Goal: Task Accomplishment & Management: Manage account settings

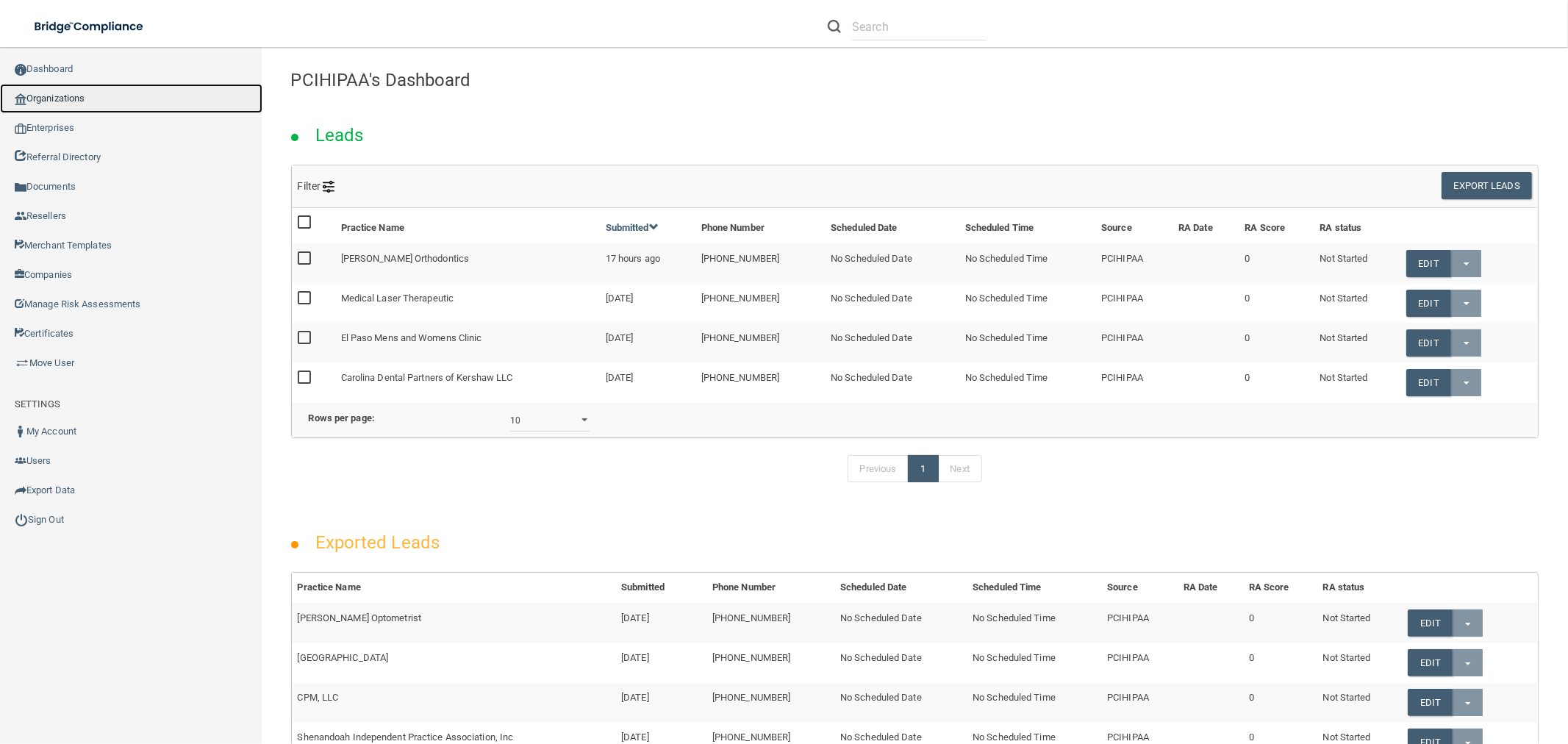
click at [109, 103] on link "Organizations" at bounding box center [131, 98] width 263 height 30
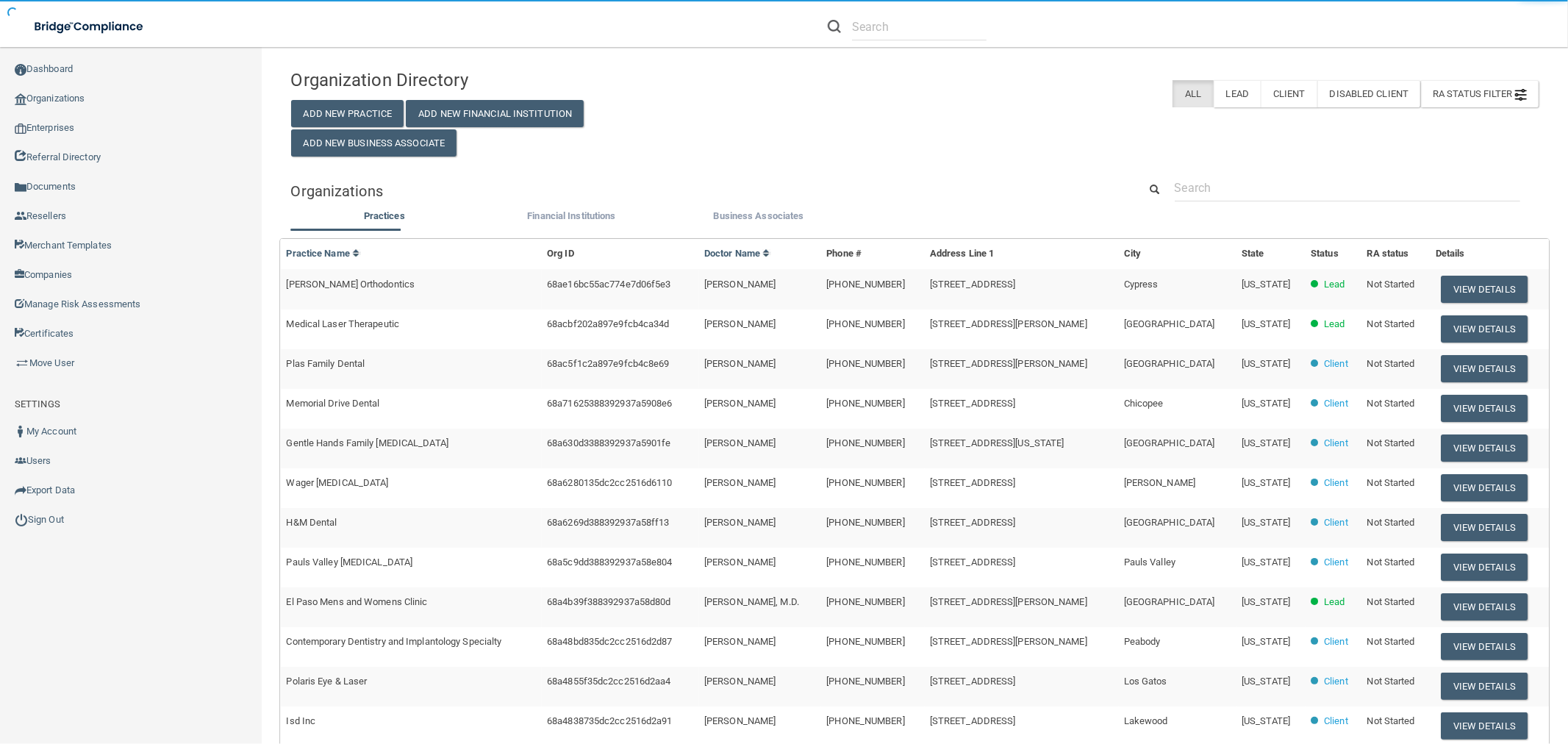
click at [1269, 172] on div "Organization Directory Add New Practice Add New Financial Institution Add New B…" at bounding box center [916, 485] width 1249 height 849
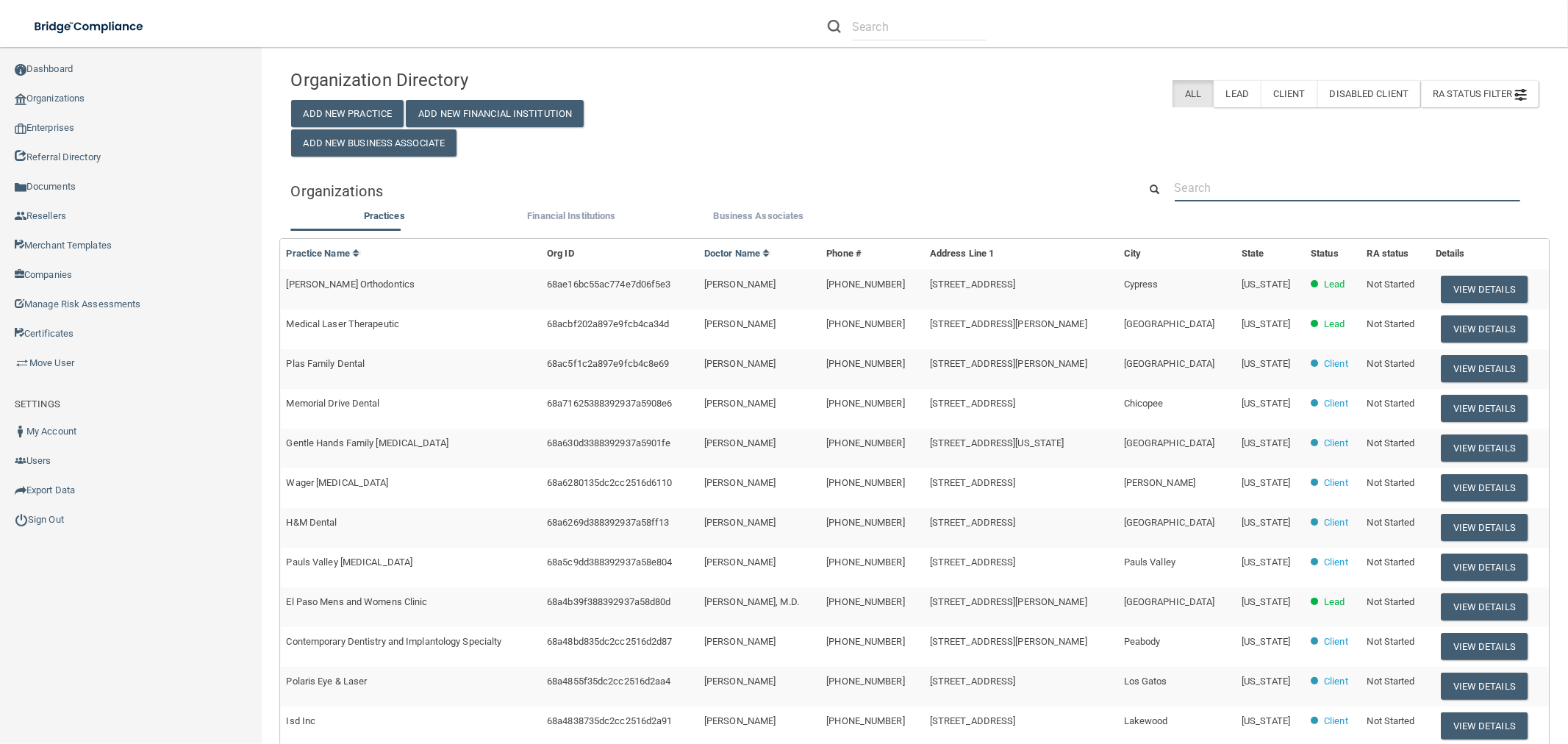
click at [1255, 184] on input "text" at bounding box center [1348, 188] width 346 height 27
paste input "vmatosdds@gmail.com"
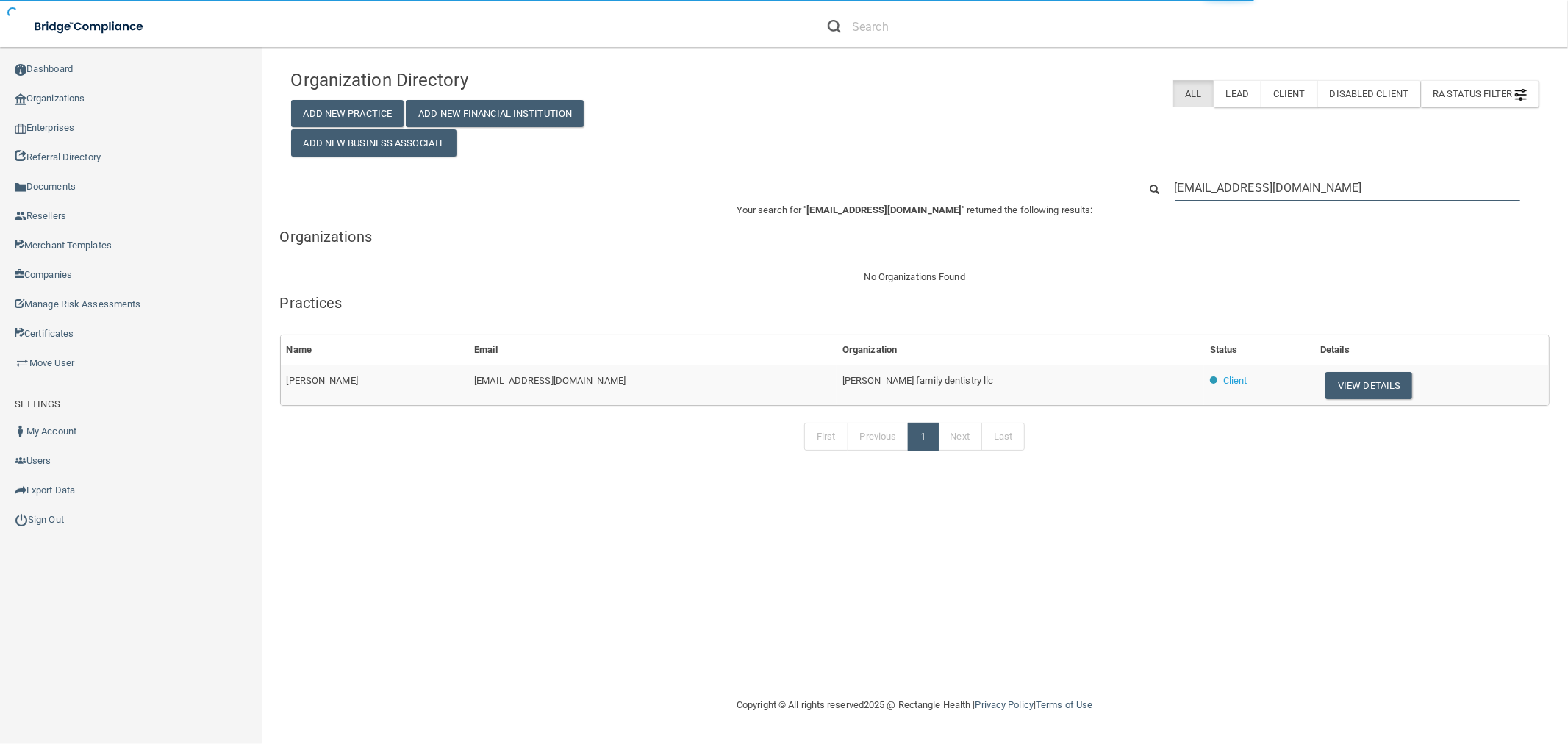
type input "vmatosdds@gmail.com"
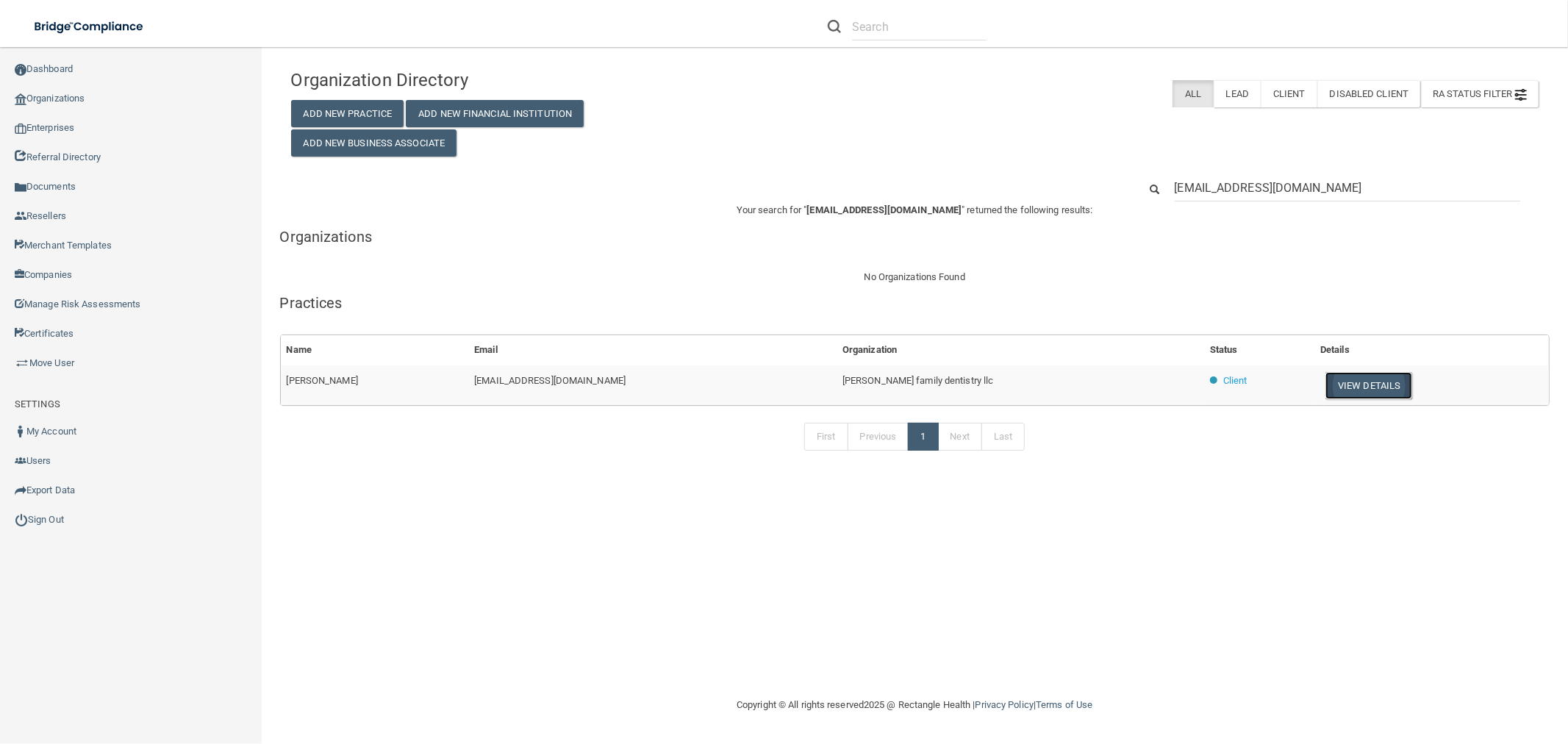
click at [1356, 383] on button "View Details" at bounding box center [1368, 386] width 87 height 27
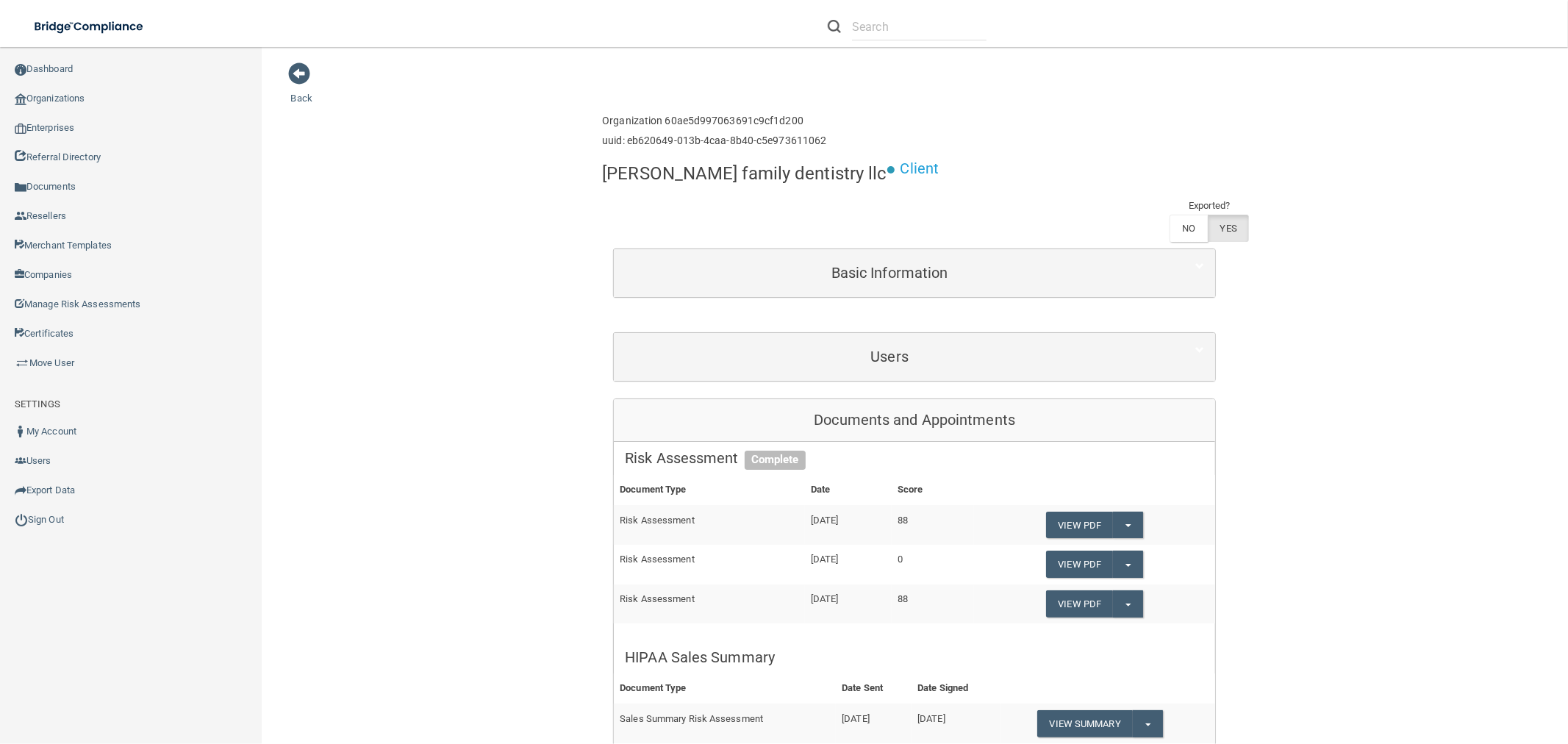
click at [962, 333] on div "Users" at bounding box center [914, 357] width 601 height 48
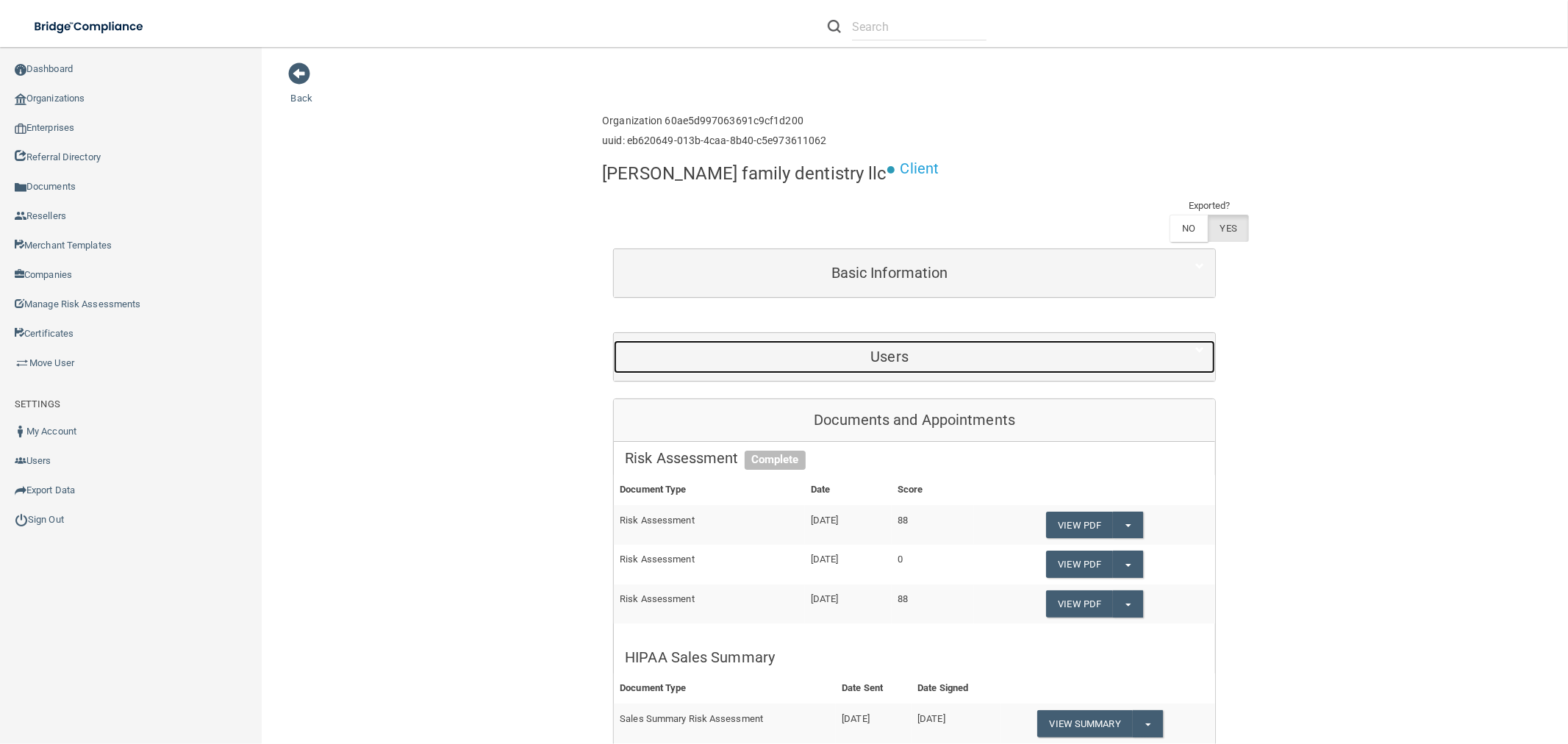
click at [960, 349] on h5 "Users" at bounding box center [889, 357] width 529 height 16
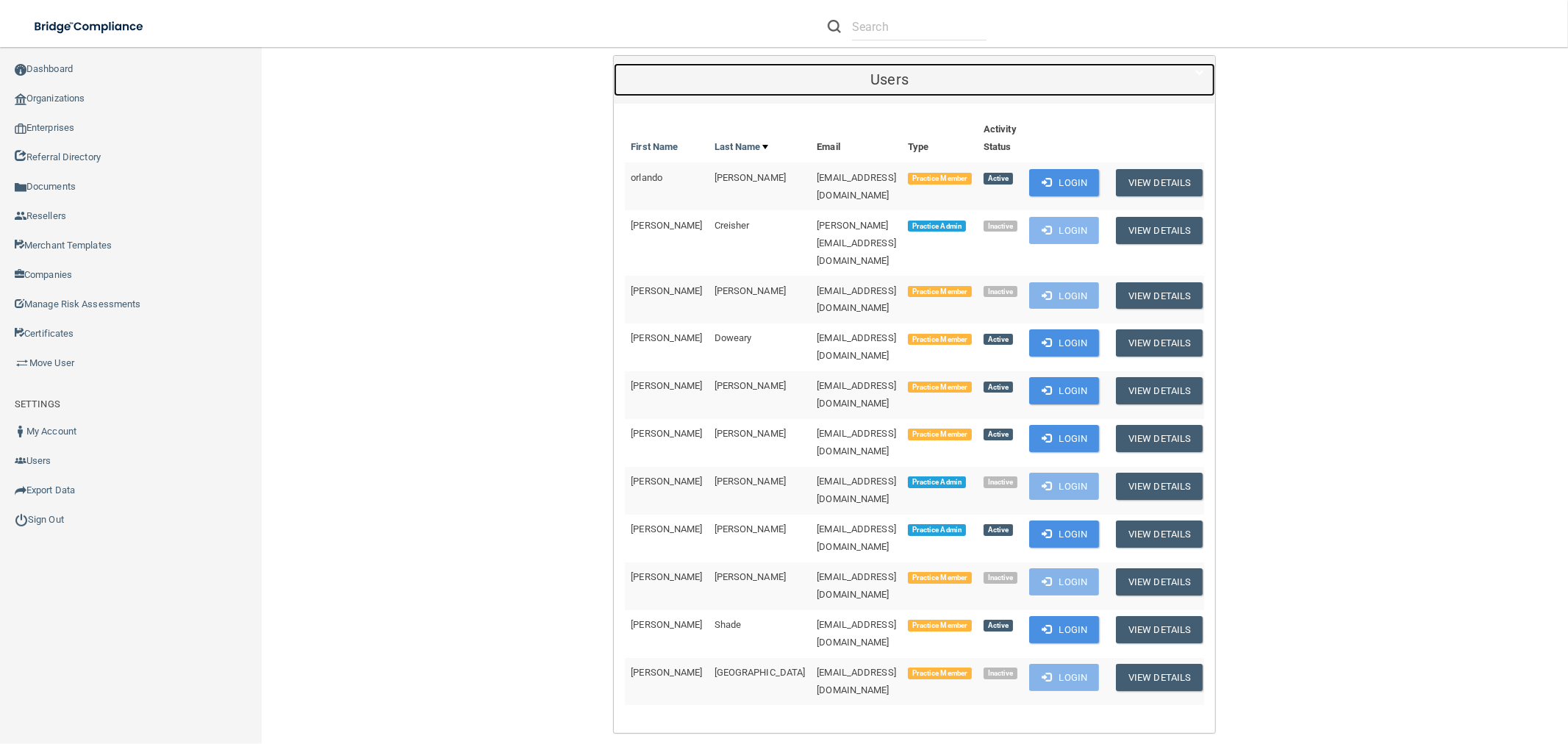
scroll to position [326, 0]
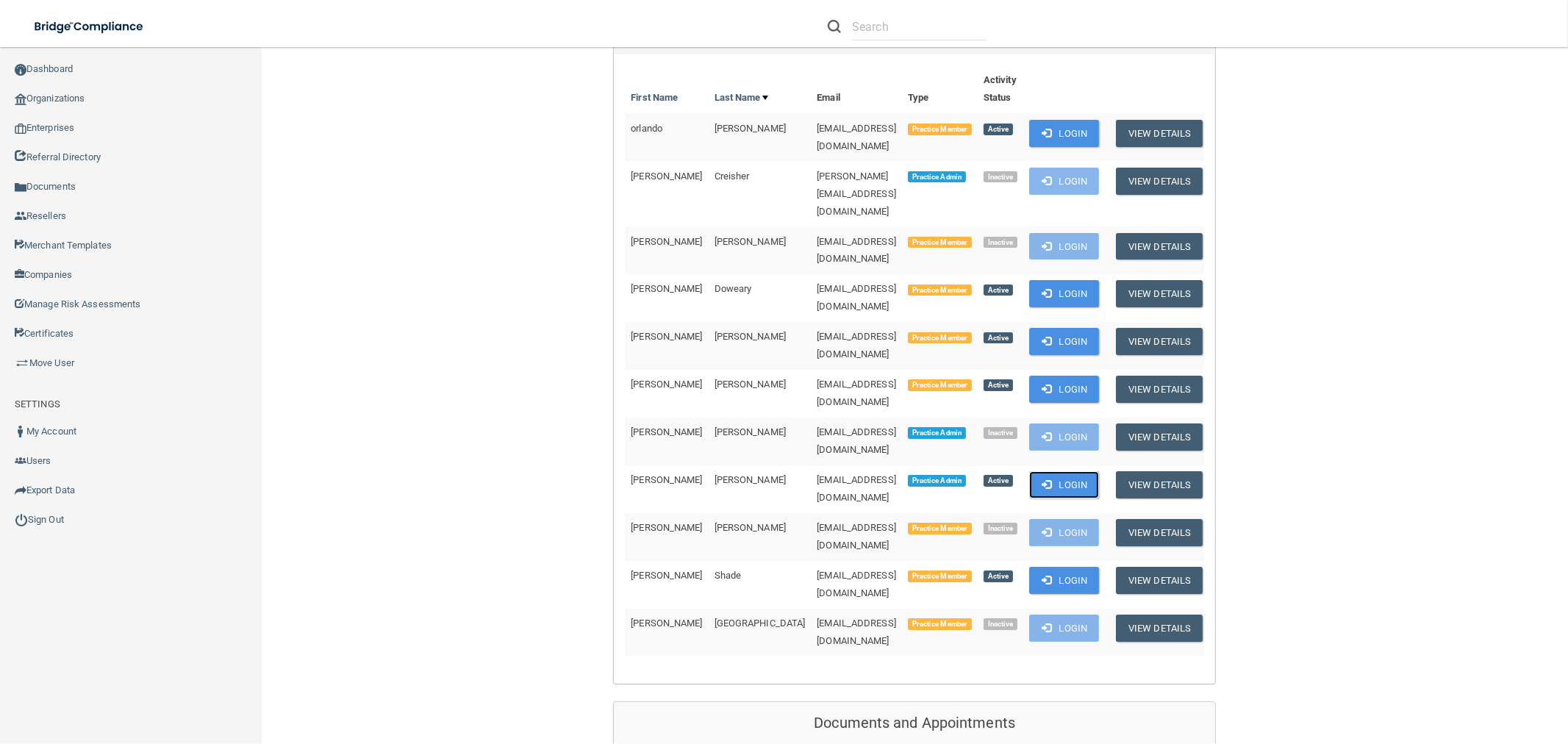
click at [1038, 471] on button "Login" at bounding box center [1063, 485] width 69 height 27
drag, startPoint x: 864, startPoint y: 366, endPoint x: 680, endPoint y: 346, distance: 185.1
click at [811, 465] on td "vmatos1968@hotmail.com" at bounding box center [857, 489] width 91 height 48
click at [163, 104] on link "Organizations" at bounding box center [131, 98] width 263 height 30
click at [77, 99] on link "Organizations" at bounding box center [131, 98] width 263 height 30
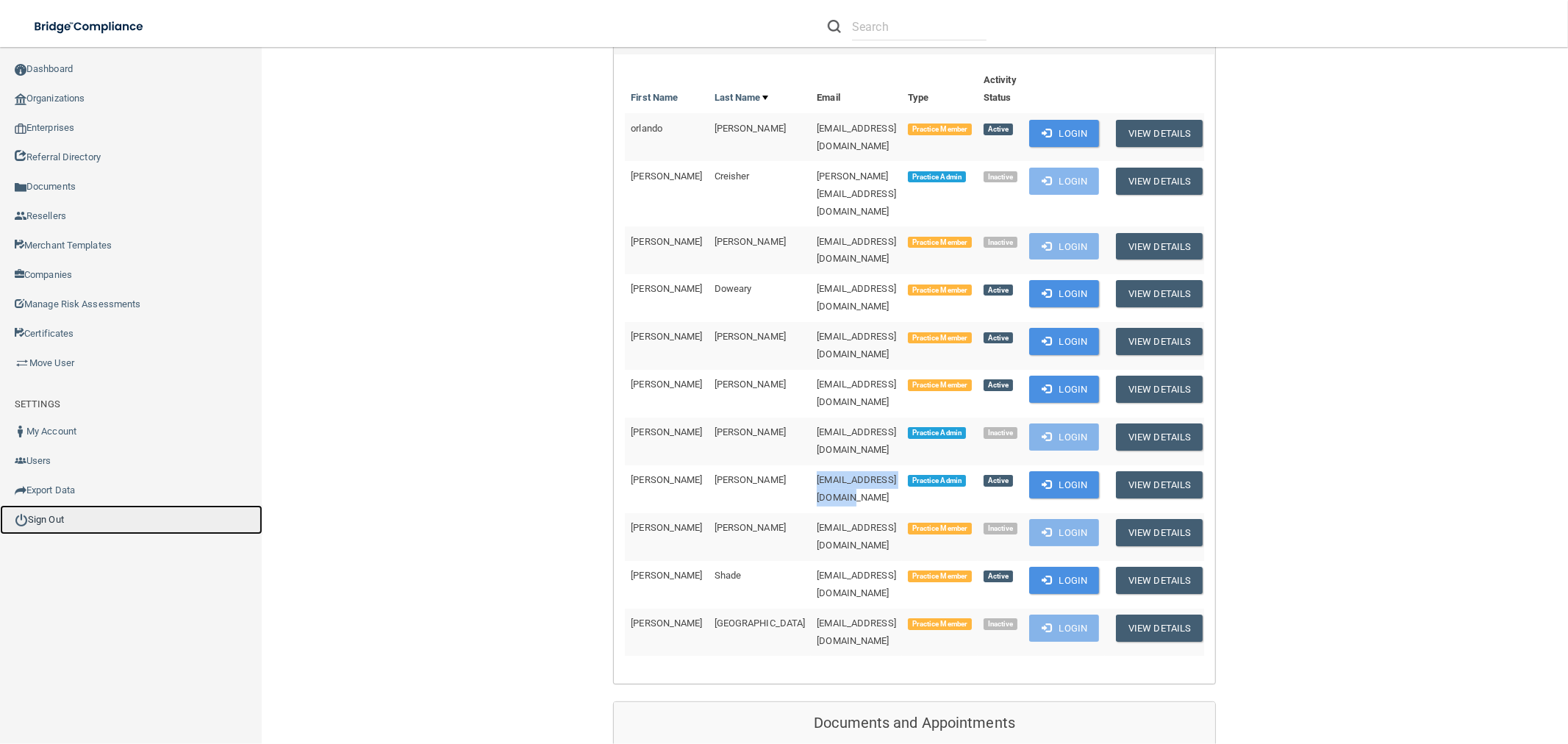
click at [49, 516] on link "Sign Out" at bounding box center [131, 520] width 263 height 30
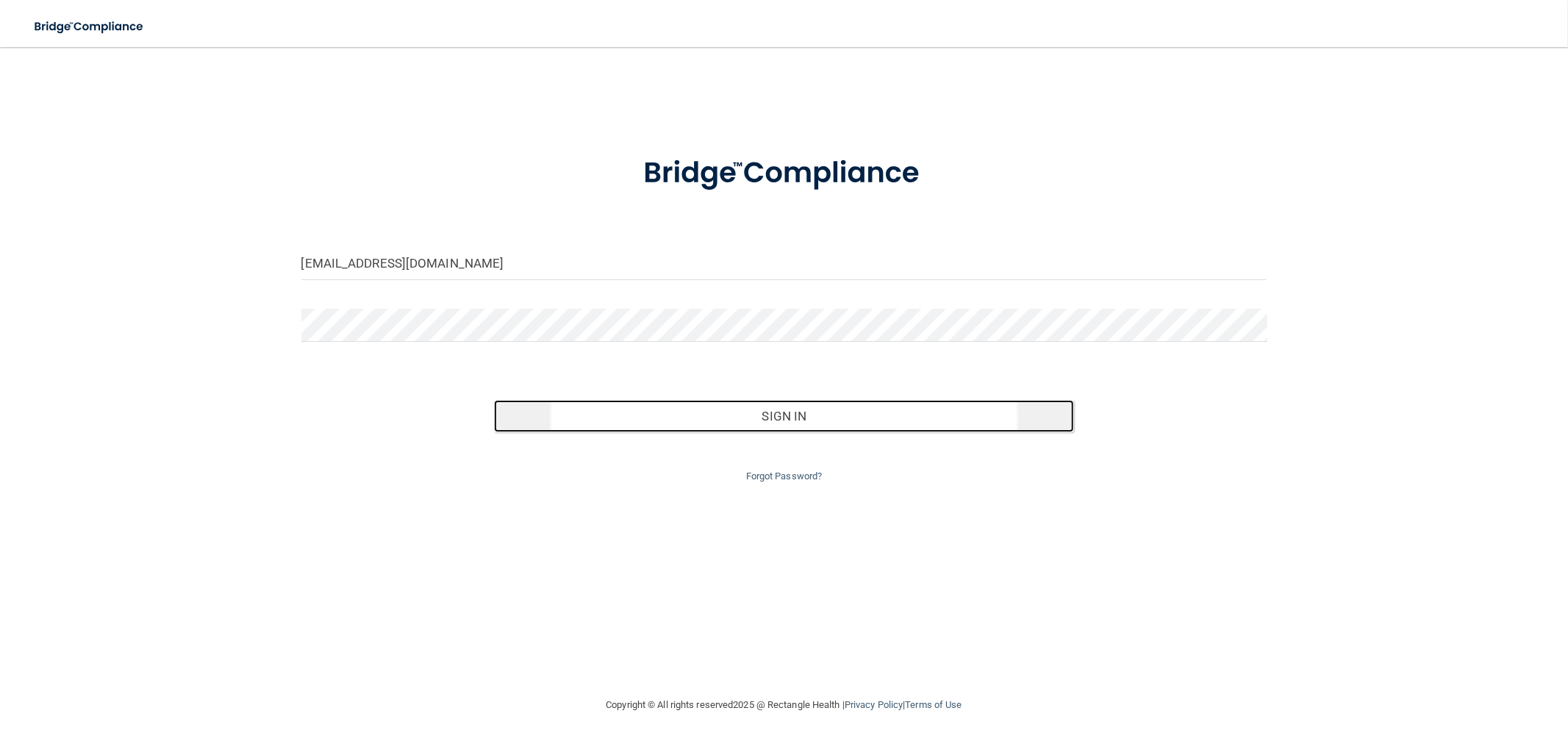
click at [647, 403] on button "Sign In" at bounding box center [784, 416] width 580 height 33
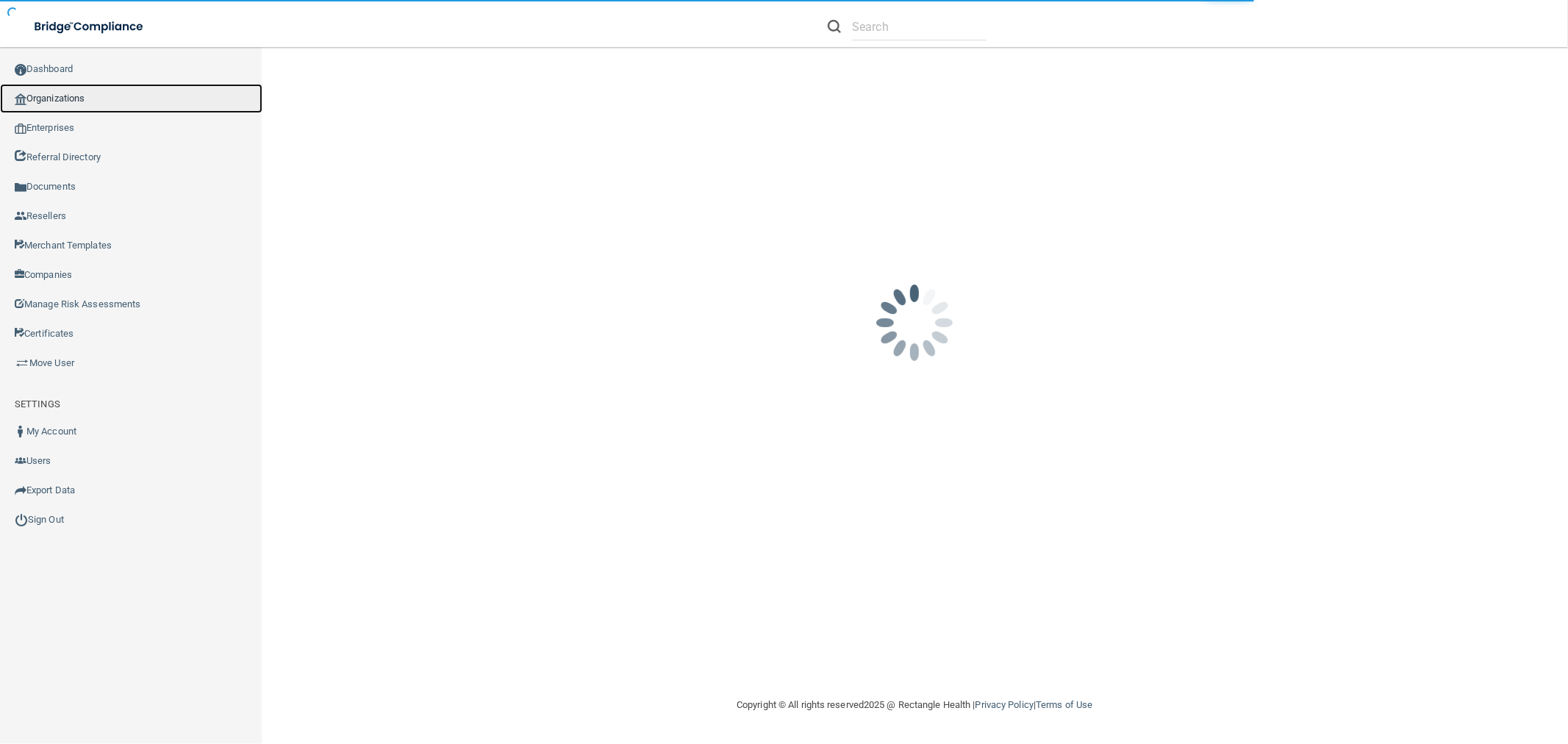
click at [93, 99] on link "Organizations" at bounding box center [131, 98] width 263 height 30
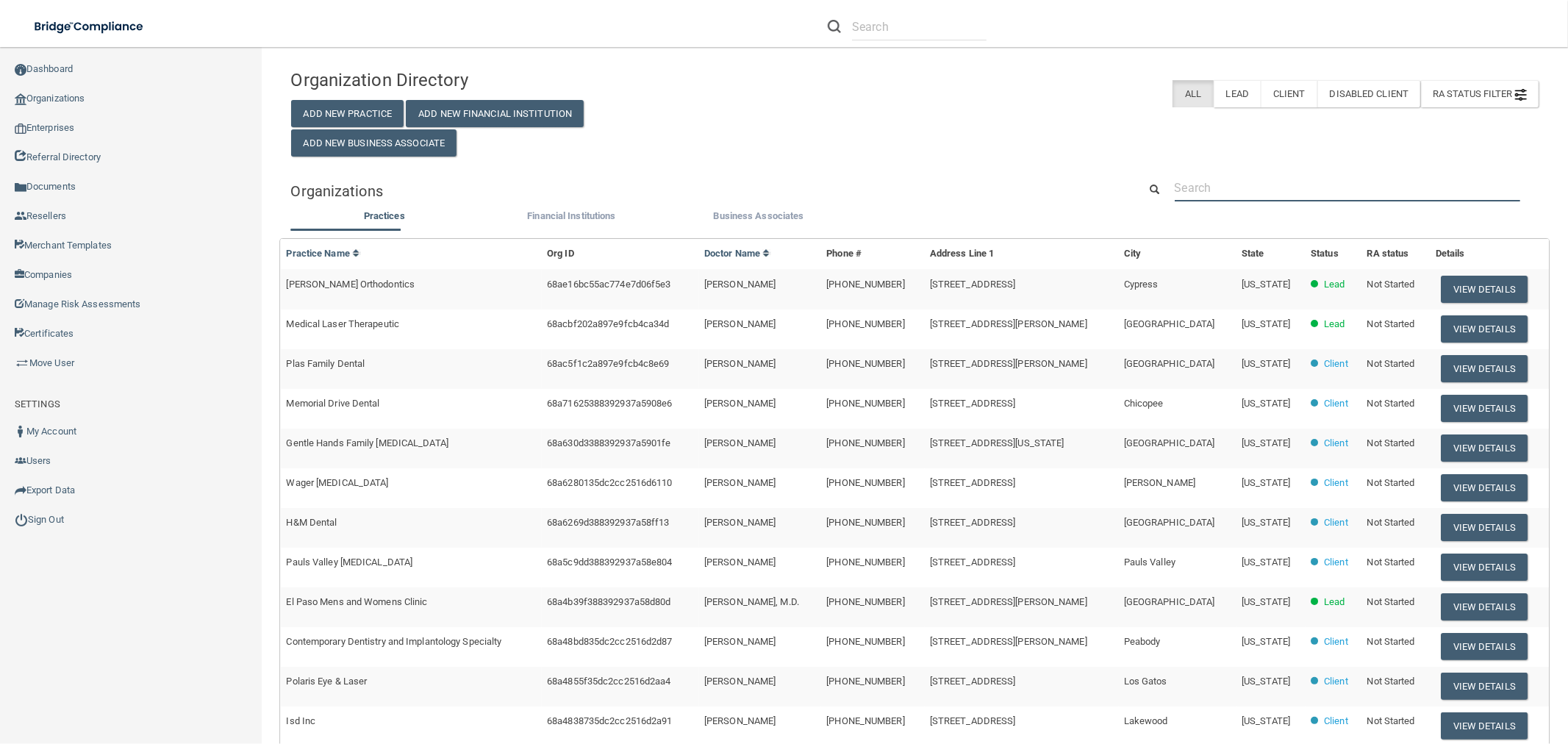
click at [1318, 191] on input "text" at bounding box center [1348, 188] width 346 height 27
paste input "Bloch Exceptional Dentistry"
type input "Bloch Exceptional Dentistry"
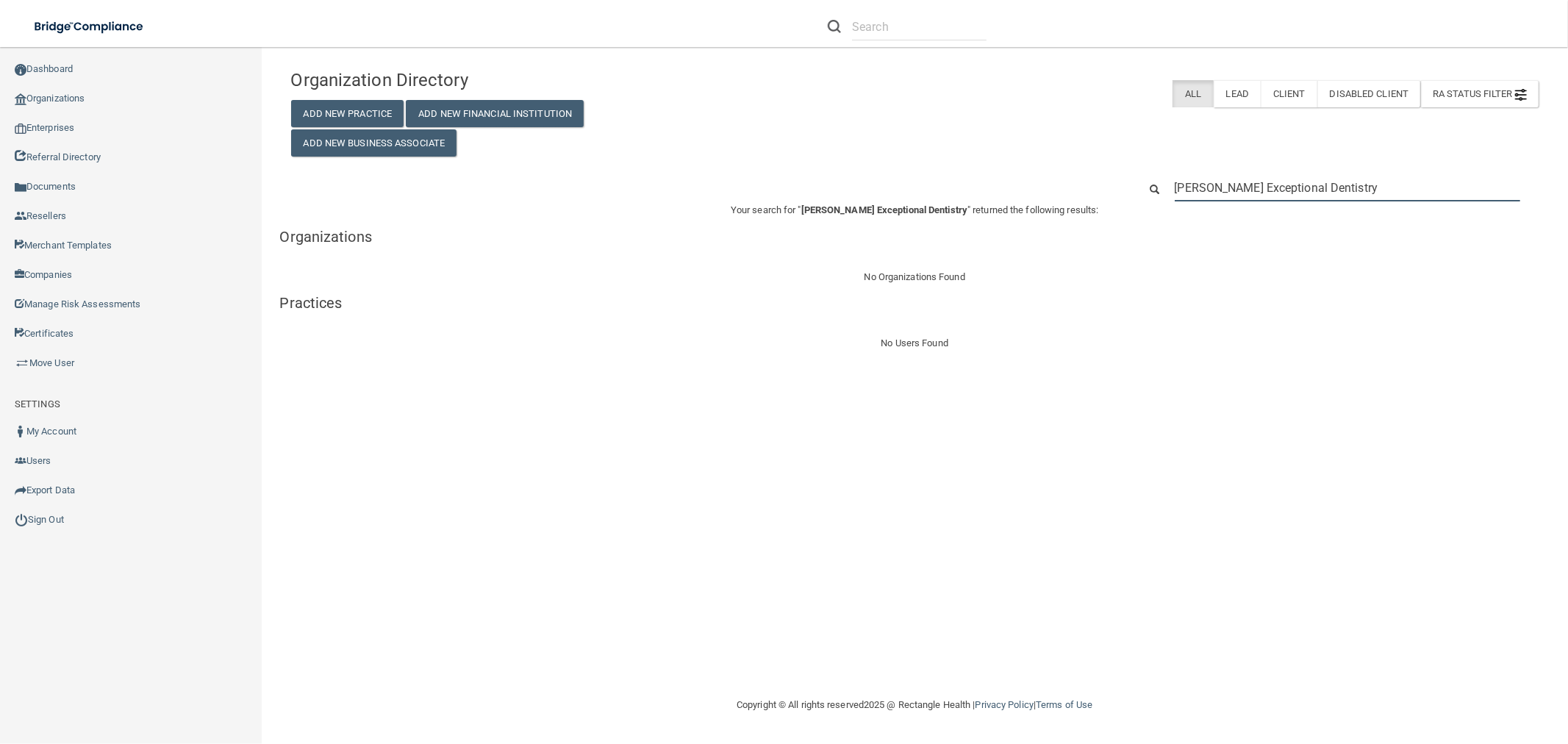
click at [1221, 193] on input "Bloch Exceptional Dentistry" at bounding box center [1348, 188] width 346 height 27
paste input "702) 463-8600"
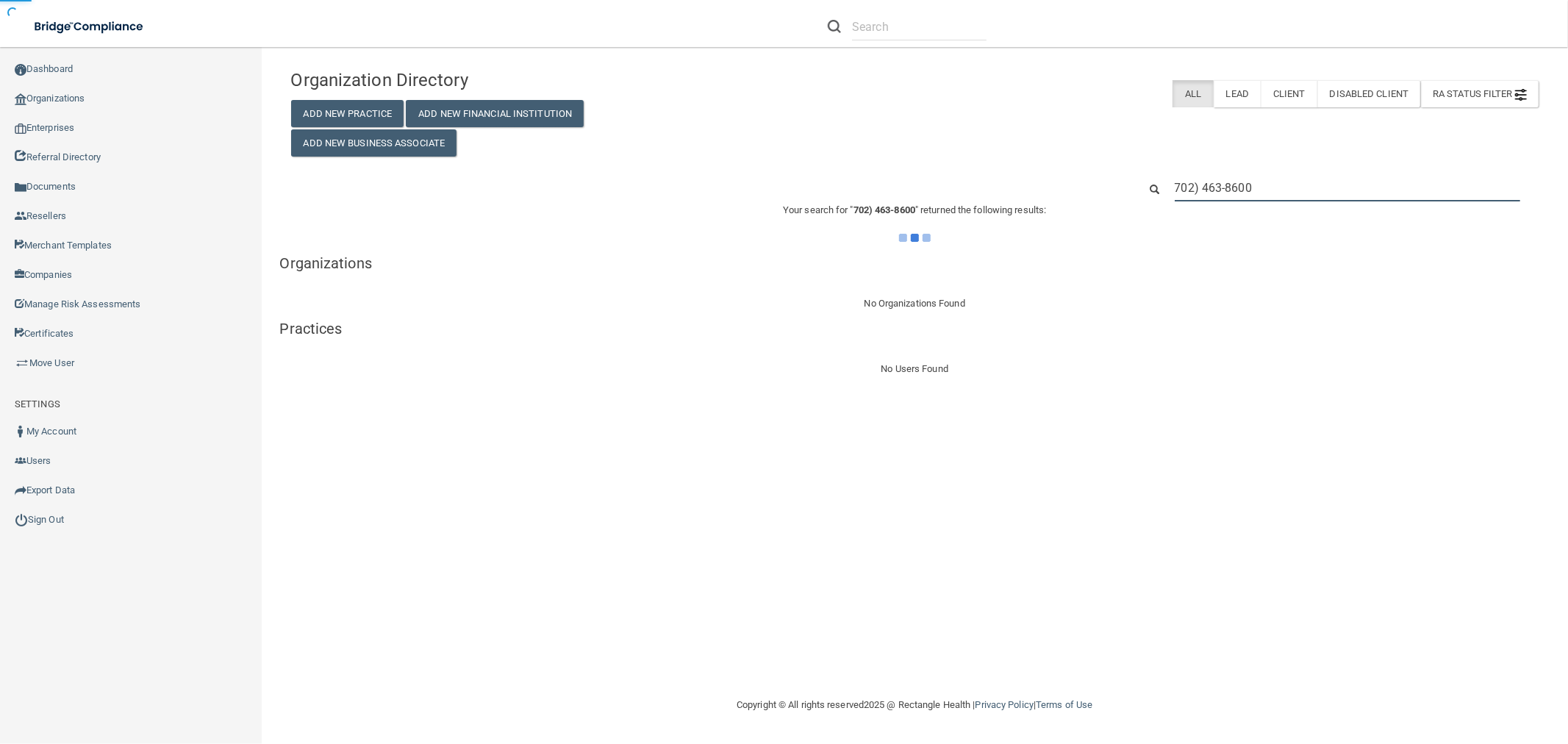
type input "702) 463-8600"
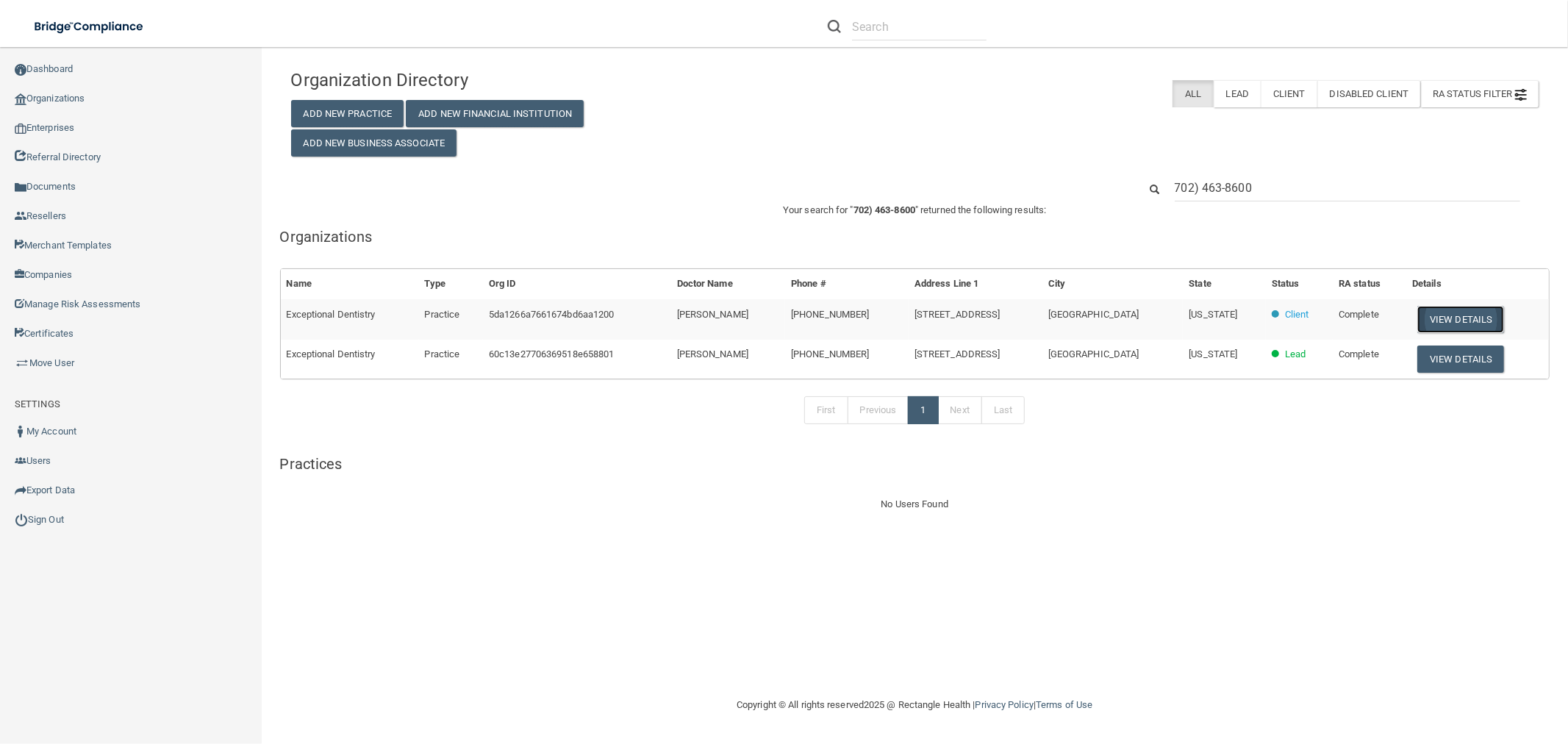
drag, startPoint x: 1473, startPoint y: 320, endPoint x: 833, endPoint y: 320, distance: 640.0
click at [1472, 320] on button "View Details" at bounding box center [1460, 319] width 87 height 27
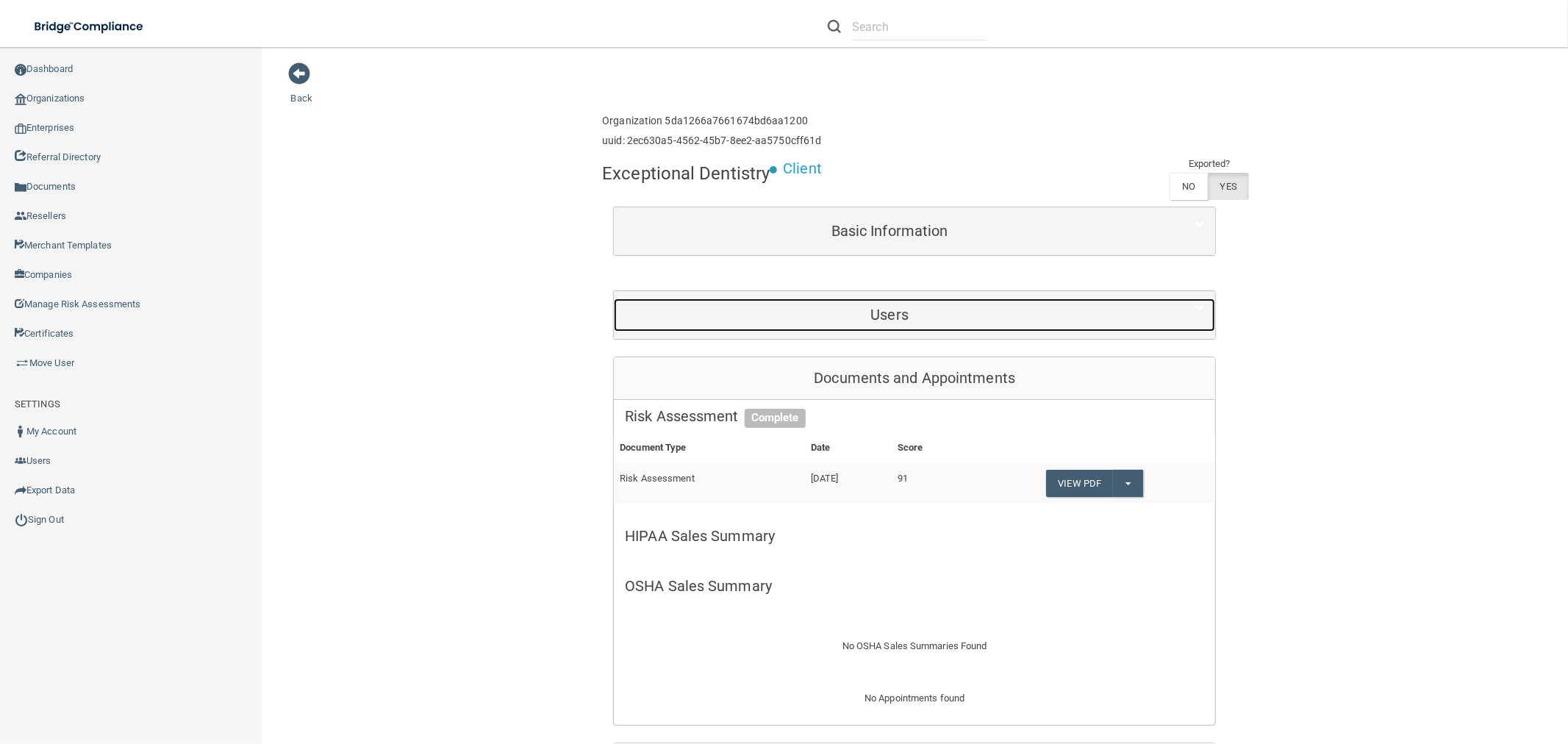
click at [896, 320] on h5 "Users" at bounding box center [889, 315] width 529 height 16
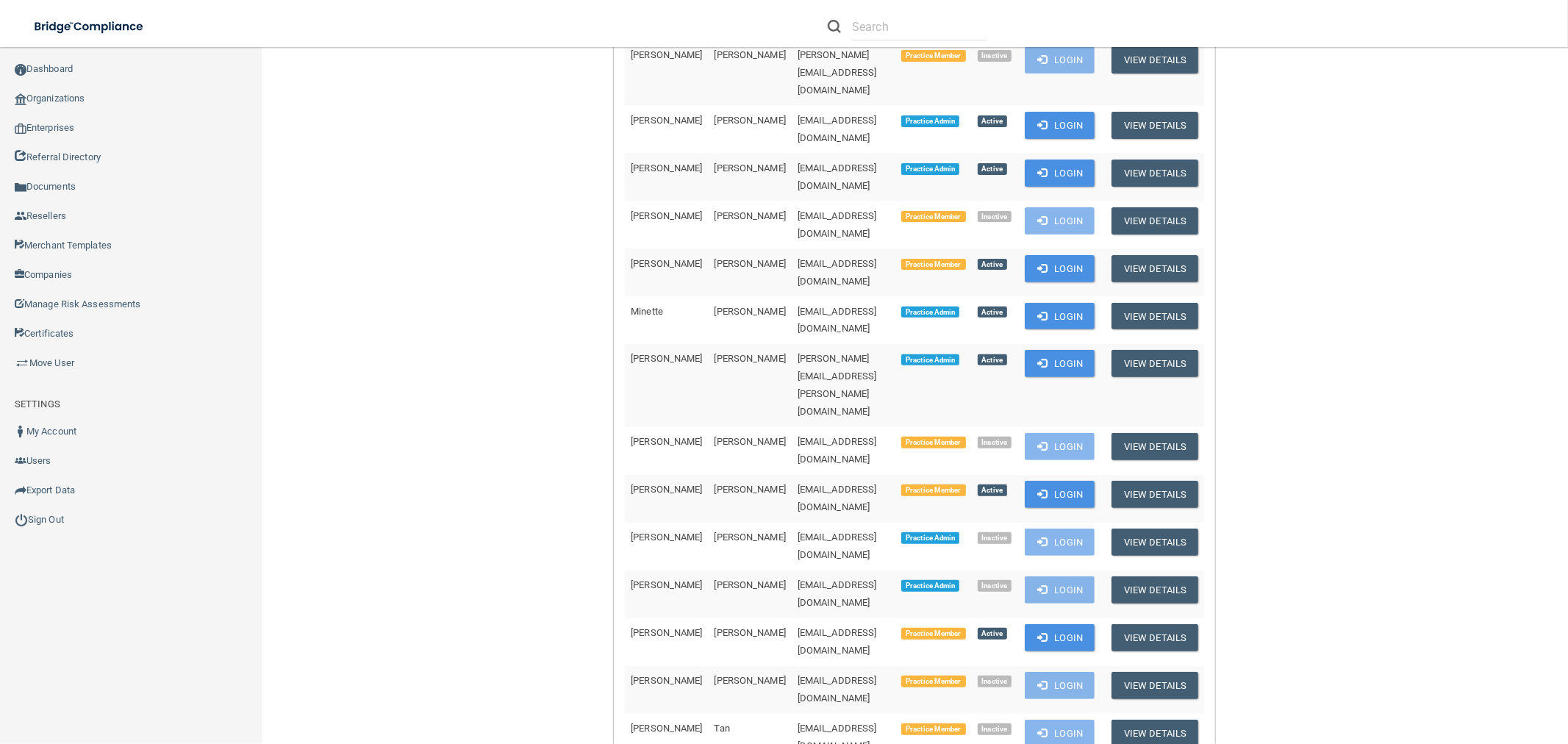
scroll to position [326, 0]
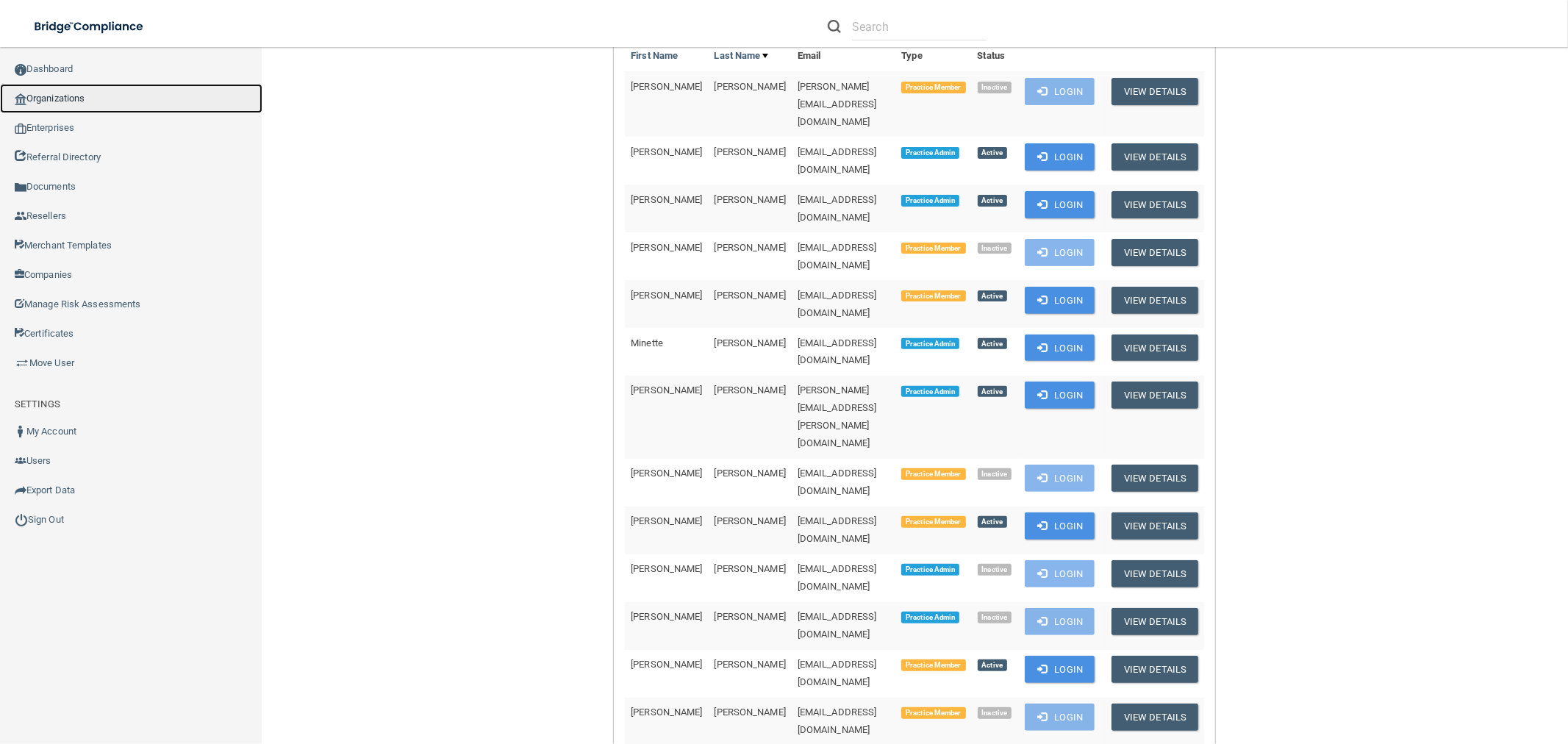
click at [179, 103] on link "Organizations" at bounding box center [131, 98] width 263 height 30
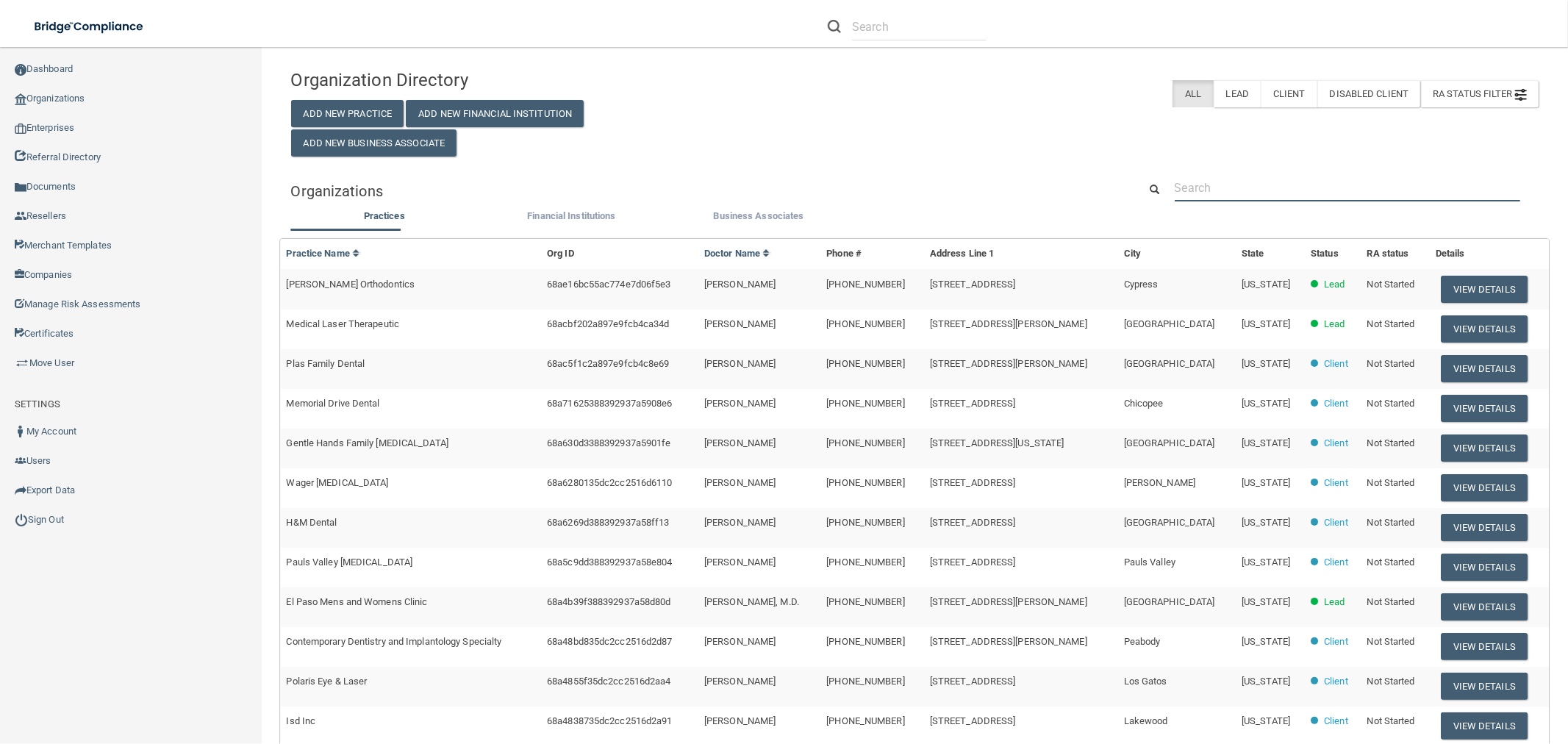
click at [1250, 188] on input "text" at bounding box center [1348, 188] width 346 height 27
paste input "(913) 788-0800"
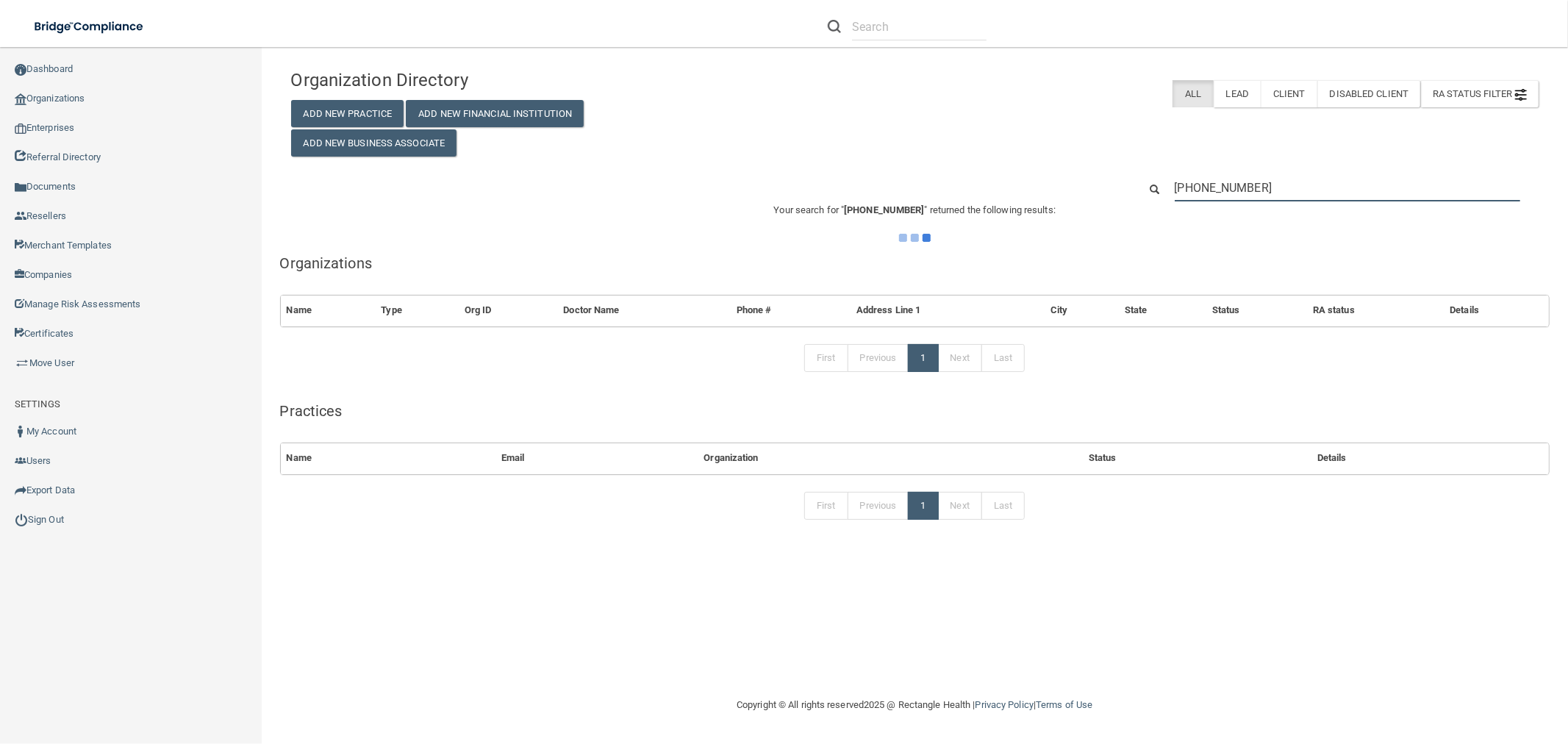
type input "(913) 788-0800"
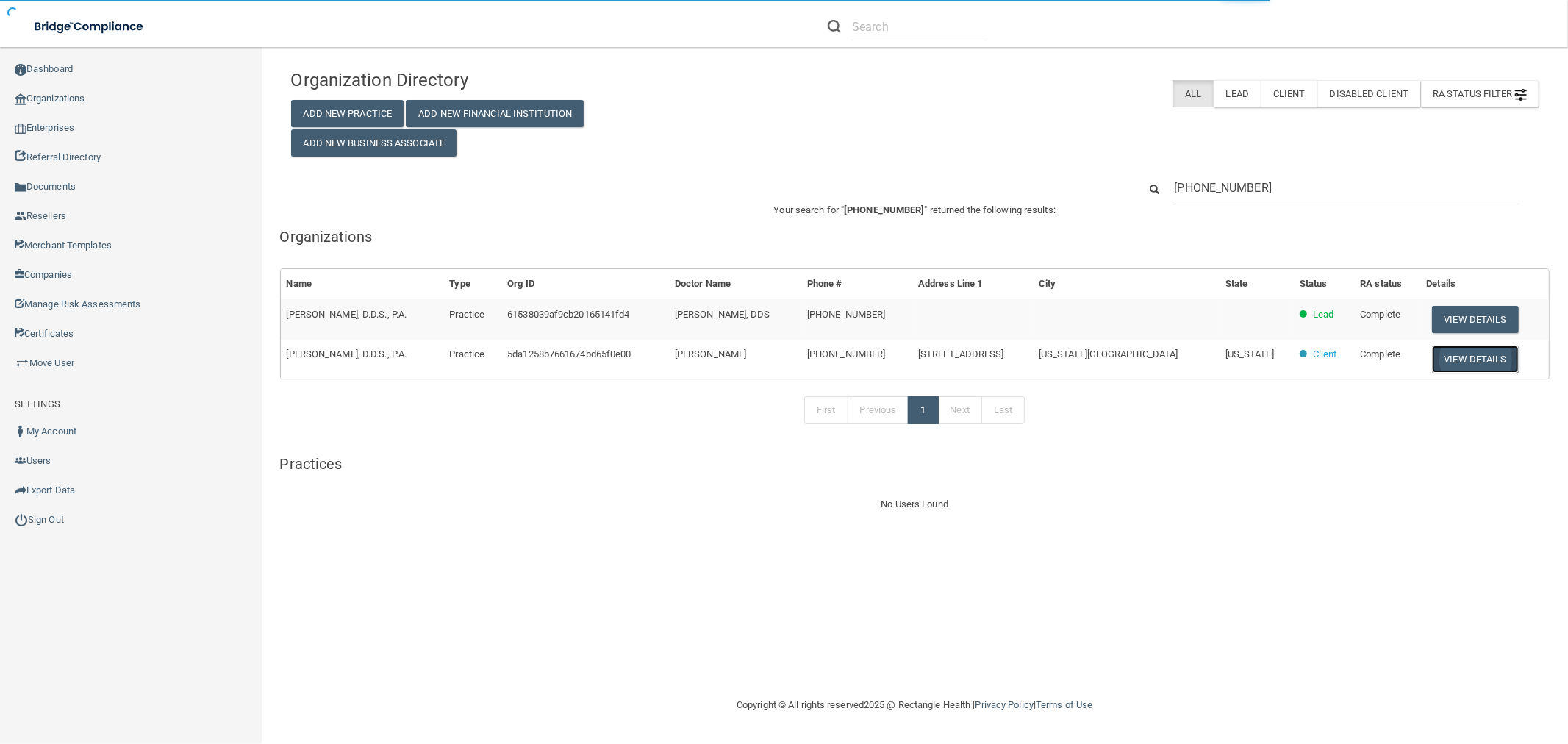
click at [1478, 360] on button "View Details" at bounding box center [1475, 359] width 87 height 27
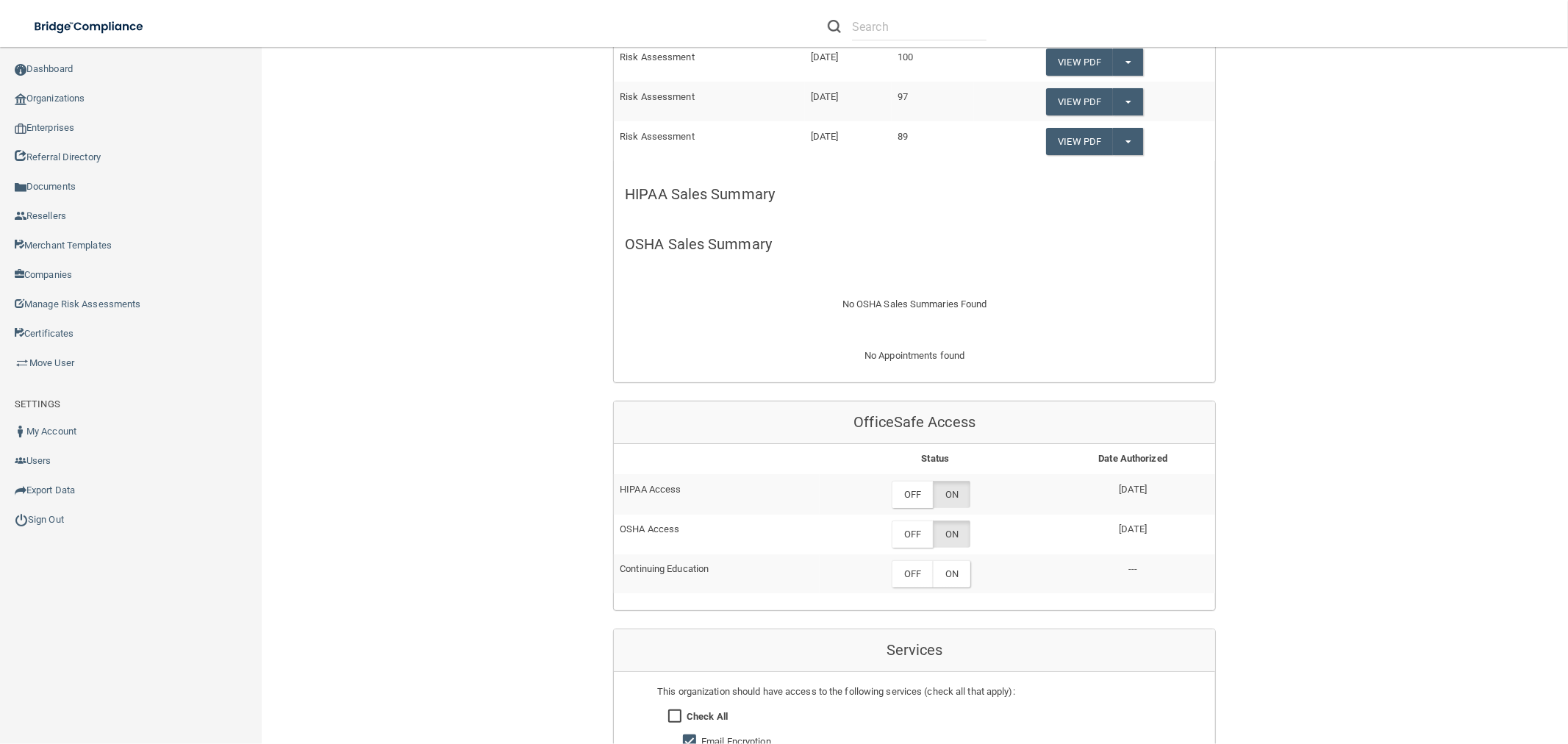
scroll to position [408, 0]
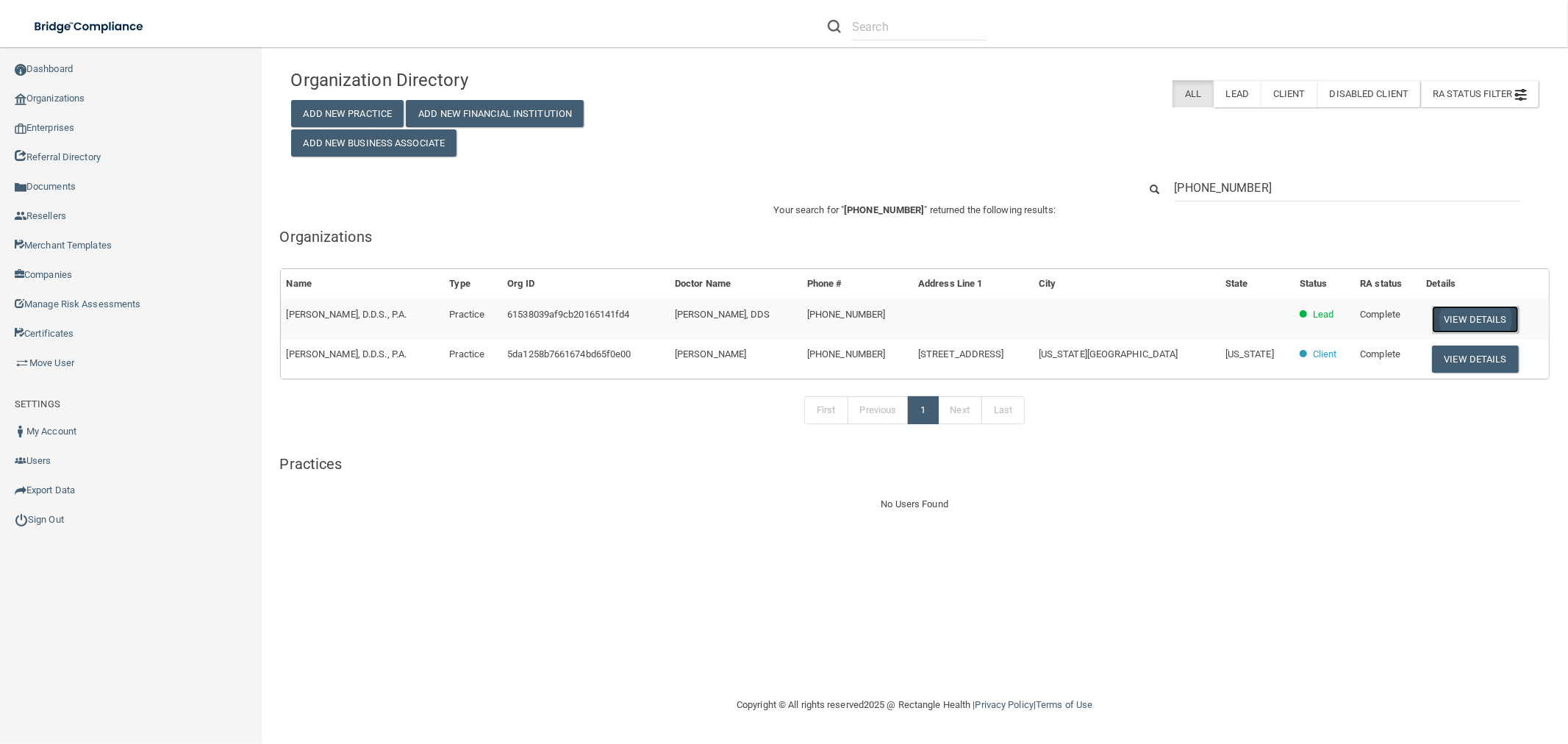
click at [1463, 311] on button "View Details" at bounding box center [1475, 319] width 87 height 27
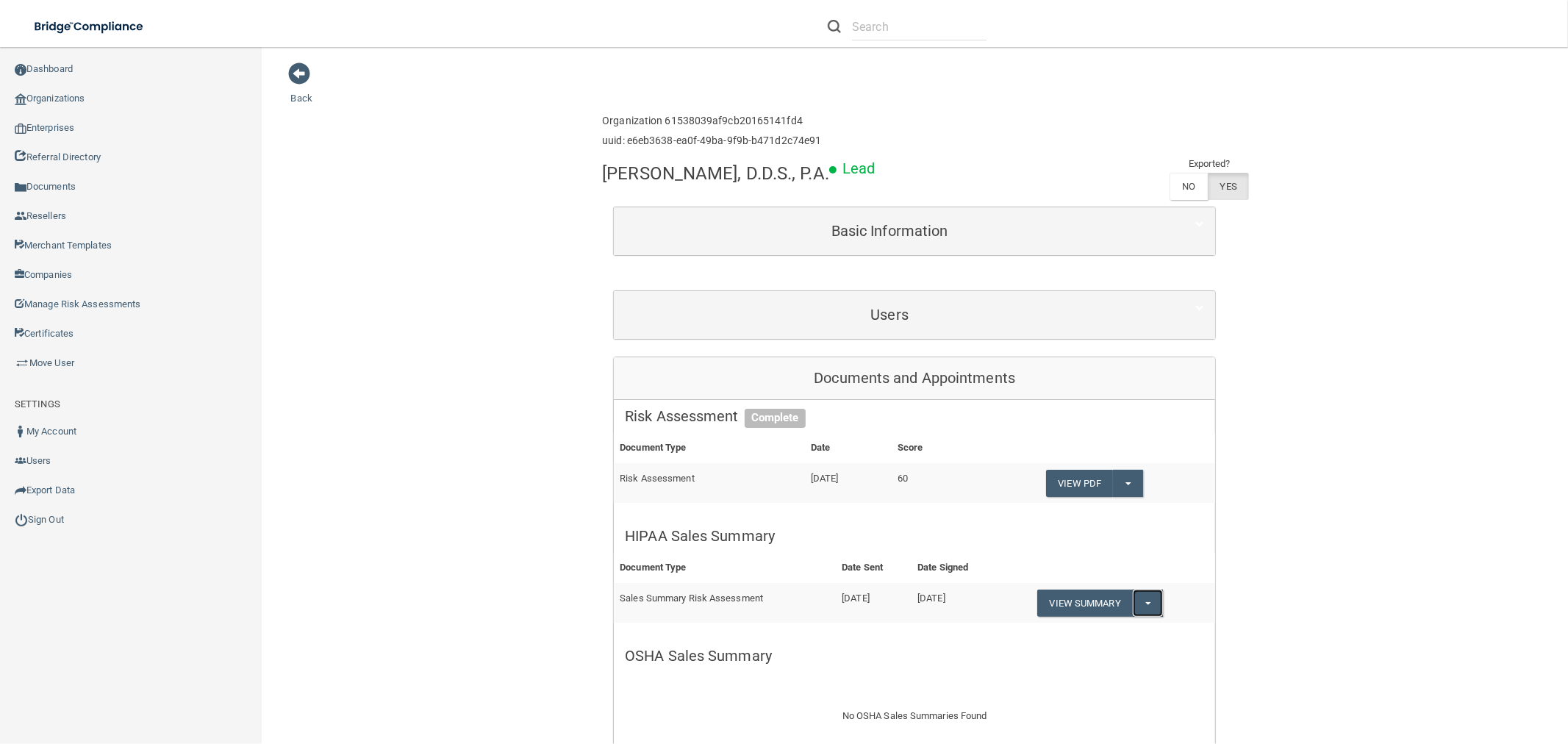
click at [1149, 603] on button "Split button!" at bounding box center [1148, 604] width 30 height 27
click at [1062, 628] on link "Download as PDF" at bounding box center [1098, 633] width 122 height 22
click at [1138, 606] on button "Split button!" at bounding box center [1148, 604] width 30 height 27
click at [1128, 627] on link "Download as PDF" at bounding box center [1098, 633] width 122 height 22
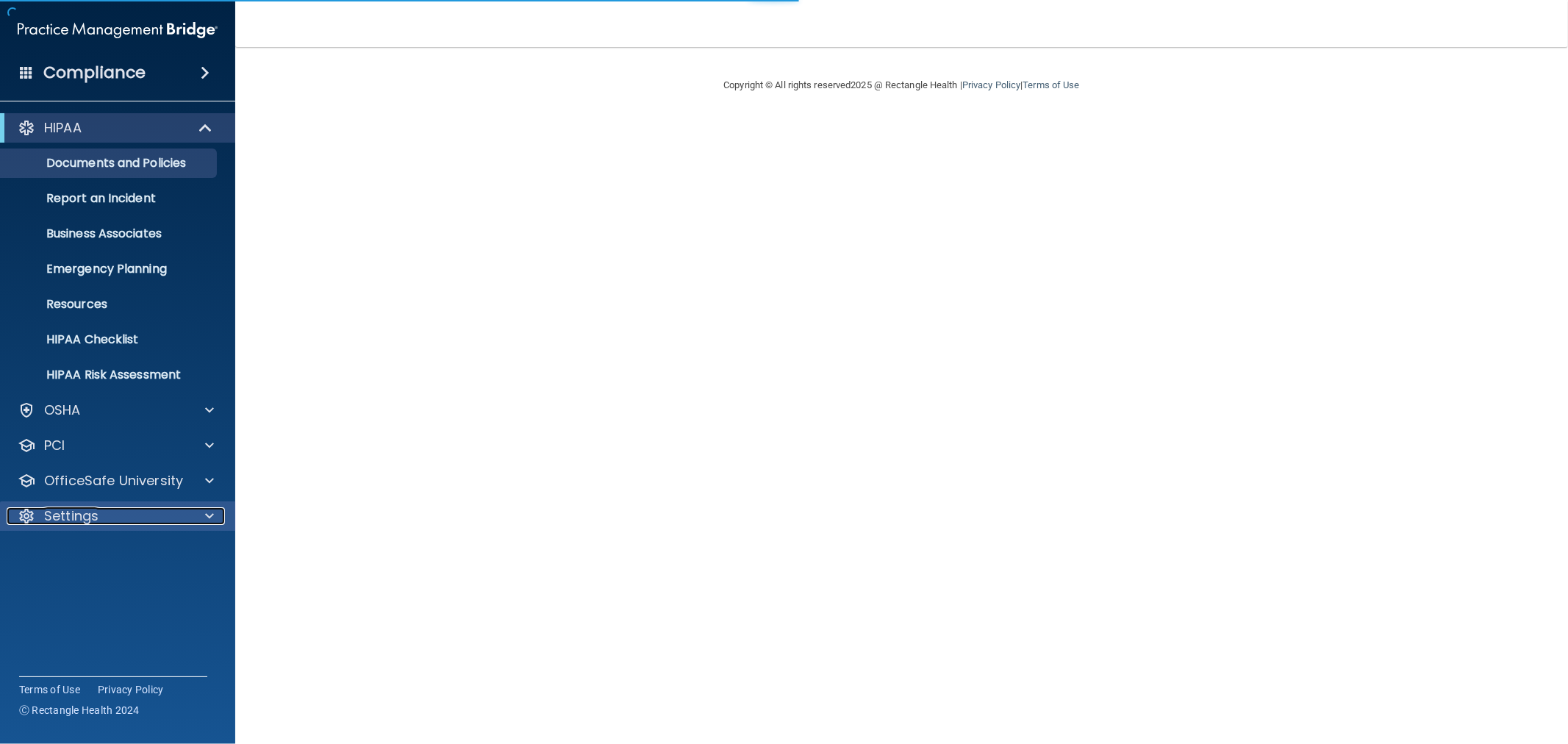
click at [100, 513] on div "Settings" at bounding box center [97, 516] width 182 height 18
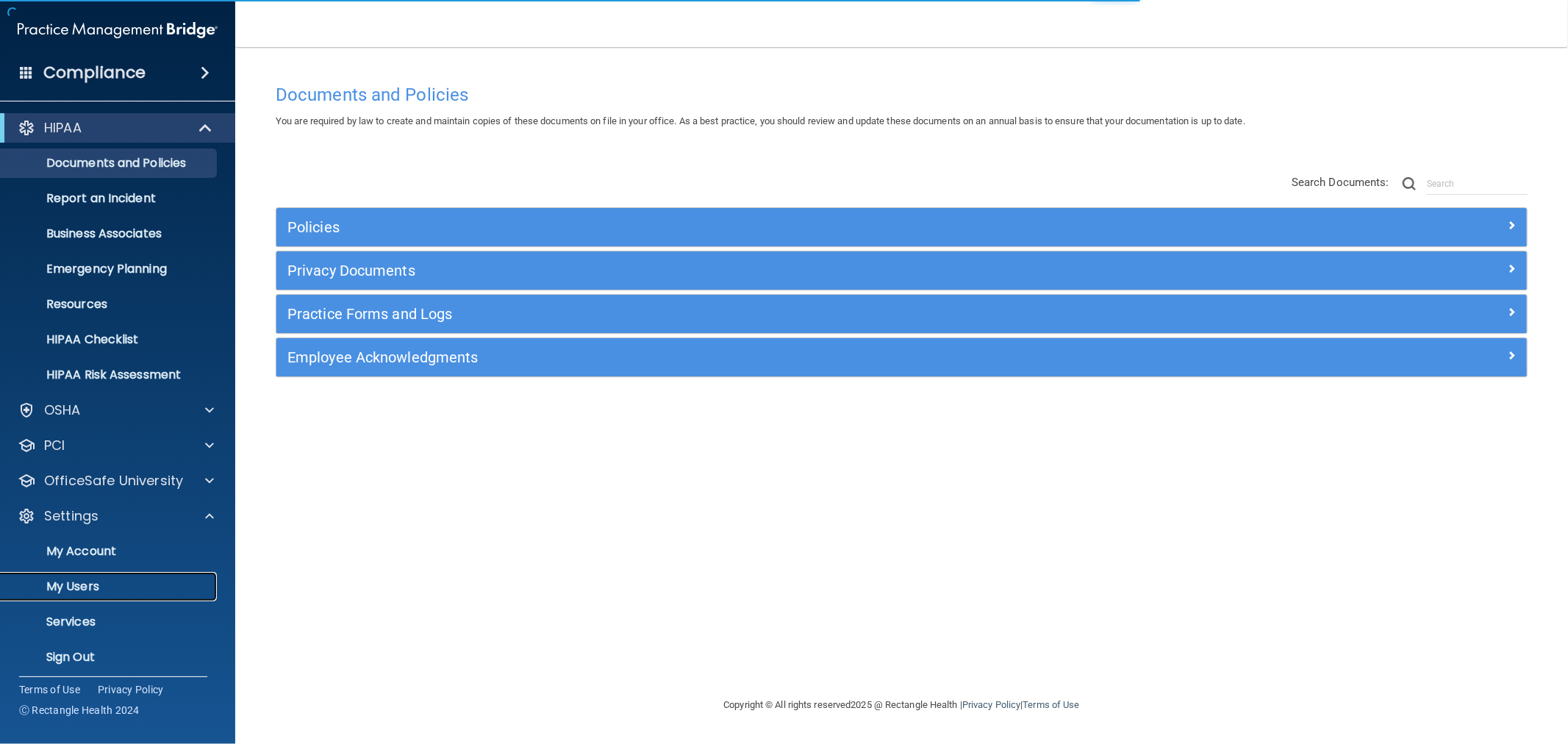
click at [77, 589] on p "My Users" at bounding box center [109, 587] width 200 height 14
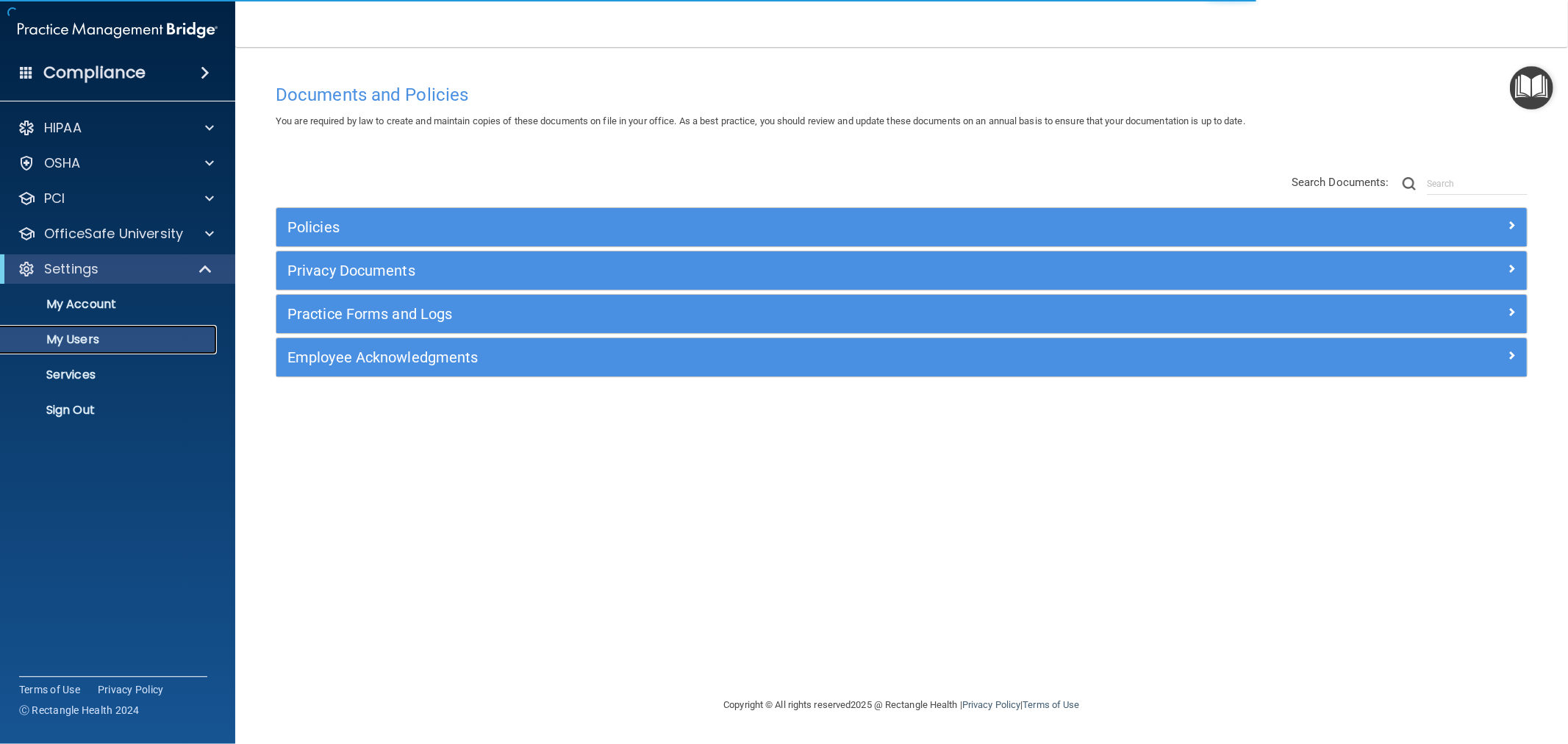
select select "20"
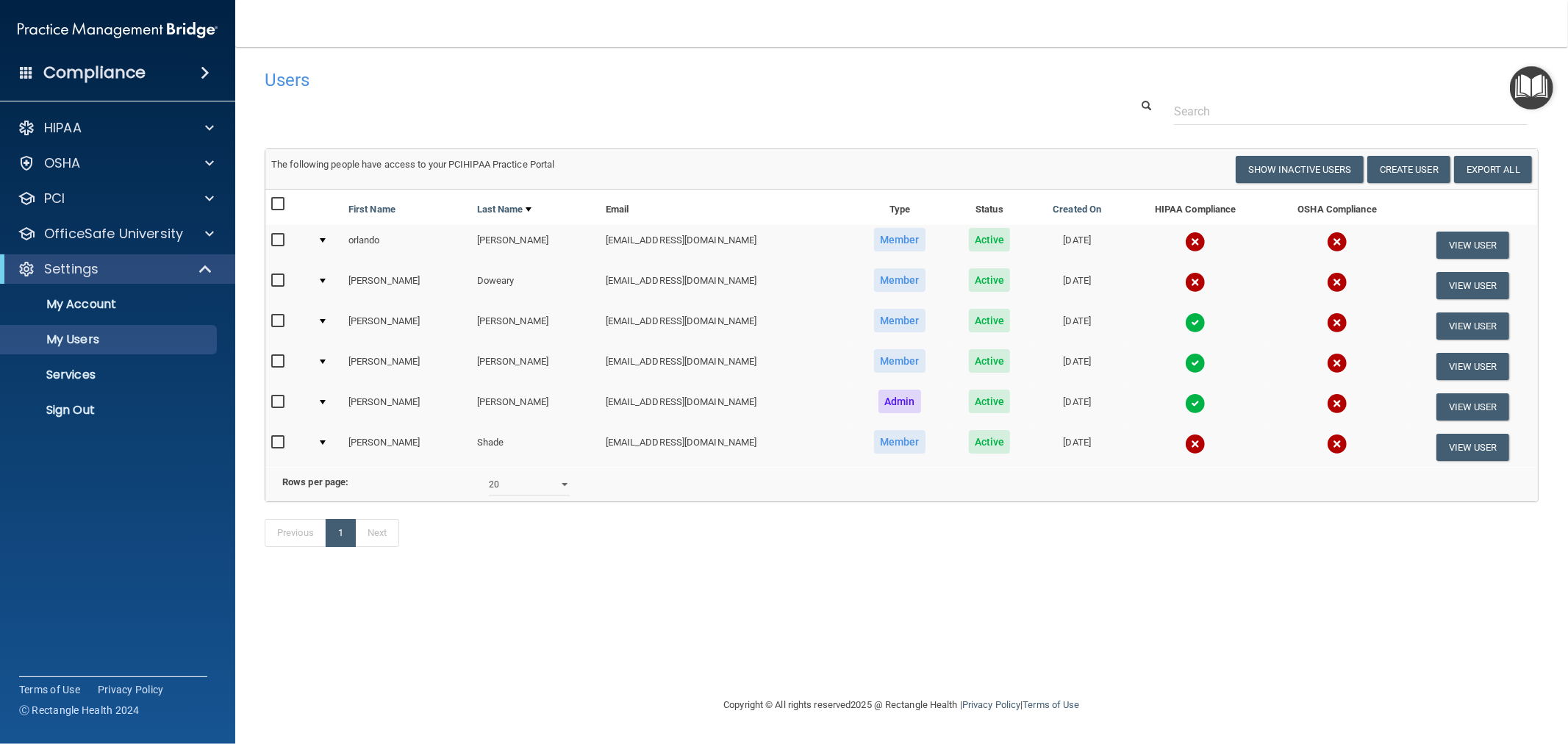
click at [1185, 244] on img at bounding box center [1195, 242] width 21 height 21
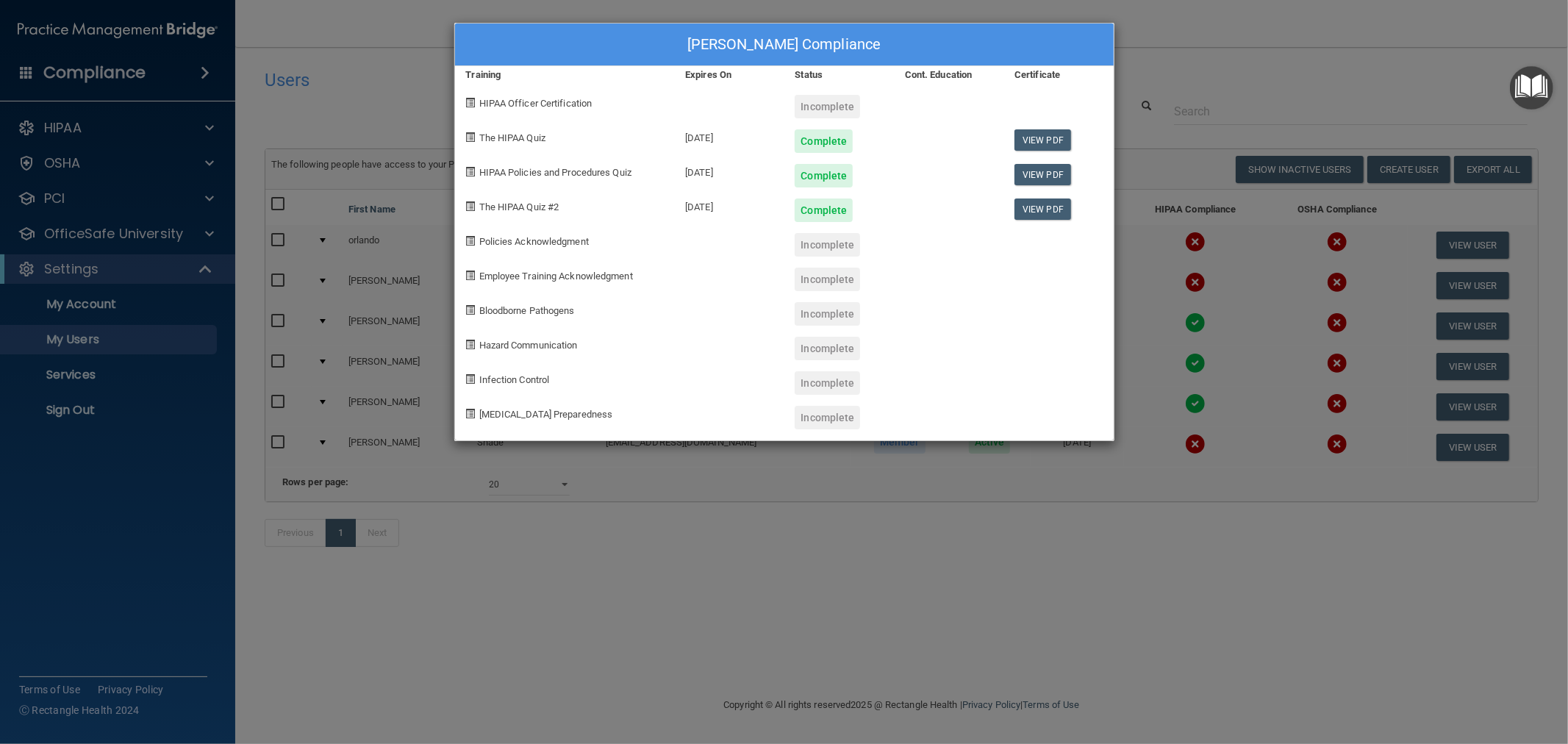
drag, startPoint x: 324, startPoint y: 222, endPoint x: 341, endPoint y: 222, distance: 17.0
click at [324, 222] on div "orlando bellaman's Compliance Training Expires On Status Cont. Education Certif…" at bounding box center [784, 372] width 1568 height 744
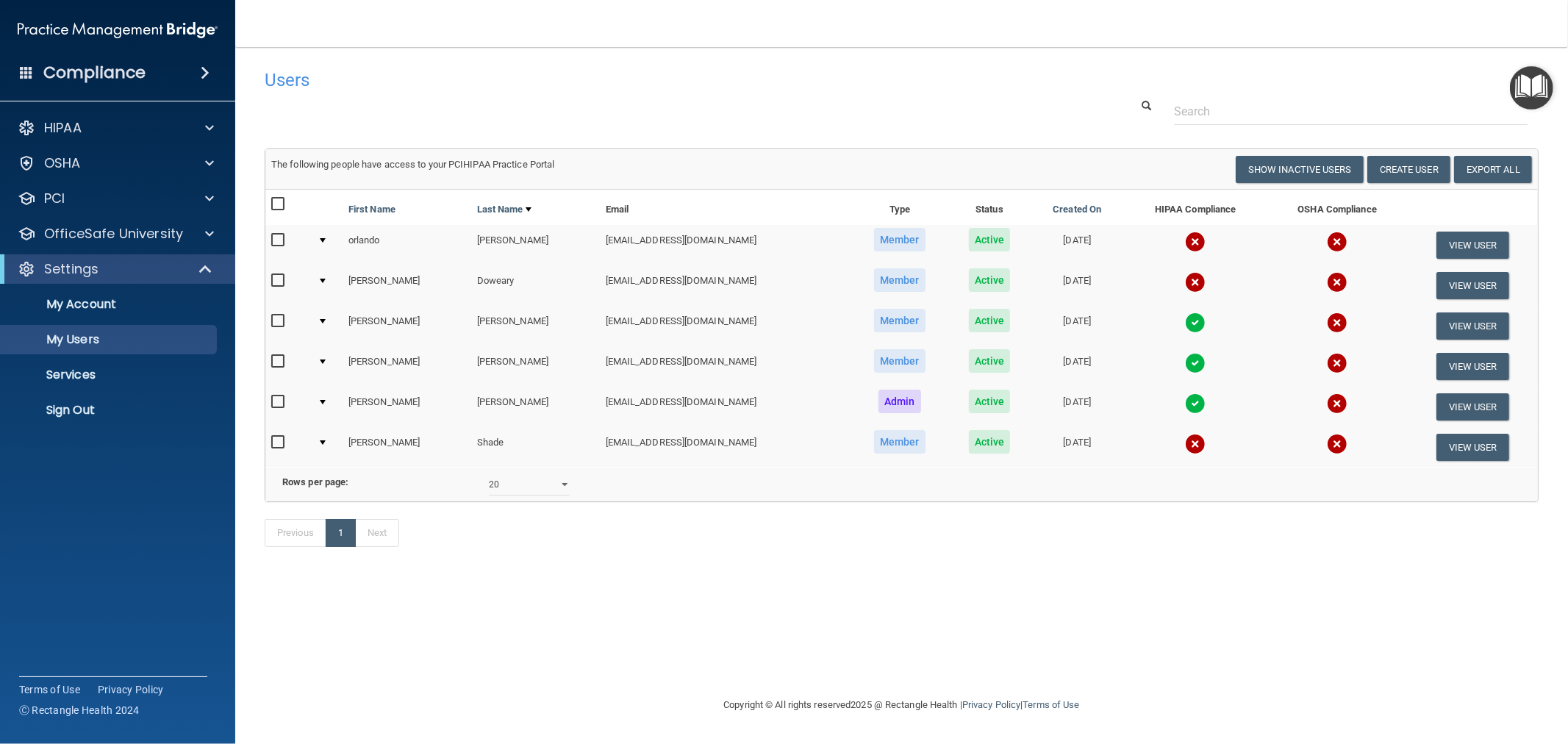
click at [1185, 282] on img at bounding box center [1195, 283] width 21 height 21
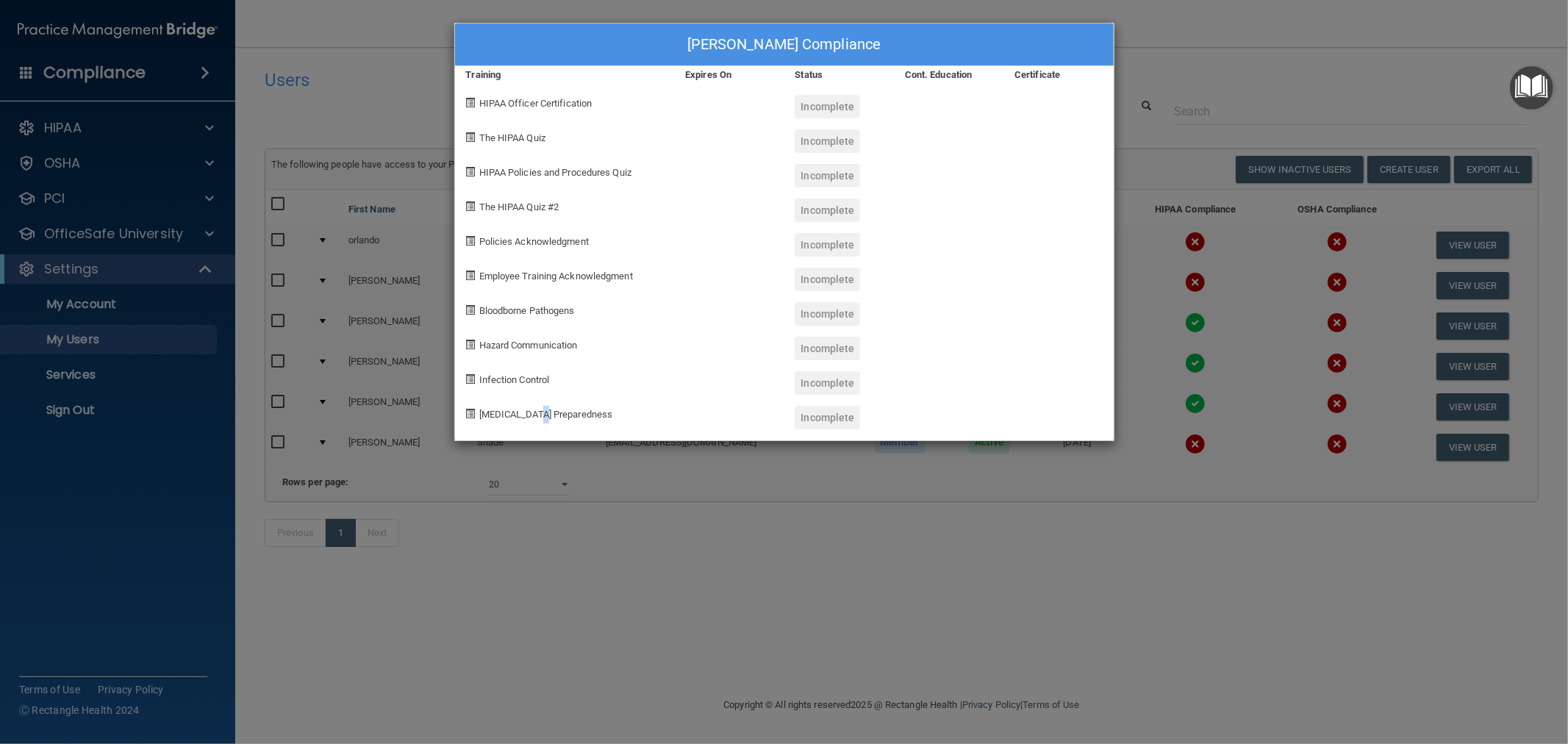
click at [540, 542] on div "Louise R. Doweary's Compliance Training Expires On Status Cont. Education Certi…" at bounding box center [784, 372] width 1568 height 744
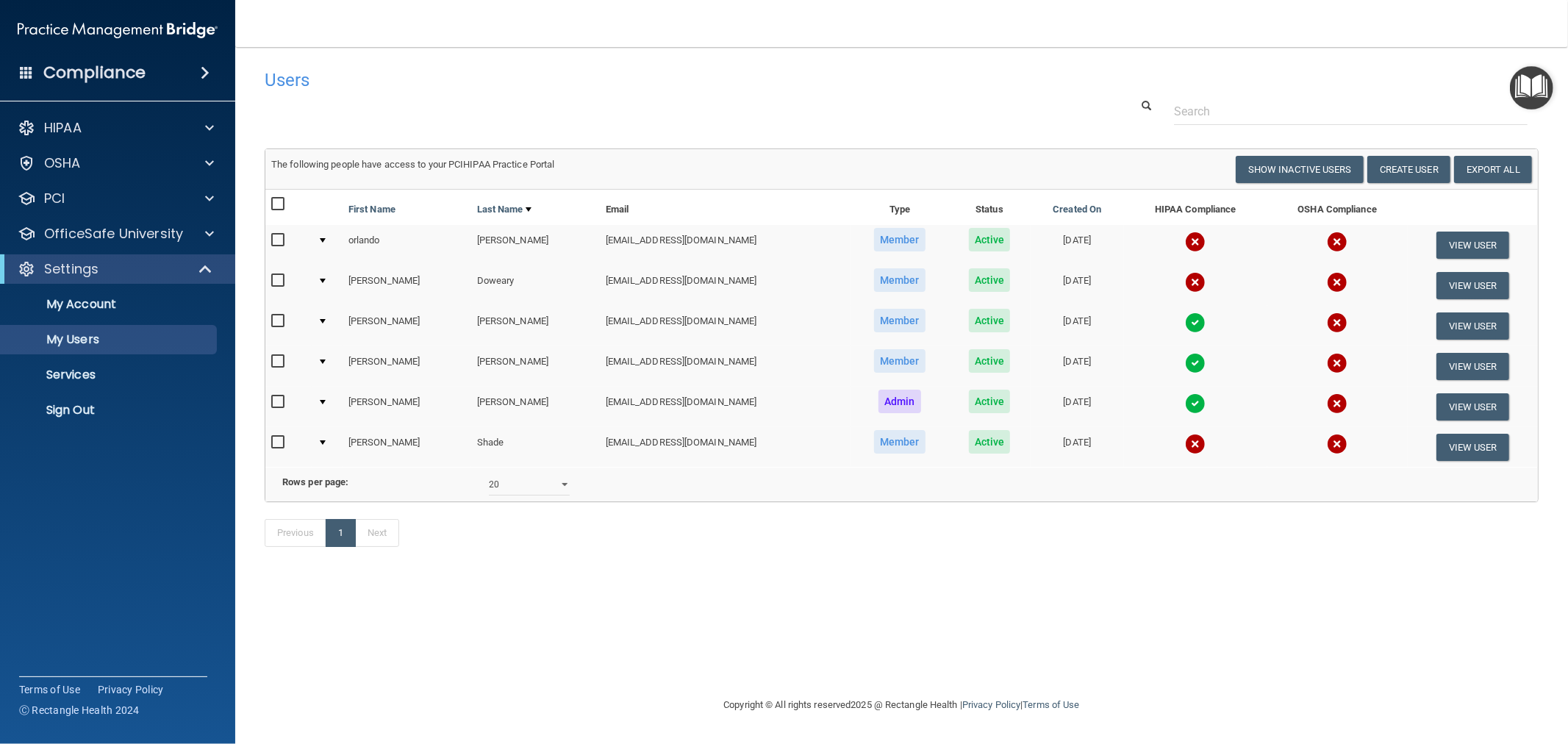
click at [1185, 324] on img at bounding box center [1195, 323] width 21 height 21
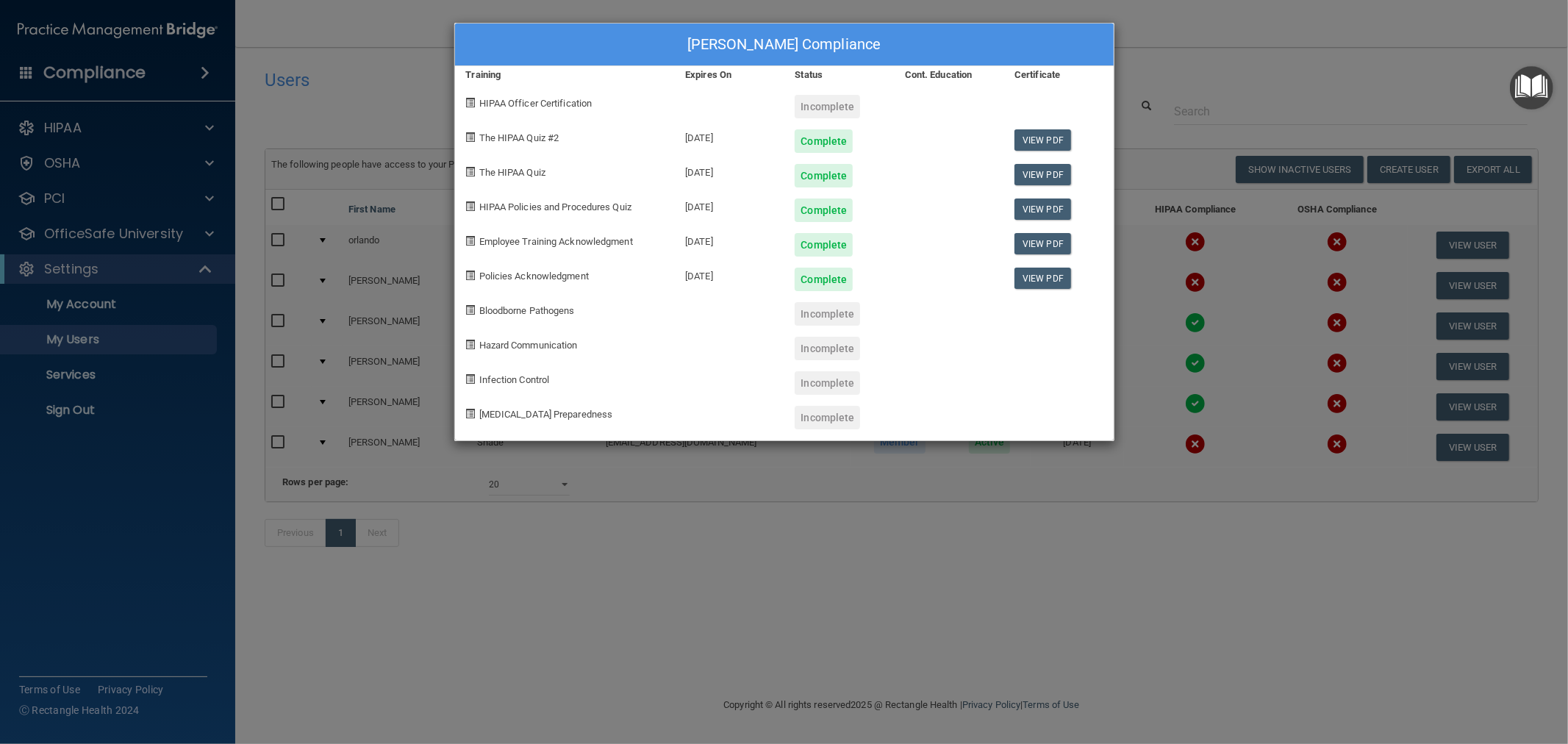
click at [697, 467] on div "Brittany Gracey's Compliance Training Expires On Status Cont. Education Certifi…" at bounding box center [784, 372] width 1568 height 744
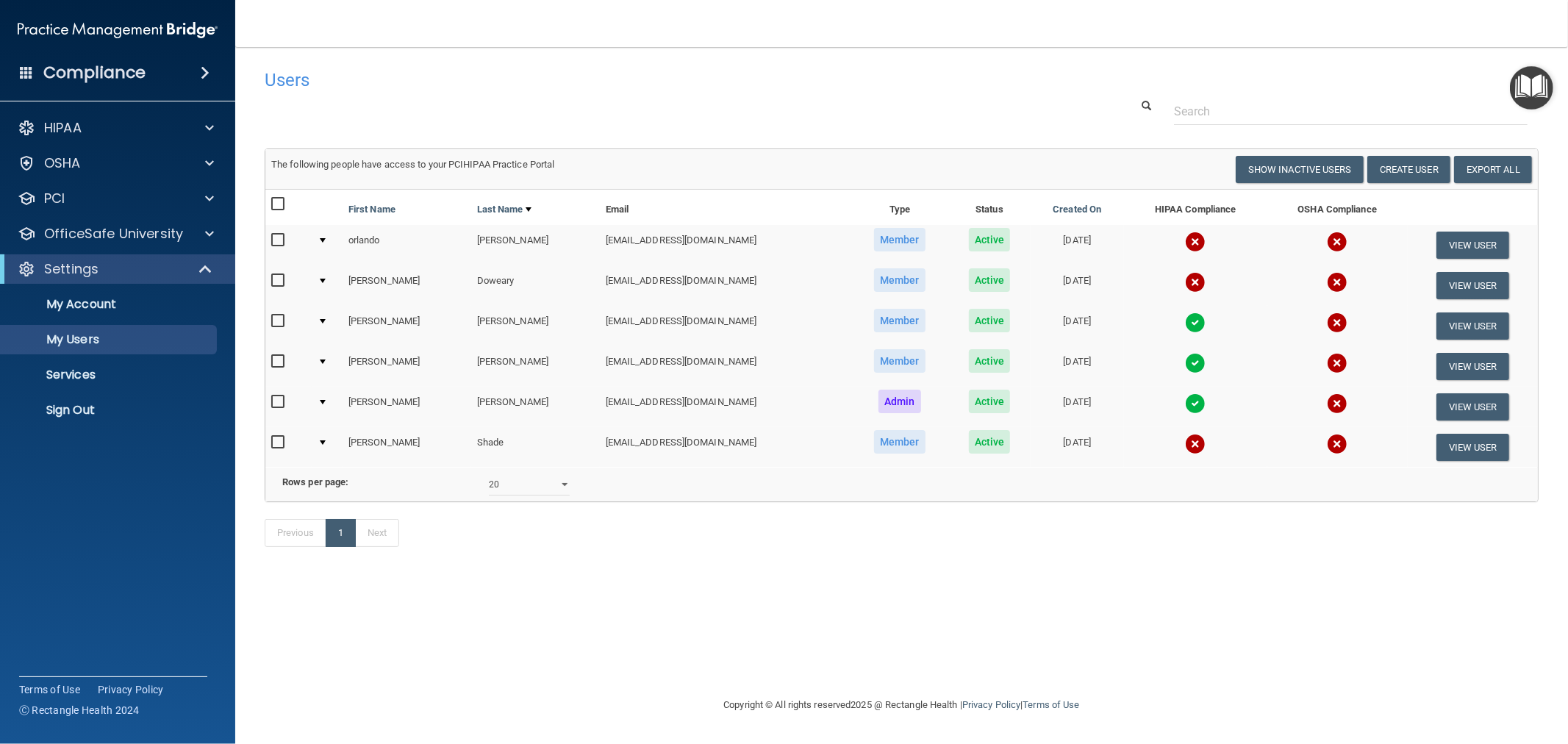
click at [1185, 366] on img at bounding box center [1195, 363] width 21 height 21
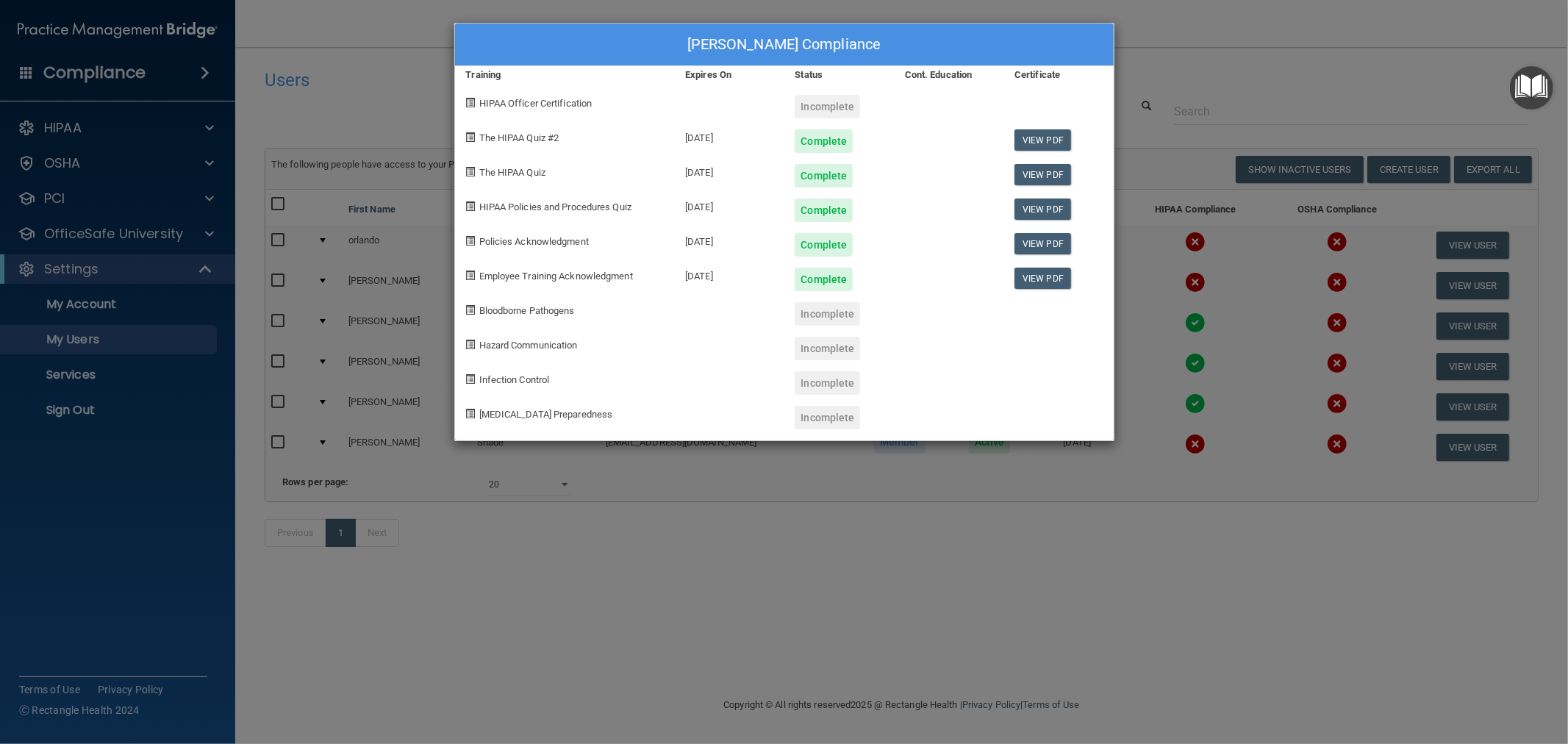
click at [528, 477] on div "Allison Hine's Compliance Training Expires On Status Cont. Education Certificat…" at bounding box center [784, 372] width 1568 height 744
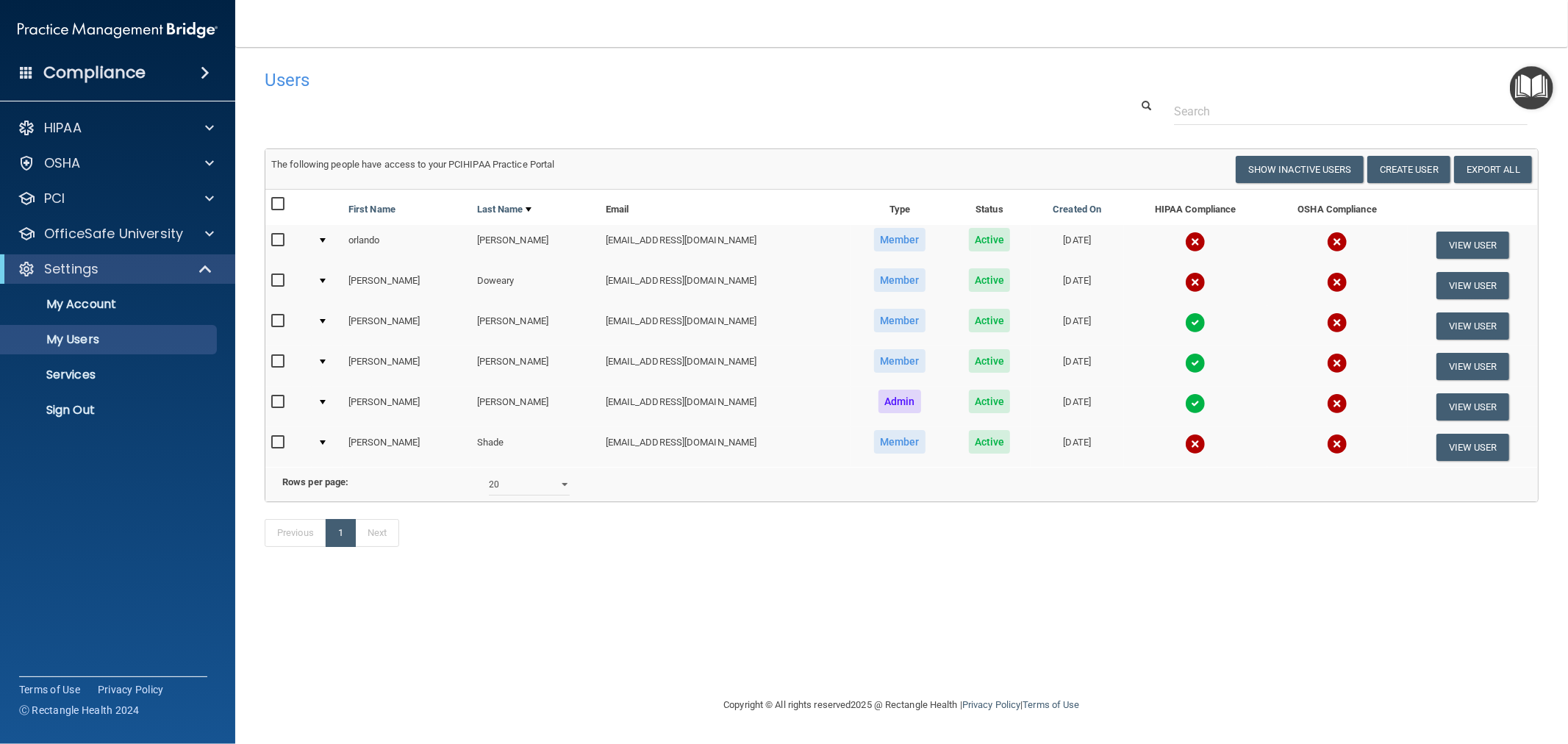
click at [1185, 443] on img at bounding box center [1195, 444] width 21 height 21
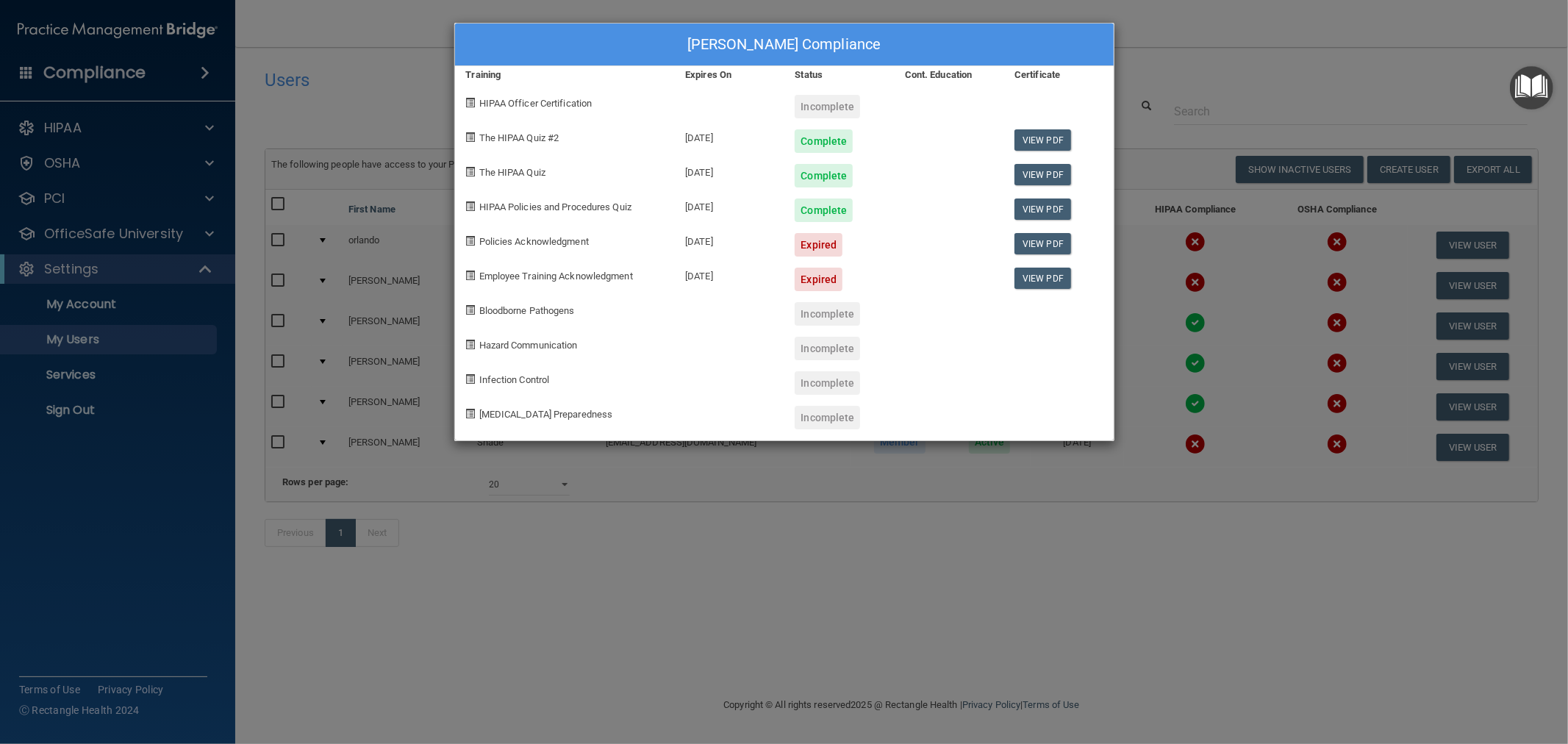
click at [774, 523] on div "Annie Shade's Compliance Training Expires On Status Cont. Education Certificate…" at bounding box center [784, 372] width 1568 height 744
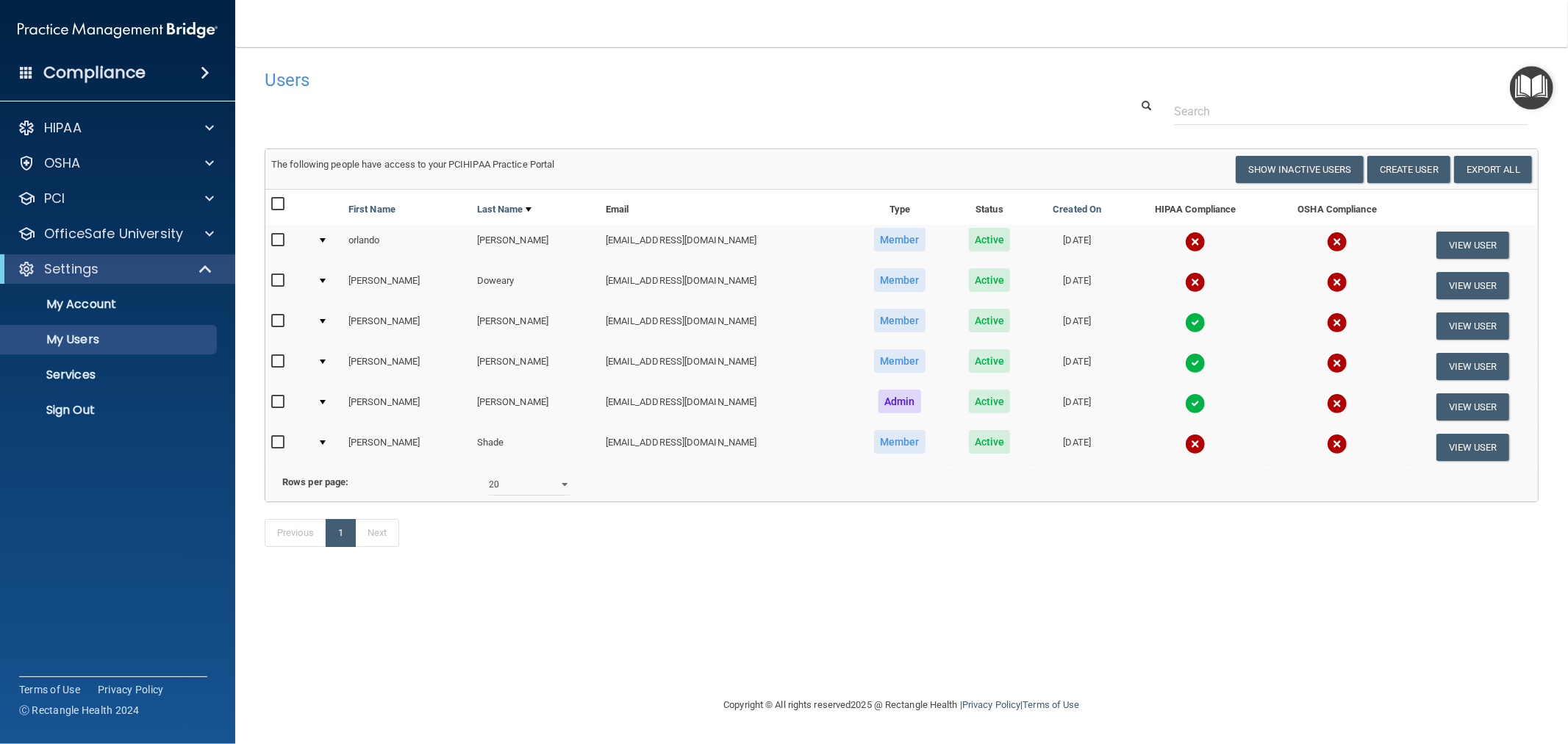
click at [1185, 394] on img at bounding box center [1195, 404] width 21 height 21
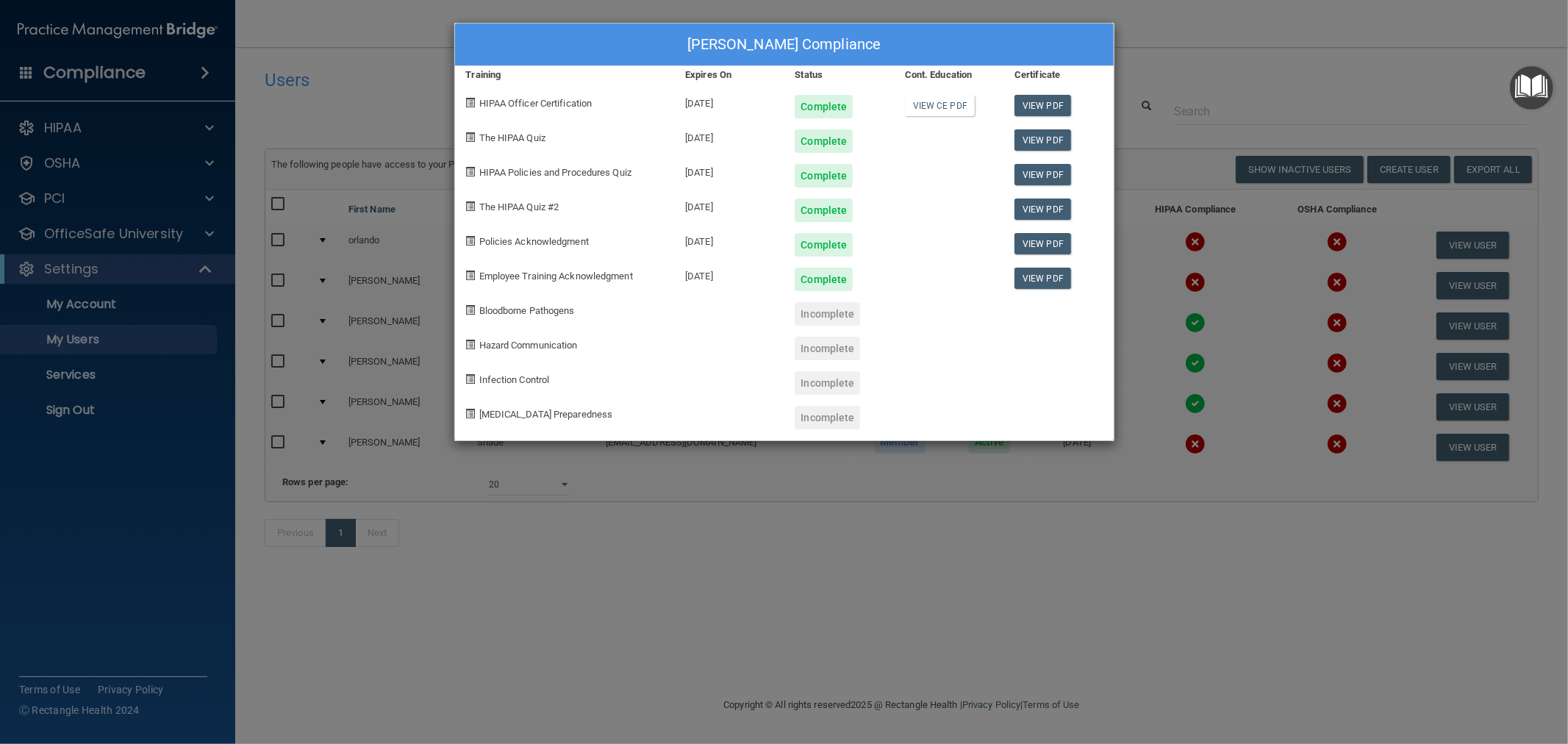
click at [838, 506] on div "Vanessa Matos's Compliance Training Expires On Status Cont. Education Certifica…" at bounding box center [784, 372] width 1568 height 744
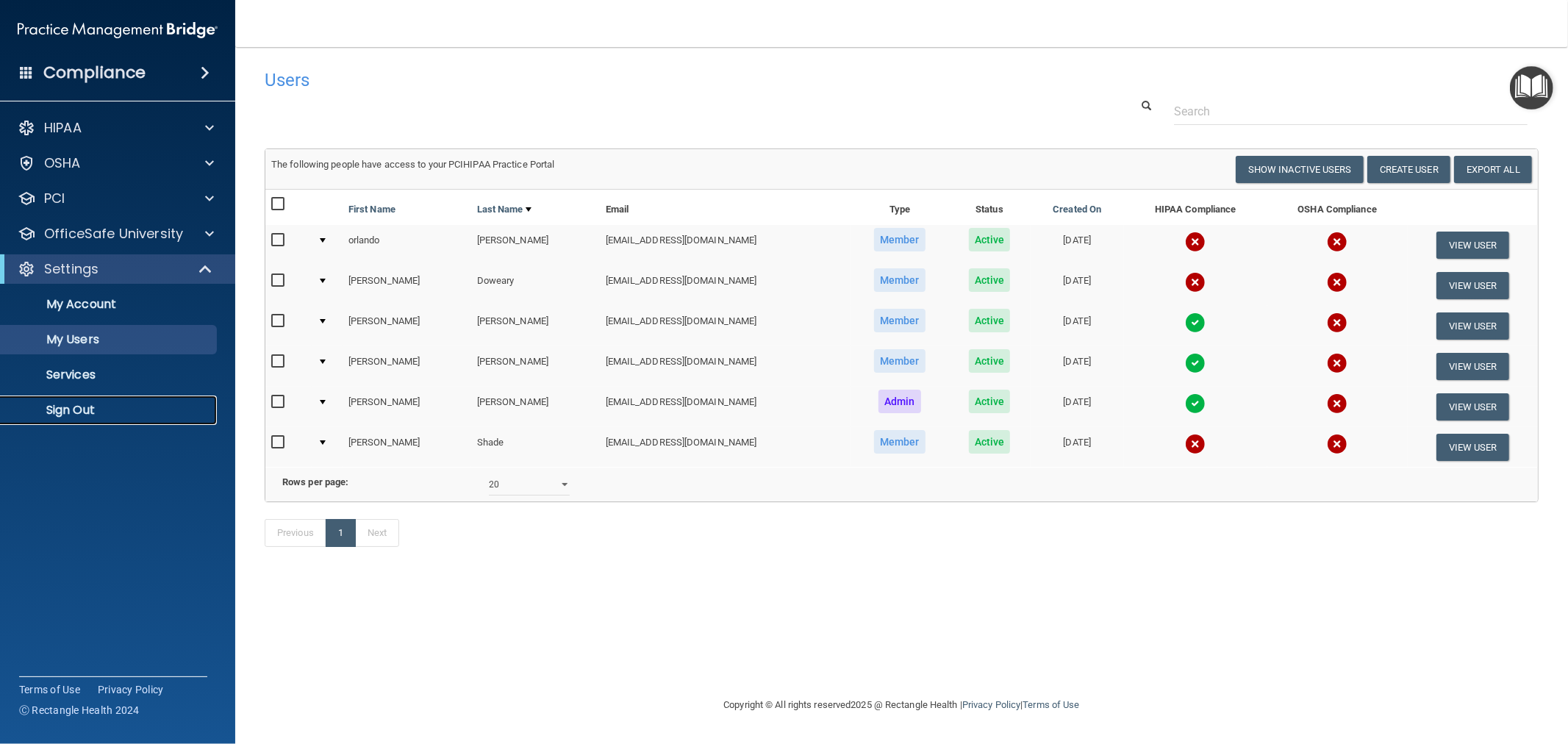
click at [72, 406] on p "Sign Out" at bounding box center [109, 410] width 200 height 14
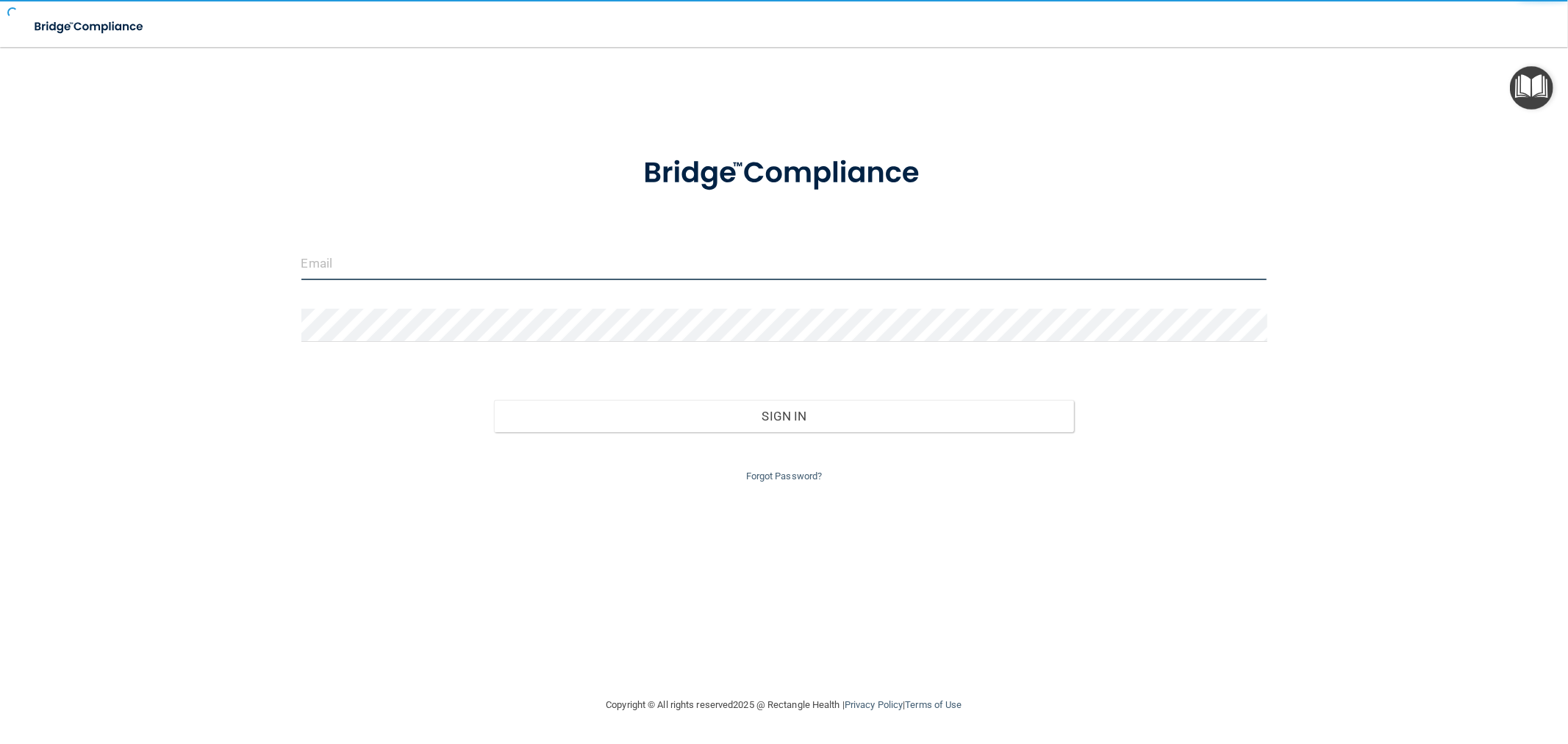
type input "[EMAIL_ADDRESS][DOMAIN_NAME]"
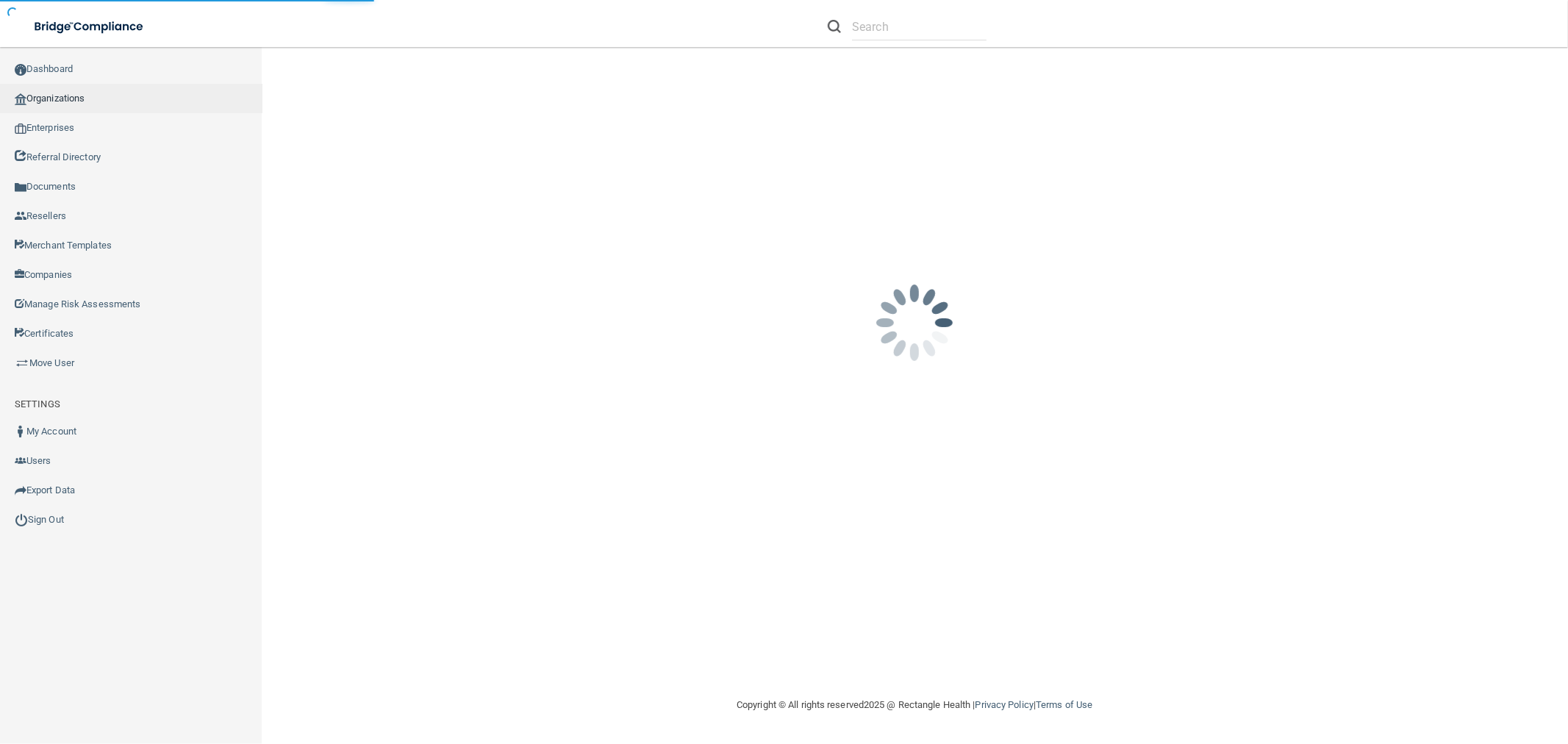
click at [113, 97] on link "Organizations" at bounding box center [131, 98] width 263 height 30
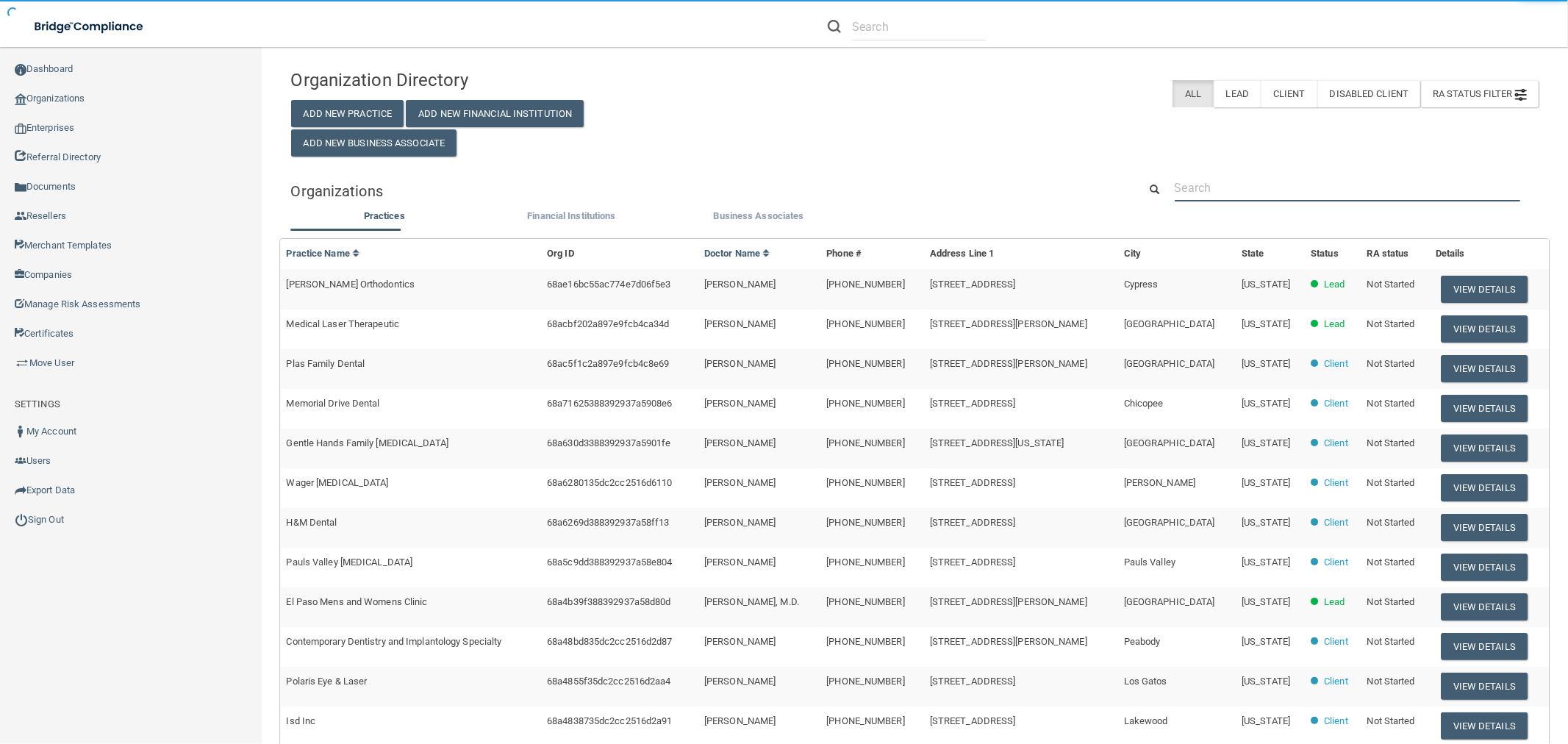
click at [1263, 175] on input "text" at bounding box center [1348, 188] width 346 height 27
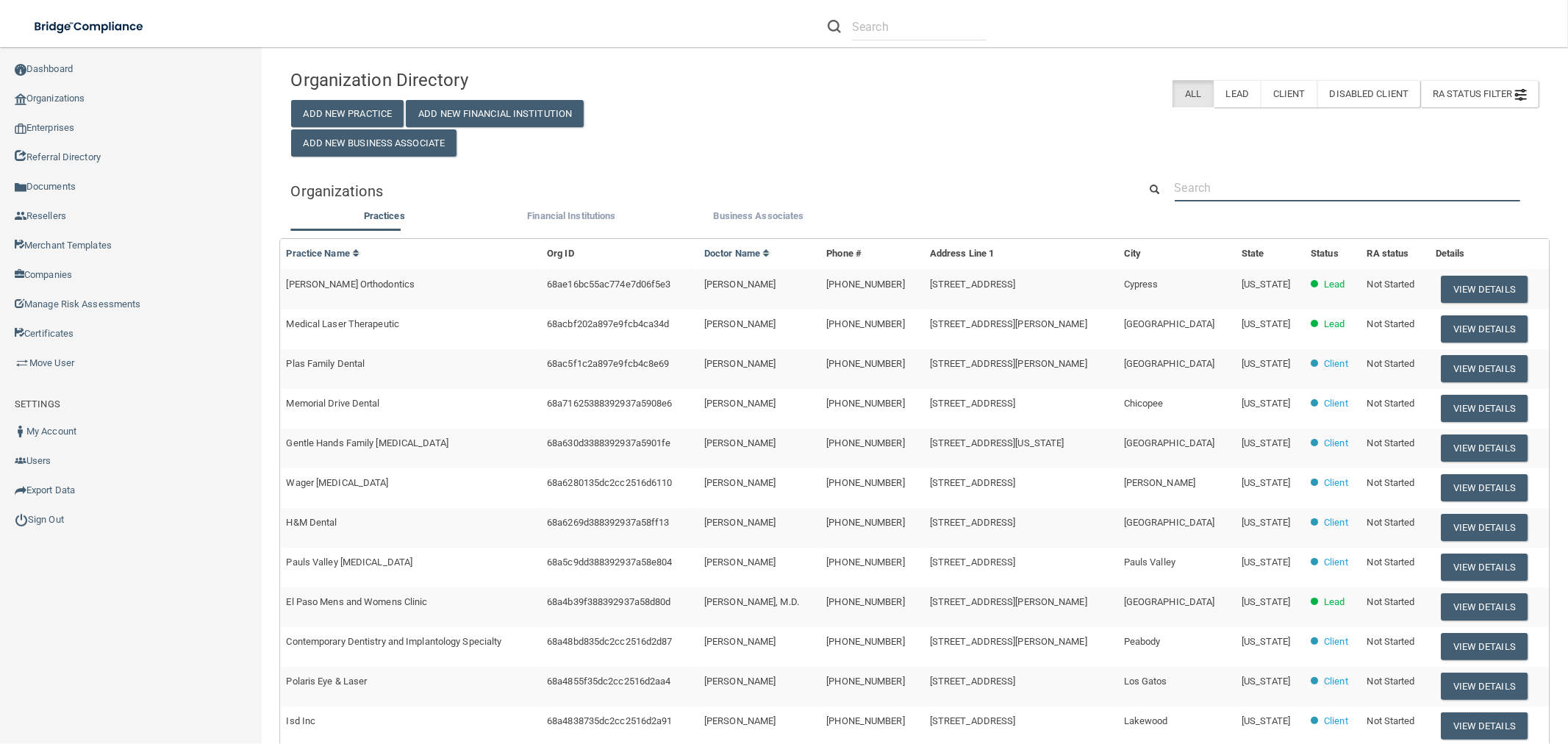
paste input "(301) 774-2995"
type input "(301) 774-2995"
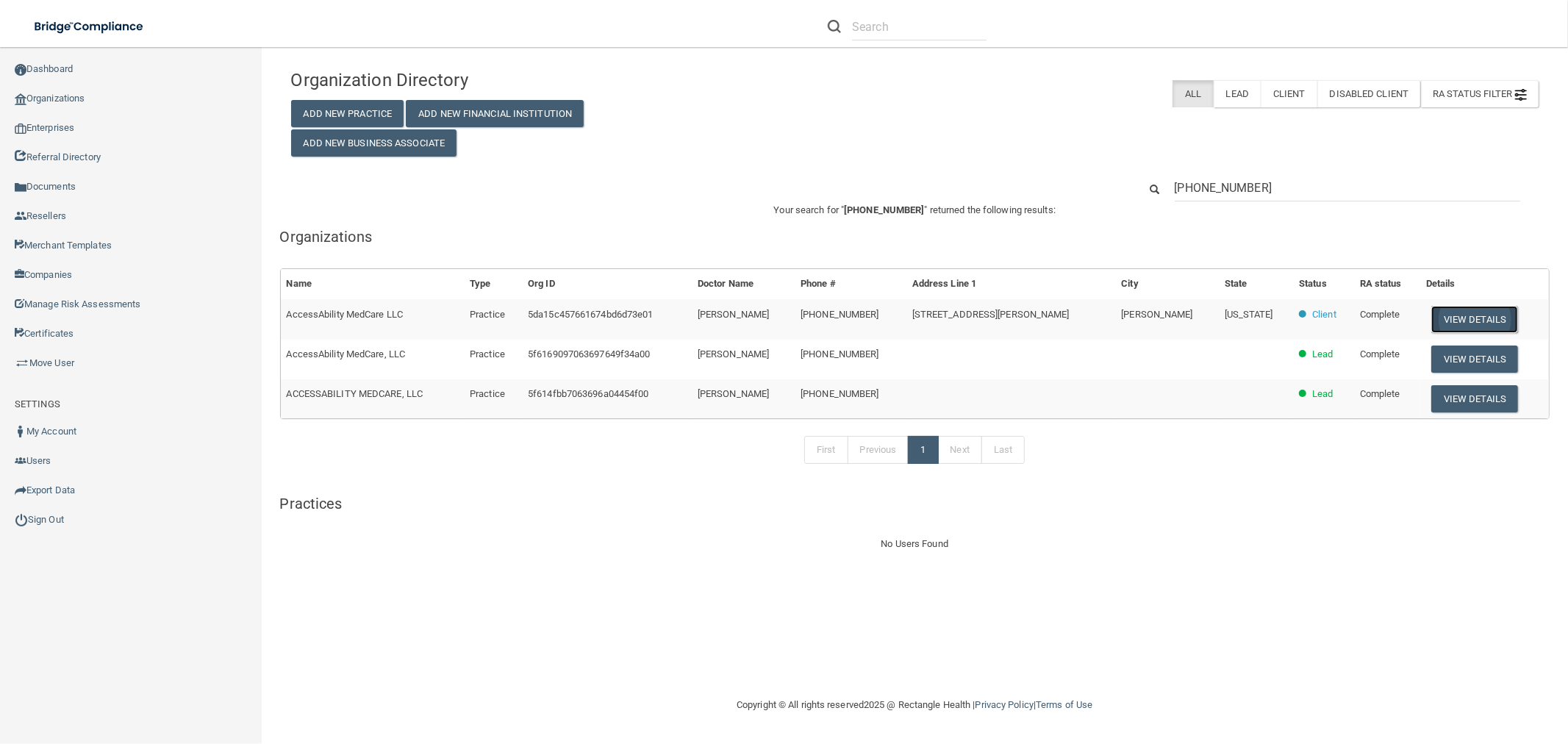
click at [1482, 316] on button "View Details" at bounding box center [1475, 319] width 87 height 27
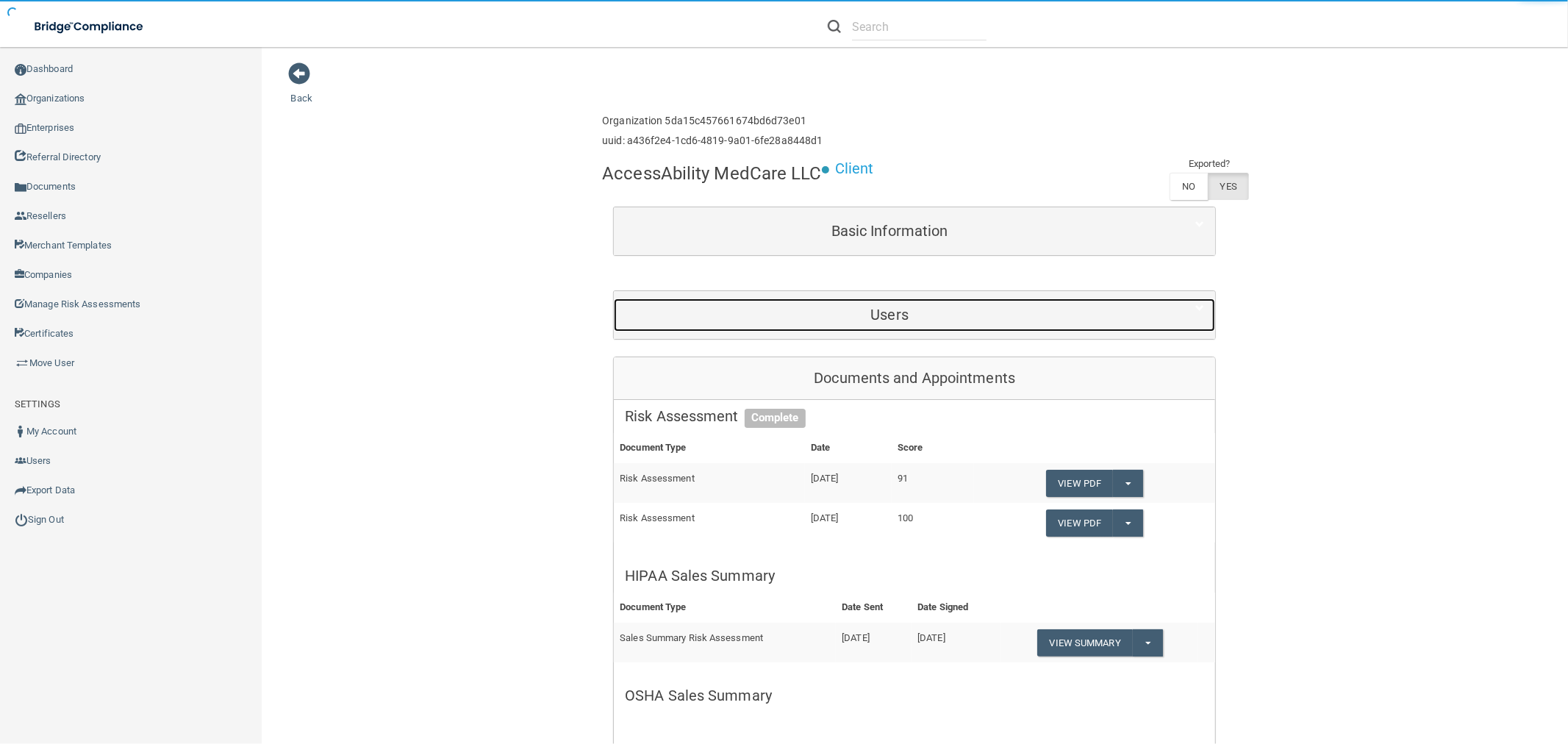
click at [831, 309] on h5 "Users" at bounding box center [889, 315] width 529 height 16
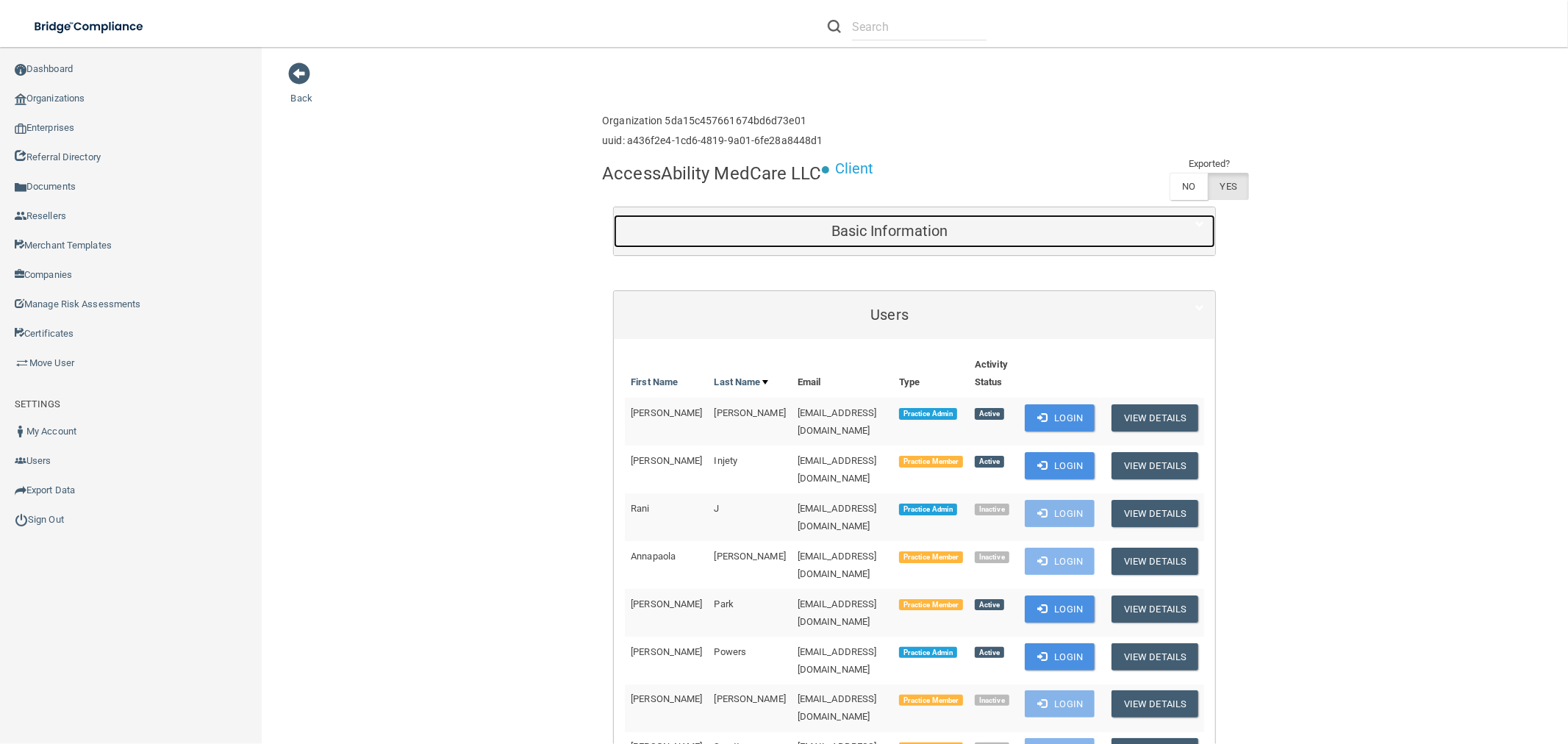
click at [849, 229] on h5 "Basic Information" at bounding box center [889, 231] width 529 height 16
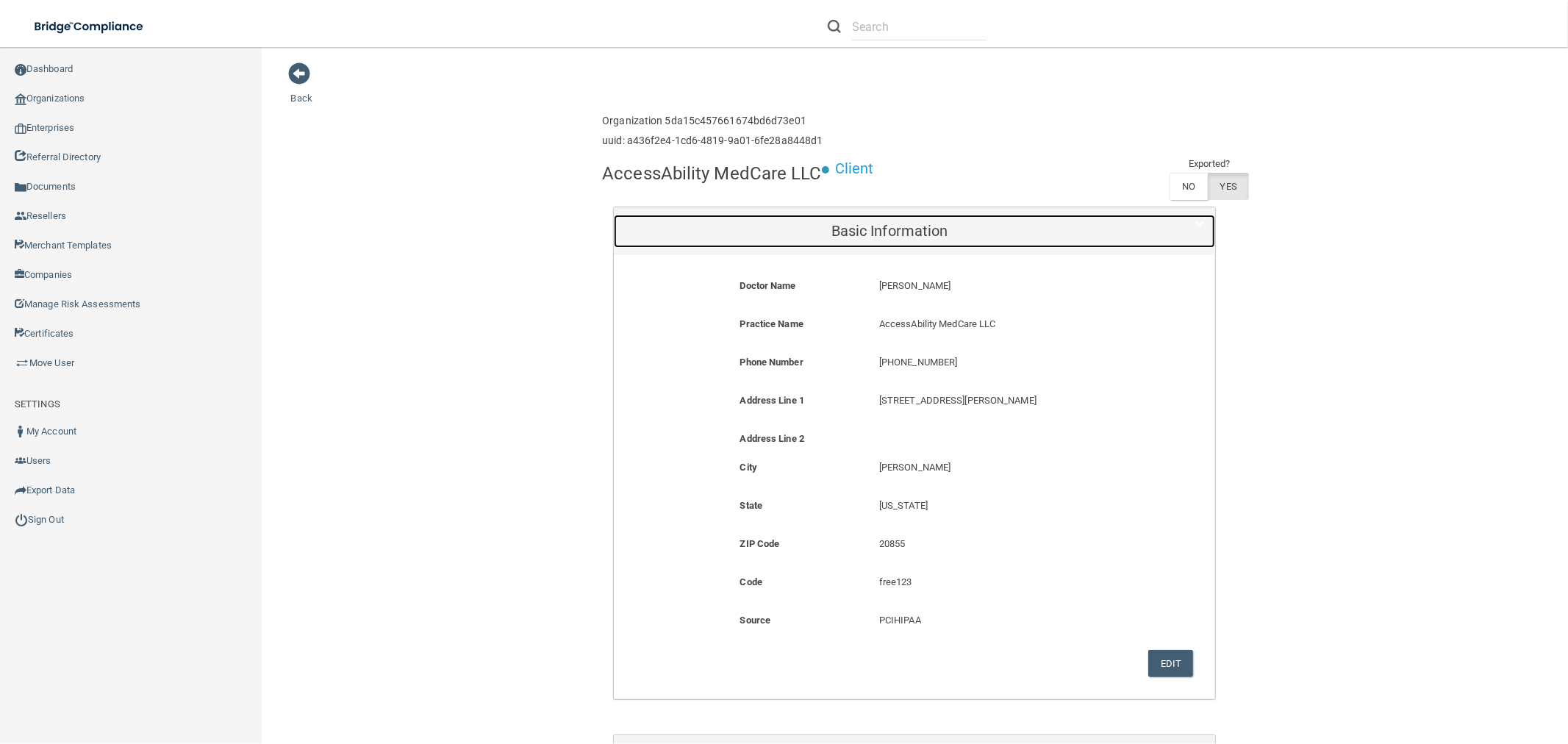
click at [849, 229] on h5 "Basic Information" at bounding box center [889, 231] width 529 height 16
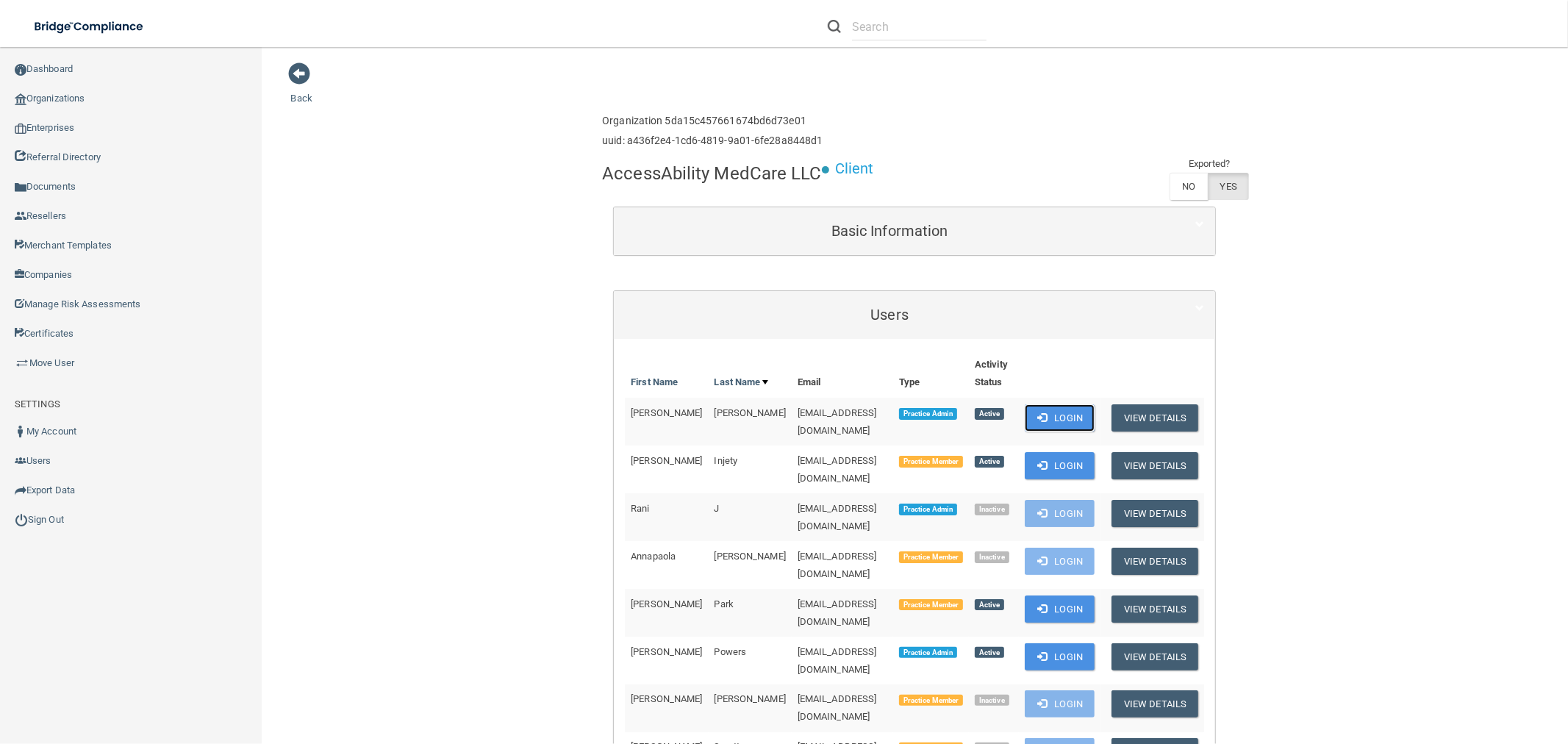
click at [1052, 416] on button "Login" at bounding box center [1059, 418] width 69 height 27
click at [177, 93] on link "Organizations" at bounding box center [131, 98] width 263 height 30
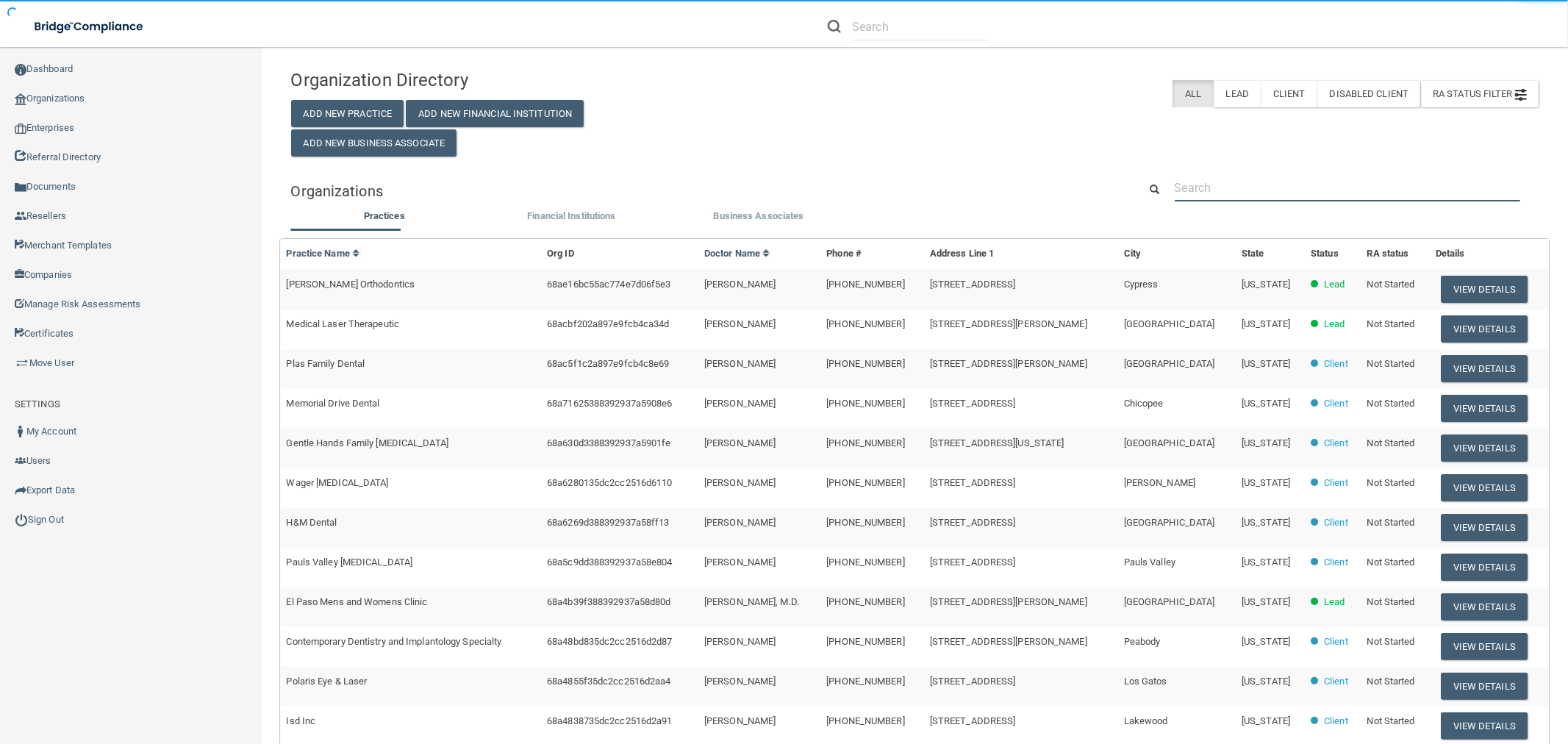
click at [1289, 181] on input "text" at bounding box center [1348, 188] width 346 height 27
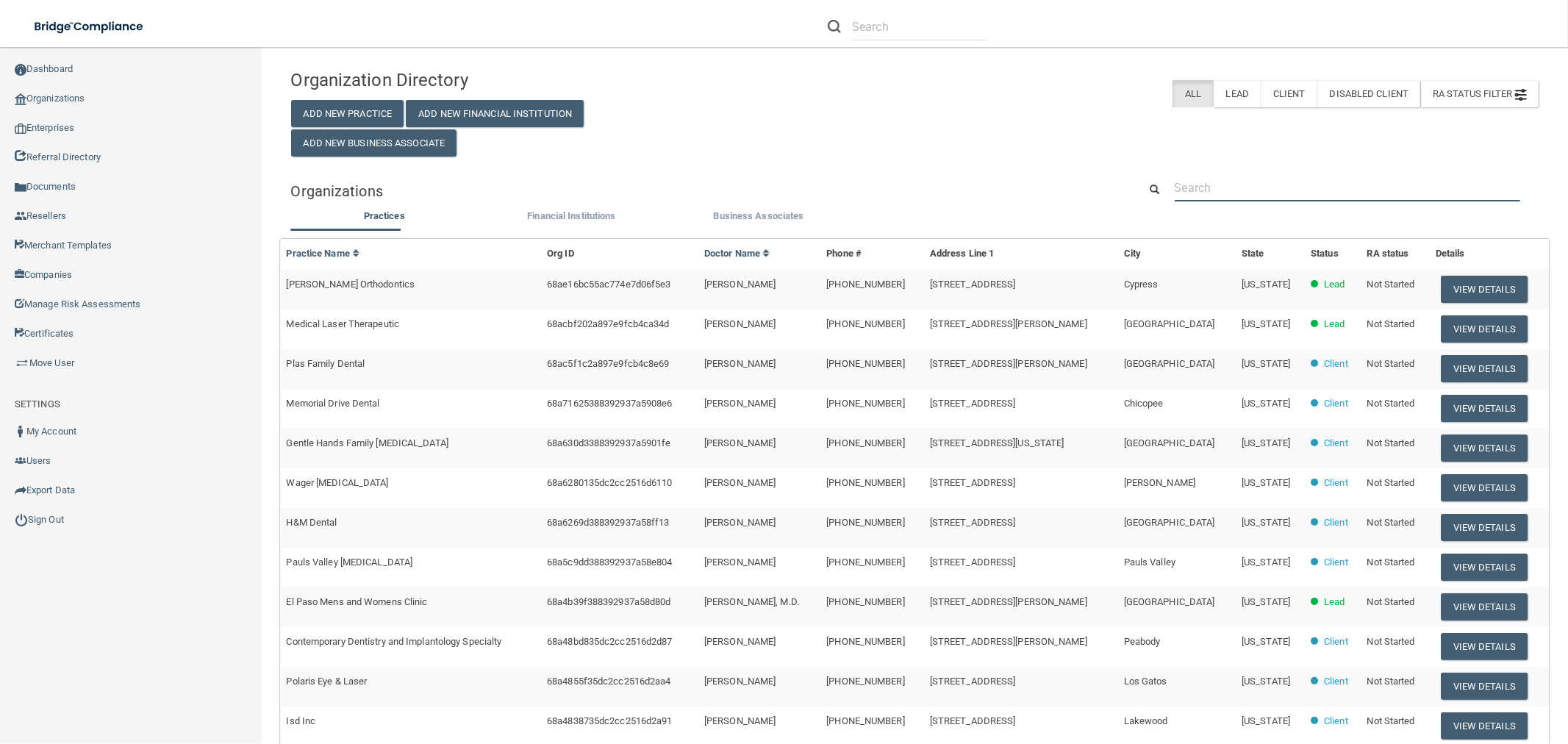
paste input "kristi@drjaytrussler.com"
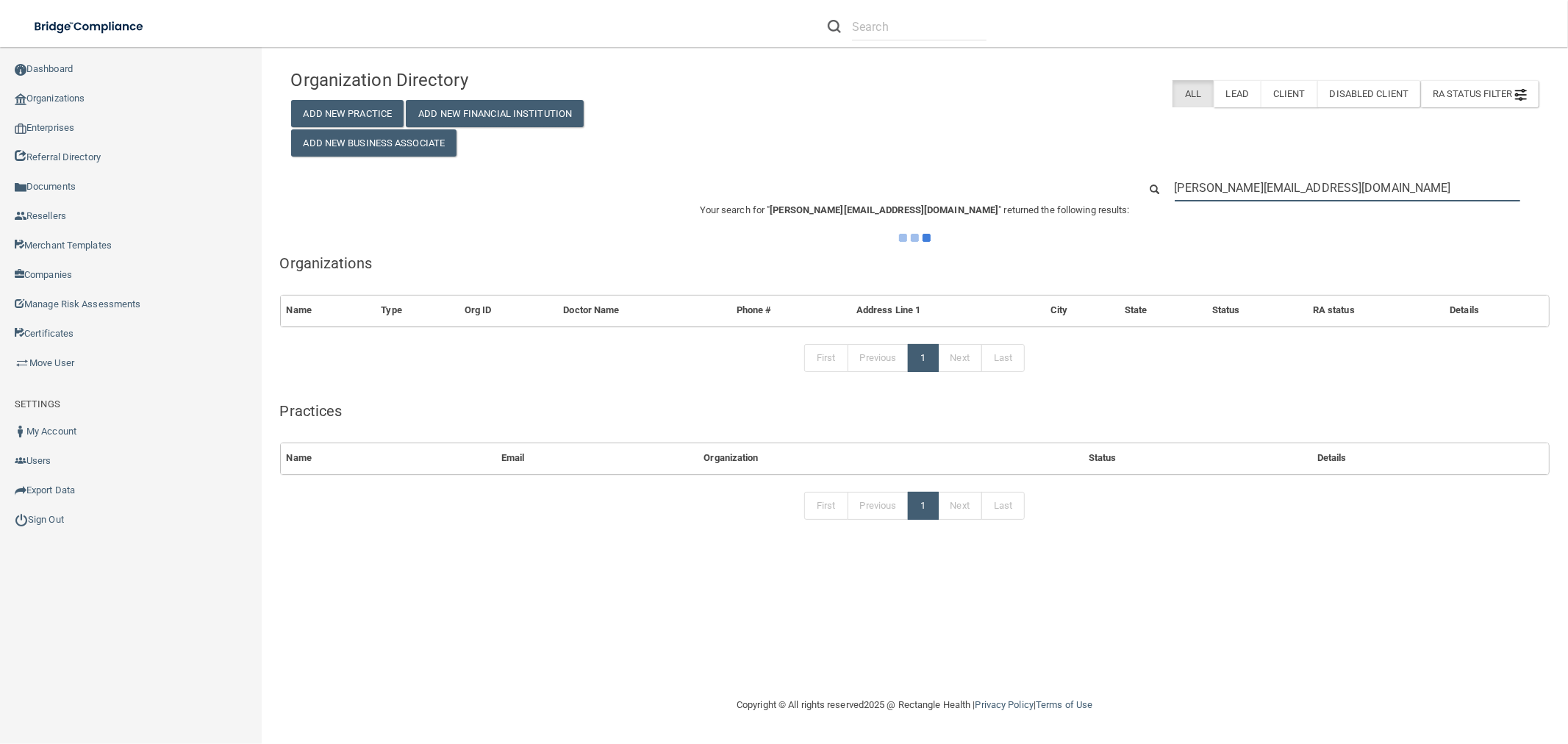
type input "kristi@drjaytrussler.com"
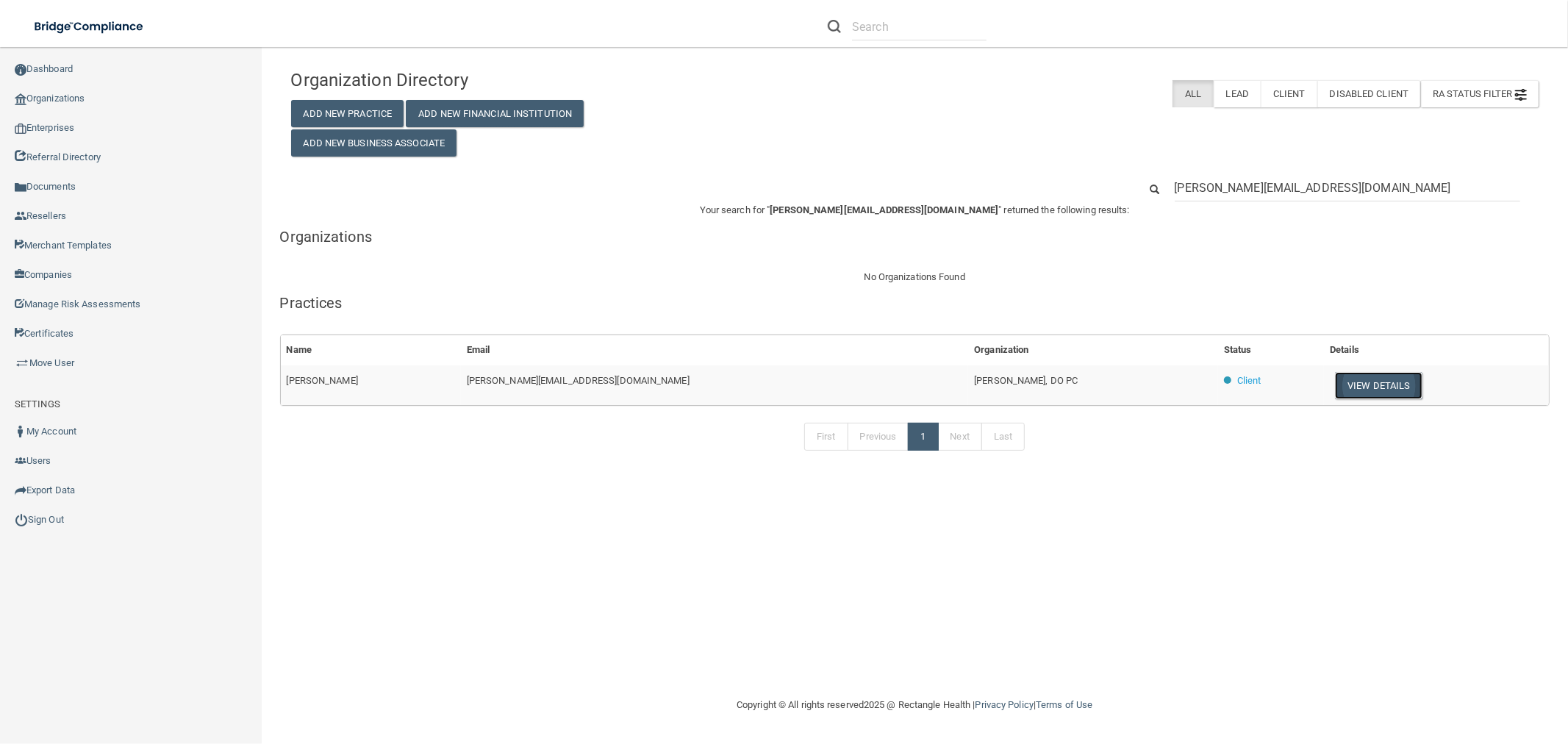
click at [1335, 383] on button "View Details" at bounding box center [1378, 386] width 87 height 27
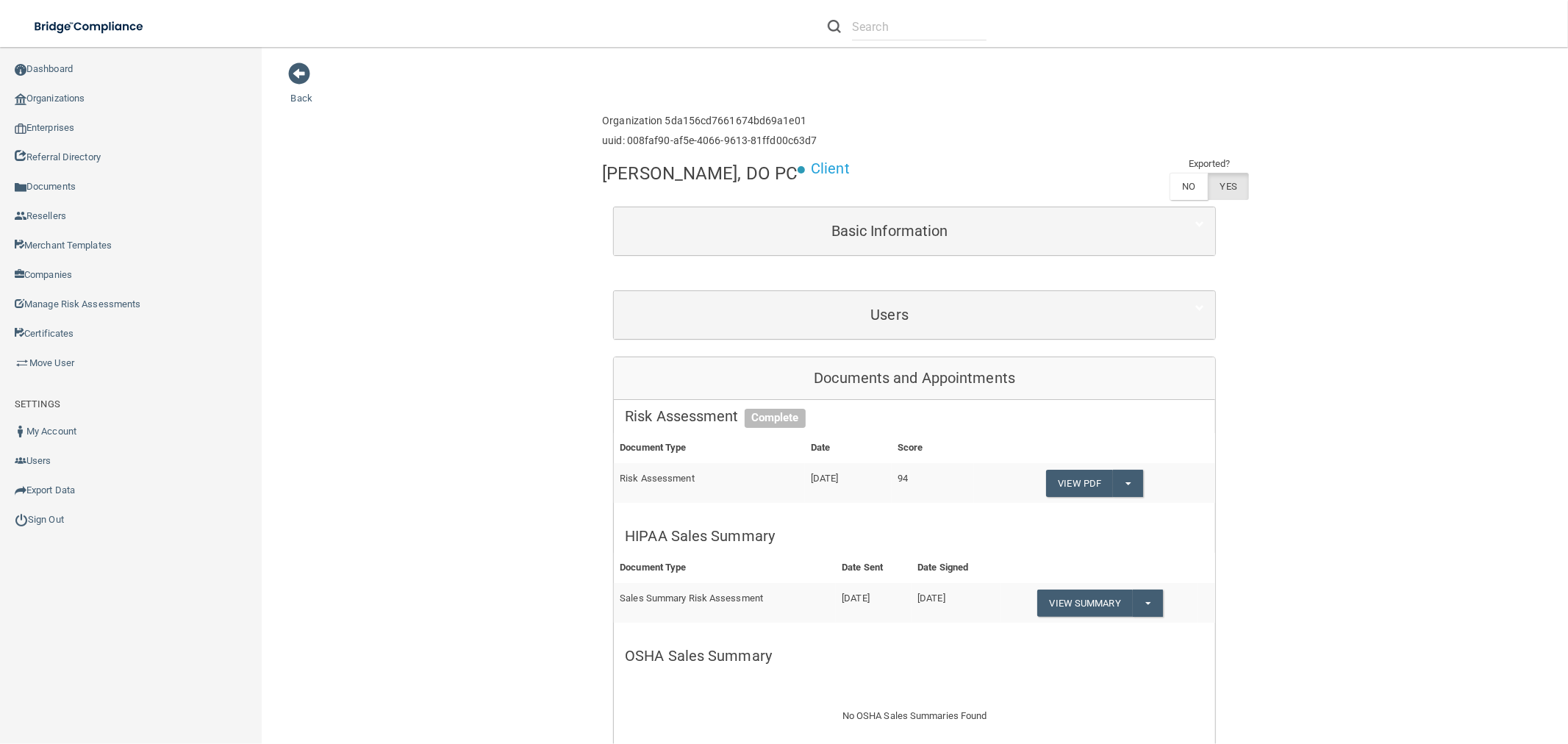
click at [989, 338] on div "Users" at bounding box center [914, 315] width 601 height 48
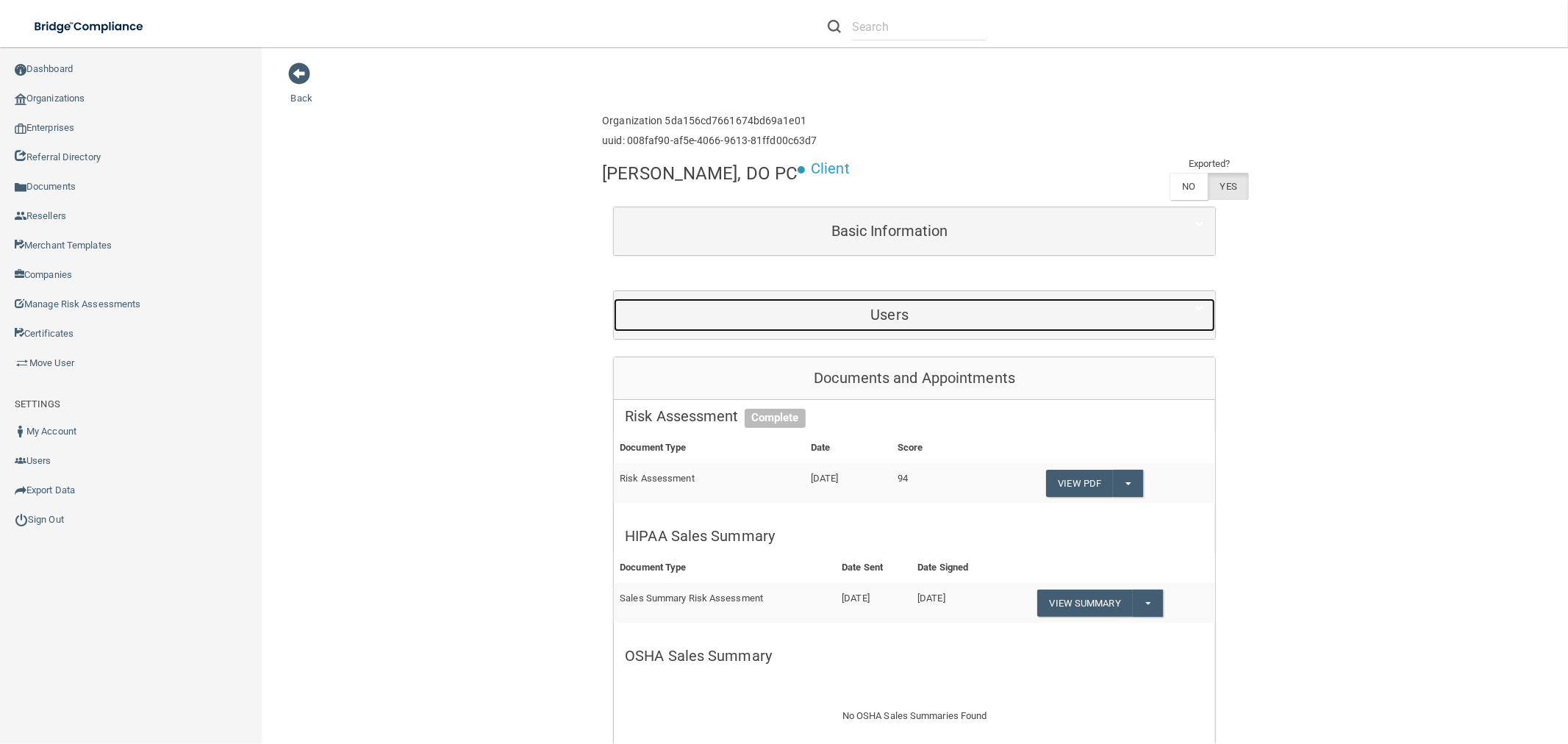
click at [989, 321] on h5 "Users" at bounding box center [889, 315] width 529 height 16
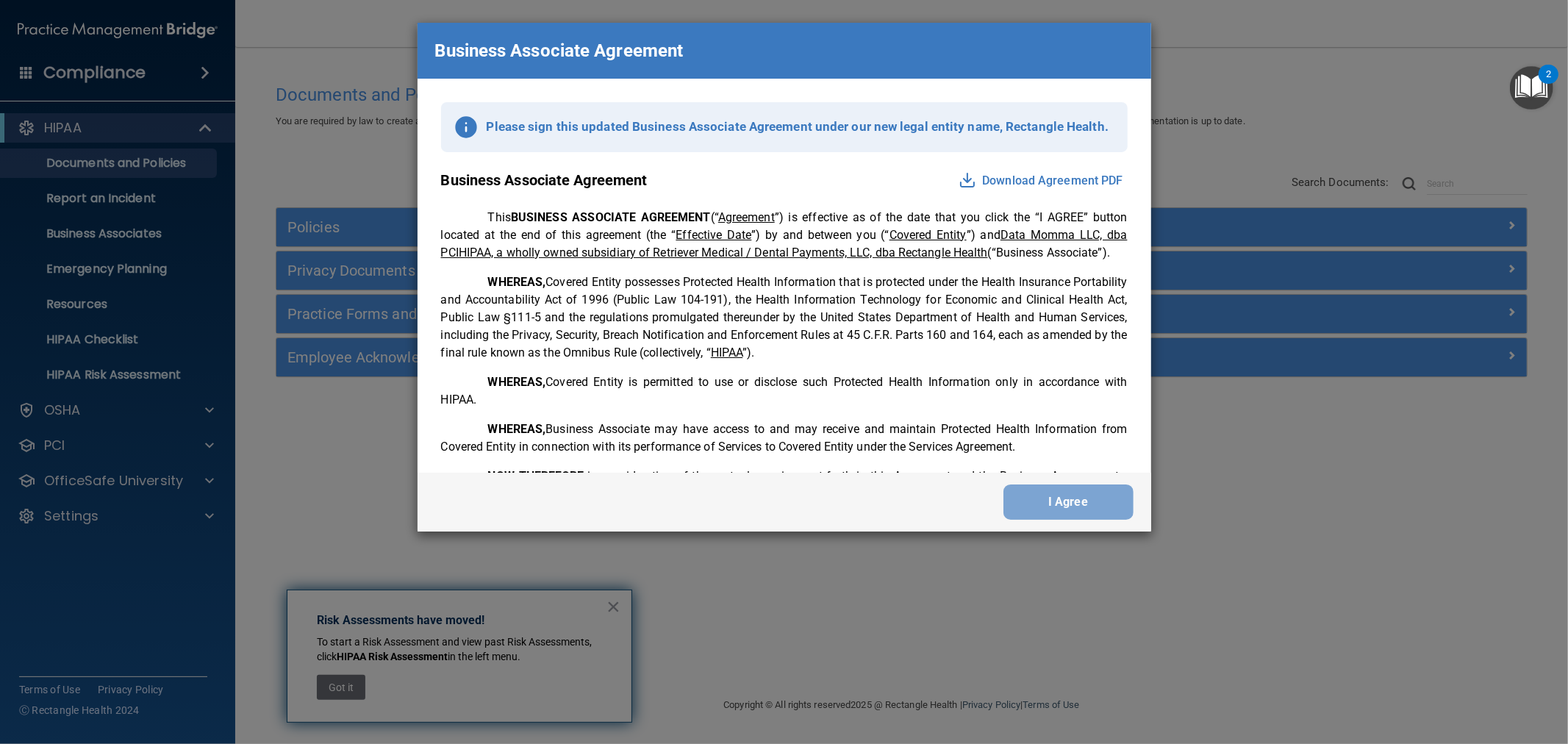
scroll to position [3014, 0]
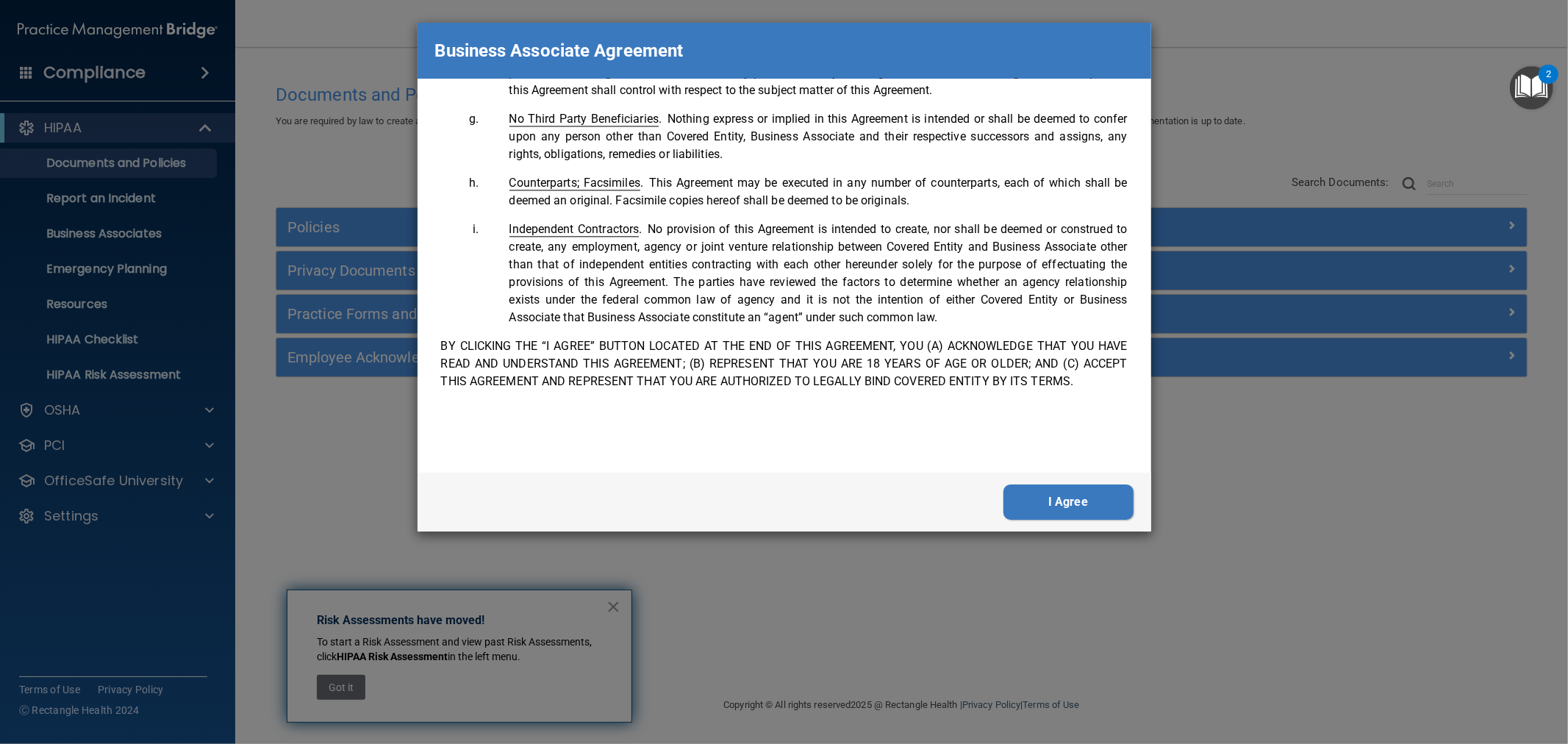
click at [1100, 504] on button "I Agree" at bounding box center [1068, 502] width 130 height 35
click at [1091, 501] on div "Business Associate Agreement Please sign this updated Business Associate Agreem…" at bounding box center [784, 372] width 1568 height 744
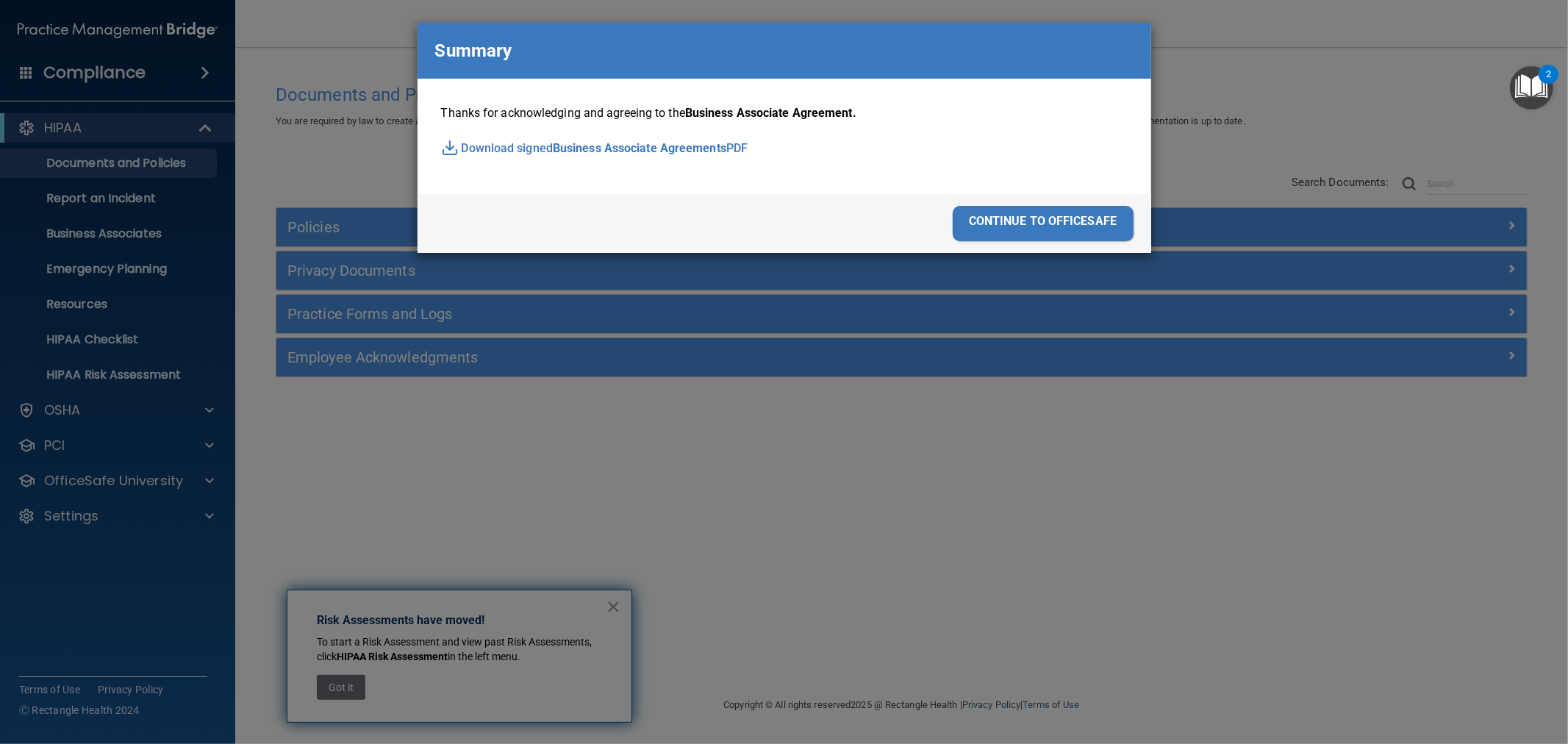
click at [1059, 208] on div "continue to officesafe" at bounding box center [1043, 224] width 181 height 35
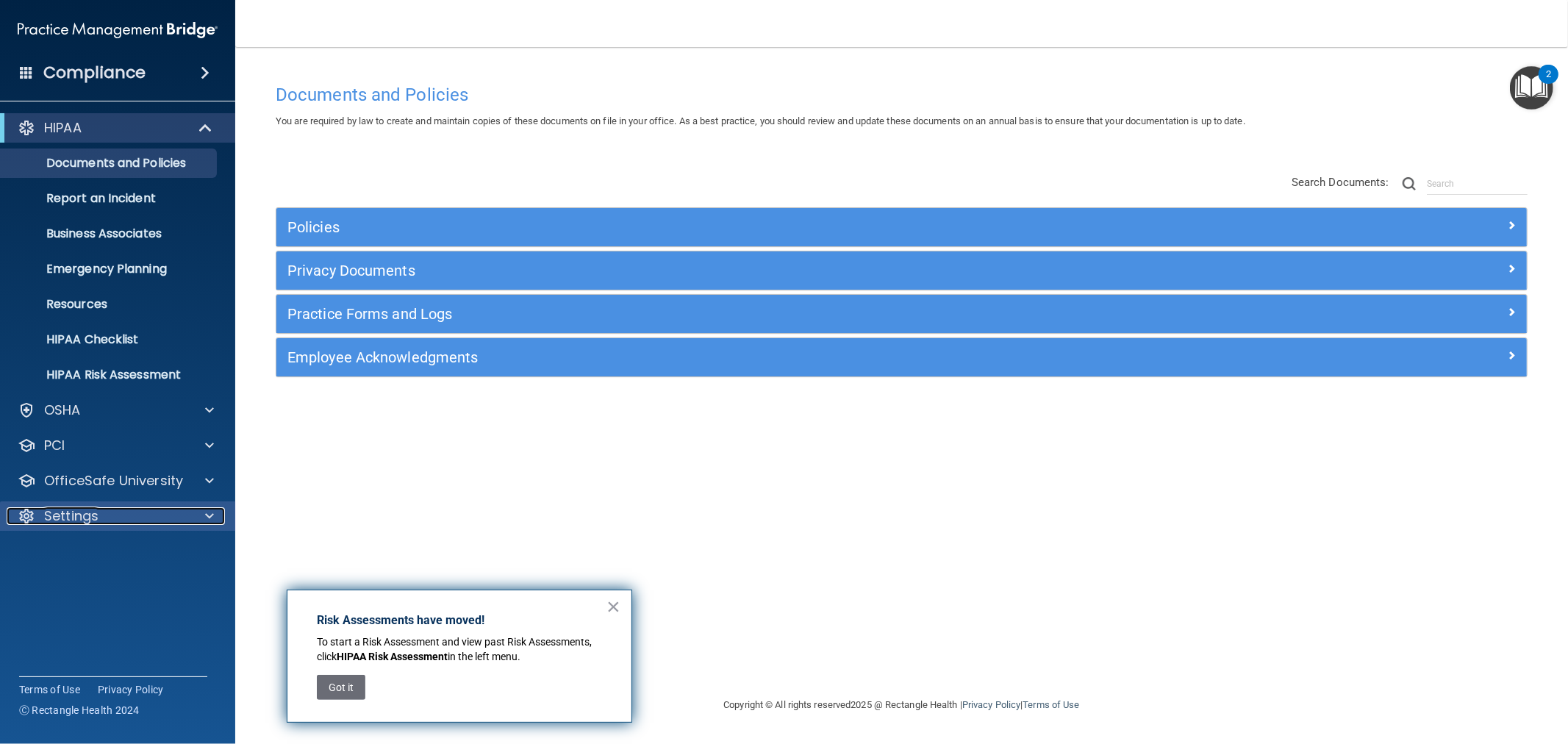
click at [96, 520] on p "Settings" at bounding box center [71, 516] width 54 height 18
click at [93, 659] on p "Sign Out" at bounding box center [109, 657] width 200 height 14
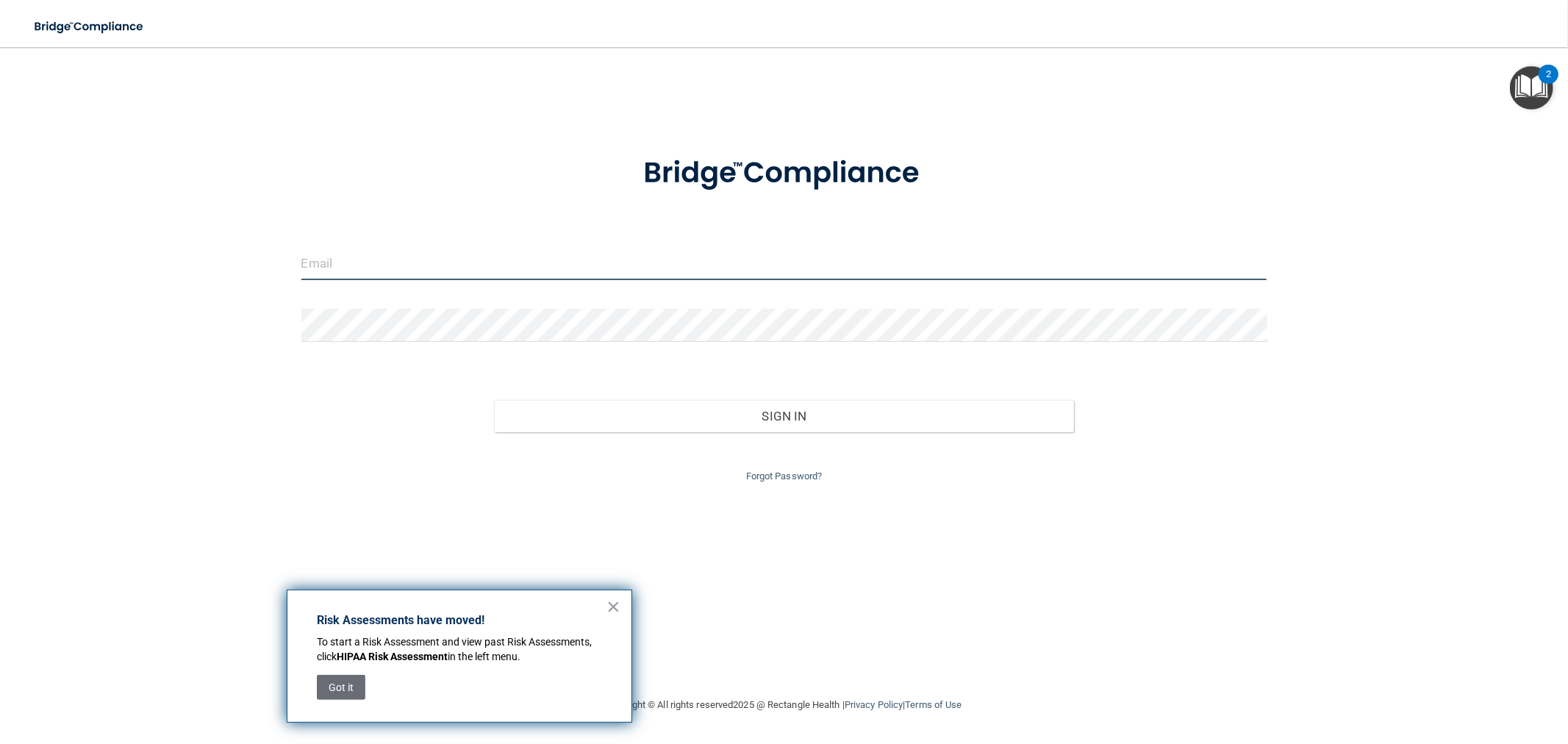
type input "[EMAIL_ADDRESS][DOMAIN_NAME]"
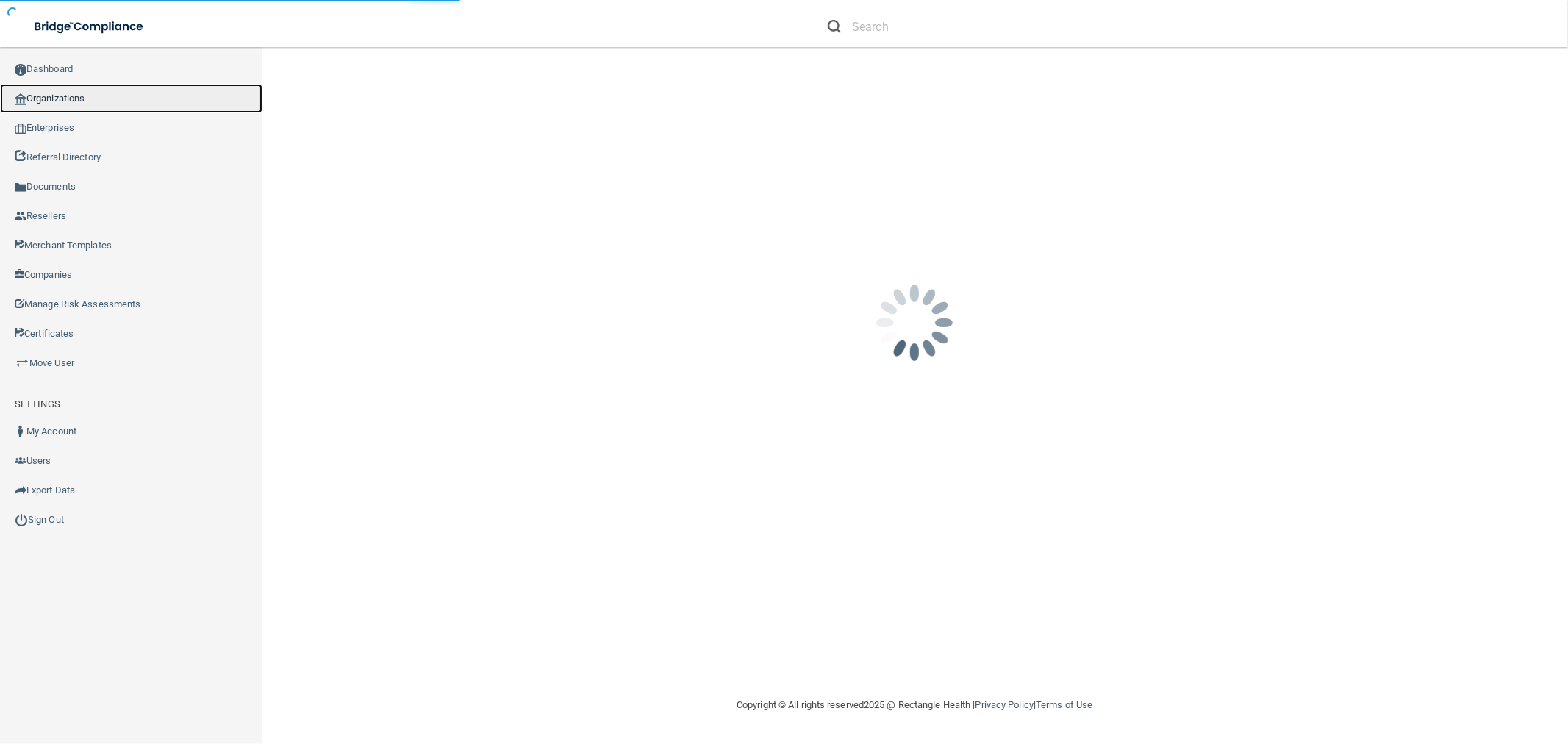
click at [133, 94] on link "Organizations" at bounding box center [131, 98] width 263 height 30
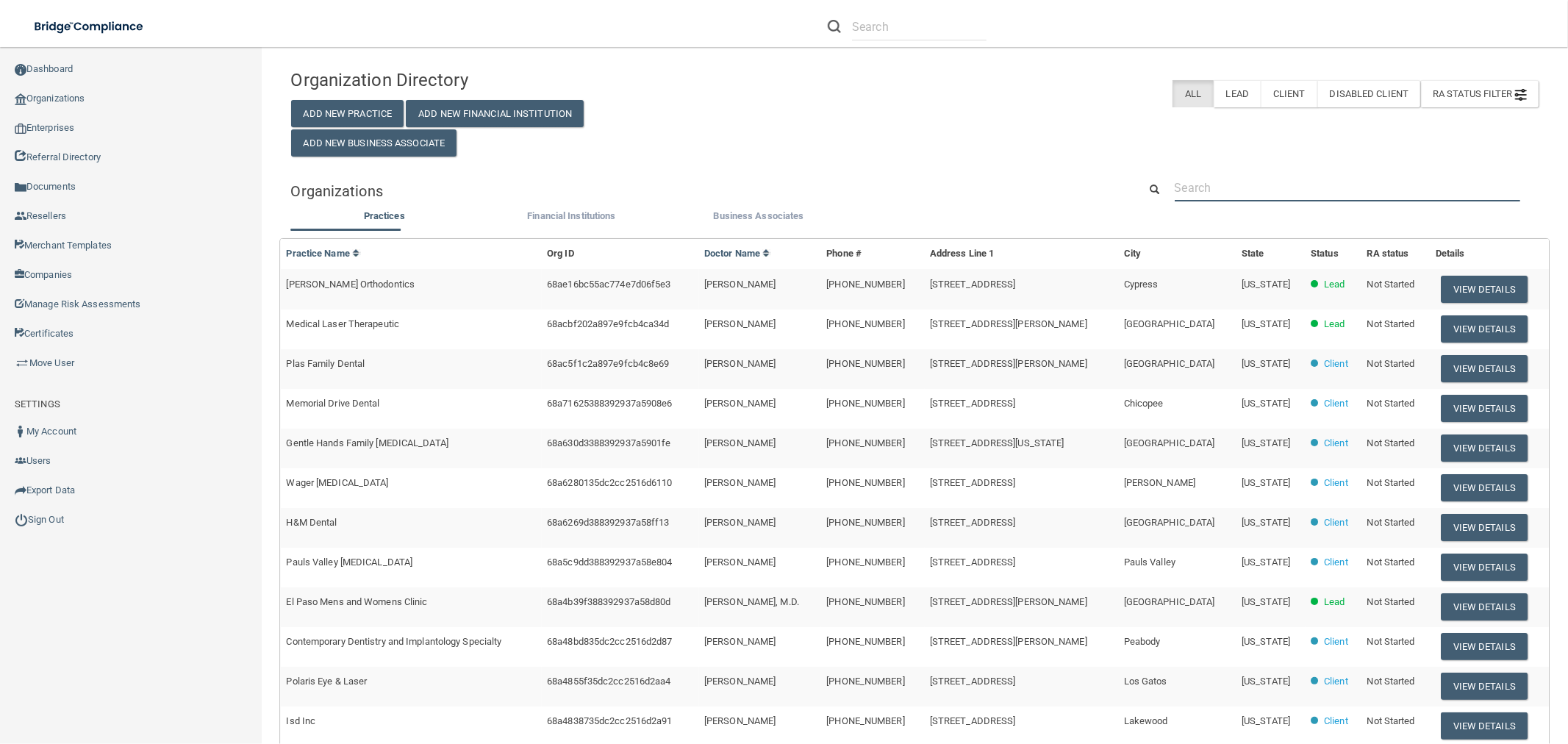
drag, startPoint x: 1277, startPoint y: 186, endPoint x: 1259, endPoint y: 185, distance: 18.0
click at [1277, 187] on input "text" at bounding box center [1348, 188] width 346 height 27
paste input "Best Care Medical LLC"
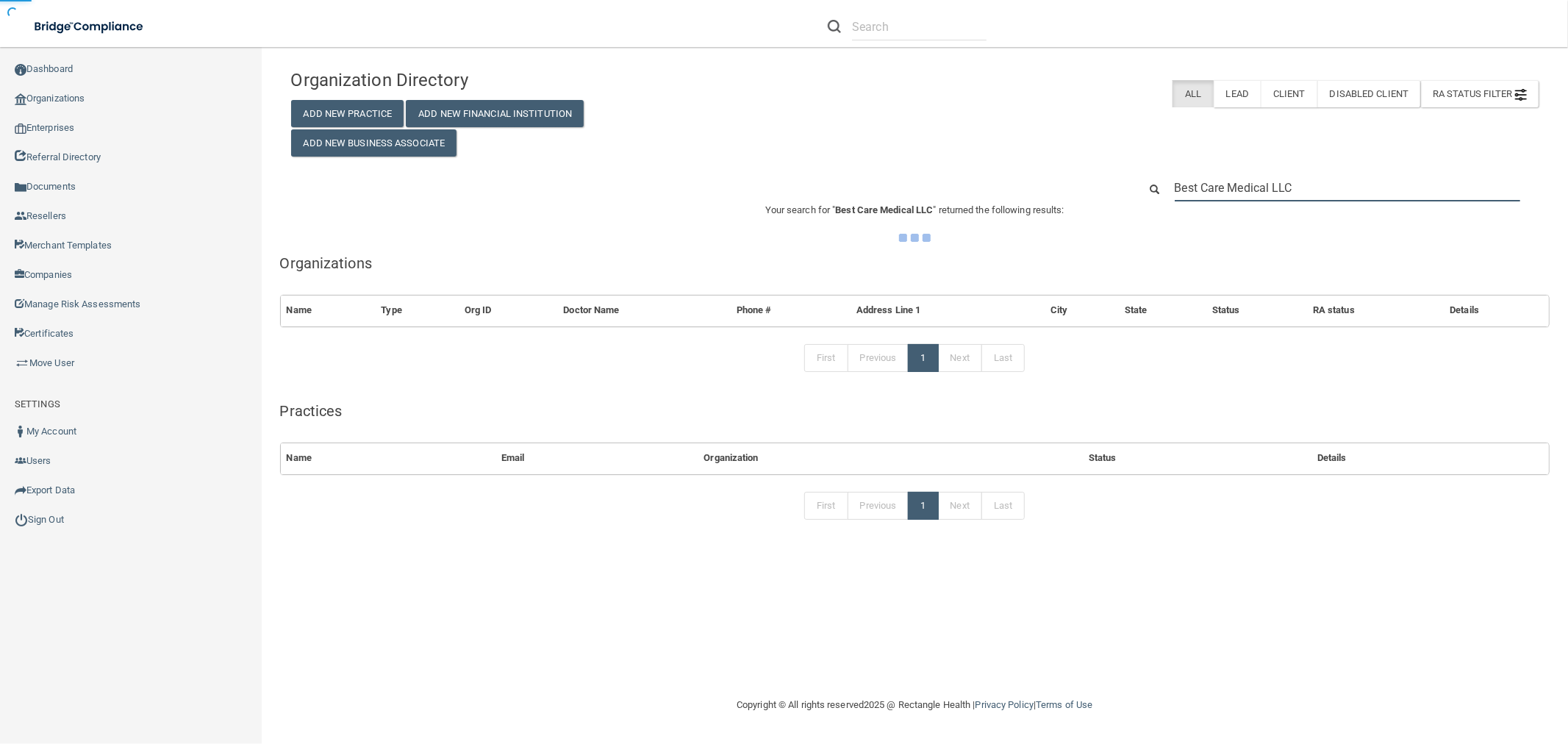
type input "Best Care Medical LLC"
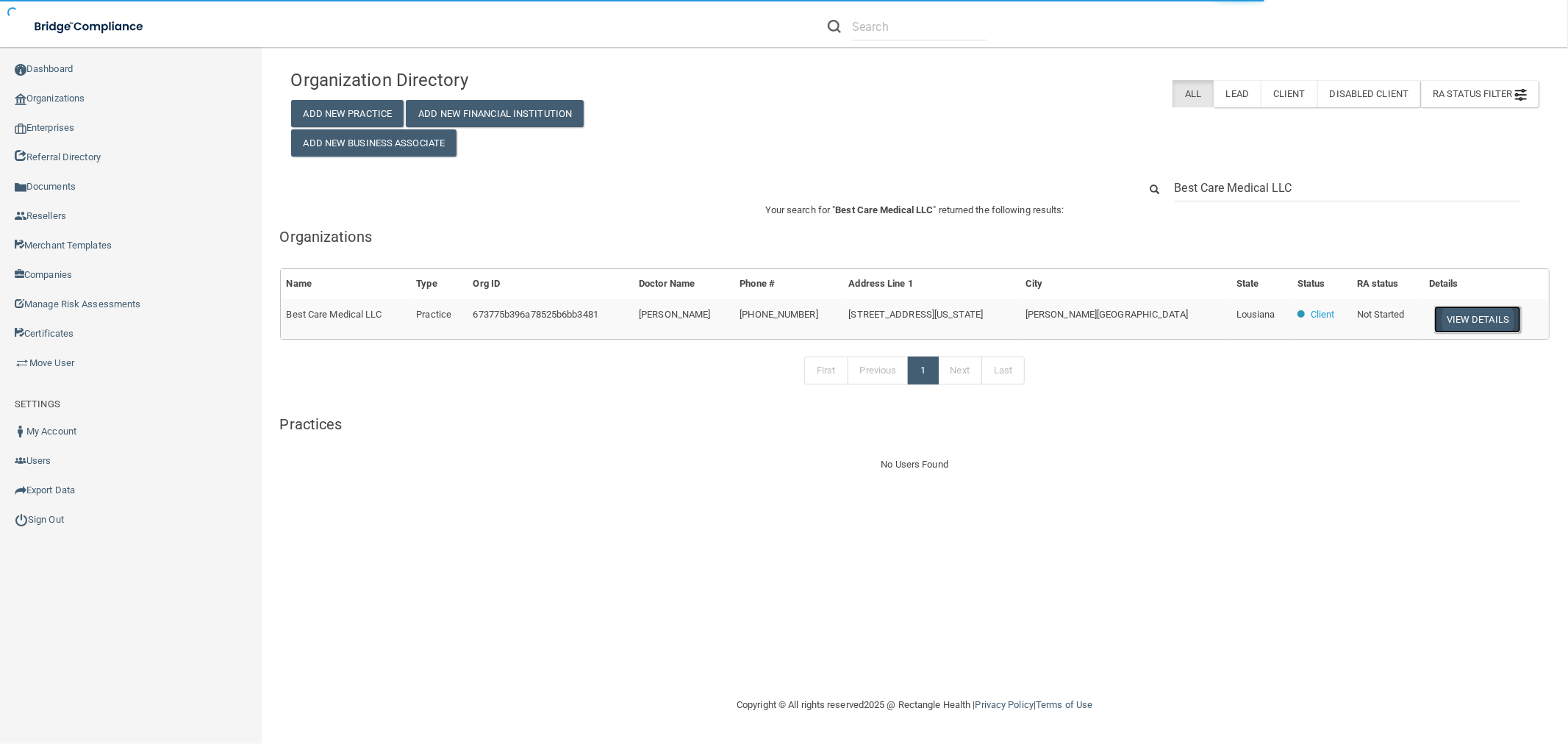
click at [1444, 321] on button "View Details" at bounding box center [1478, 319] width 87 height 27
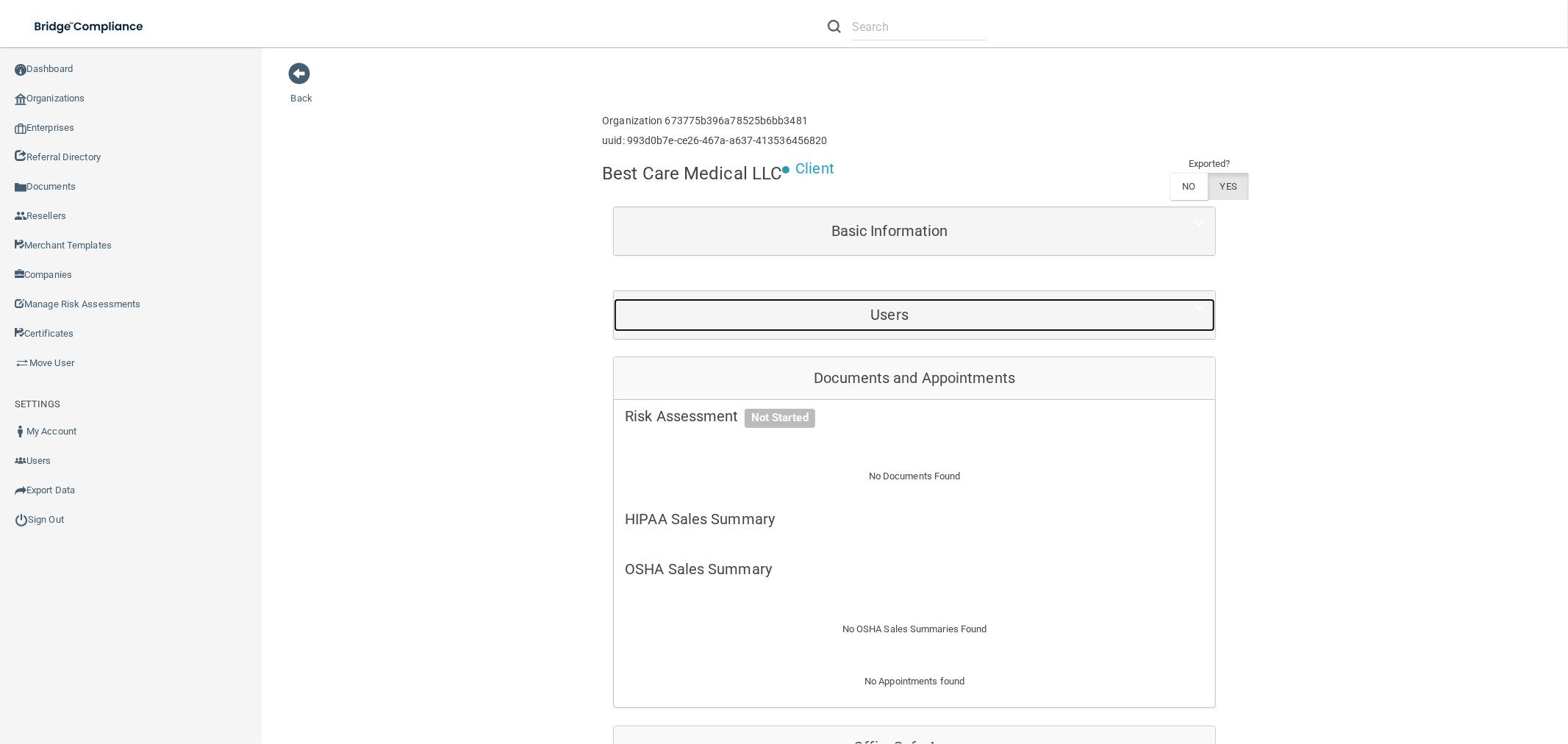
click at [921, 326] on div "Users" at bounding box center [889, 315] width 552 height 33
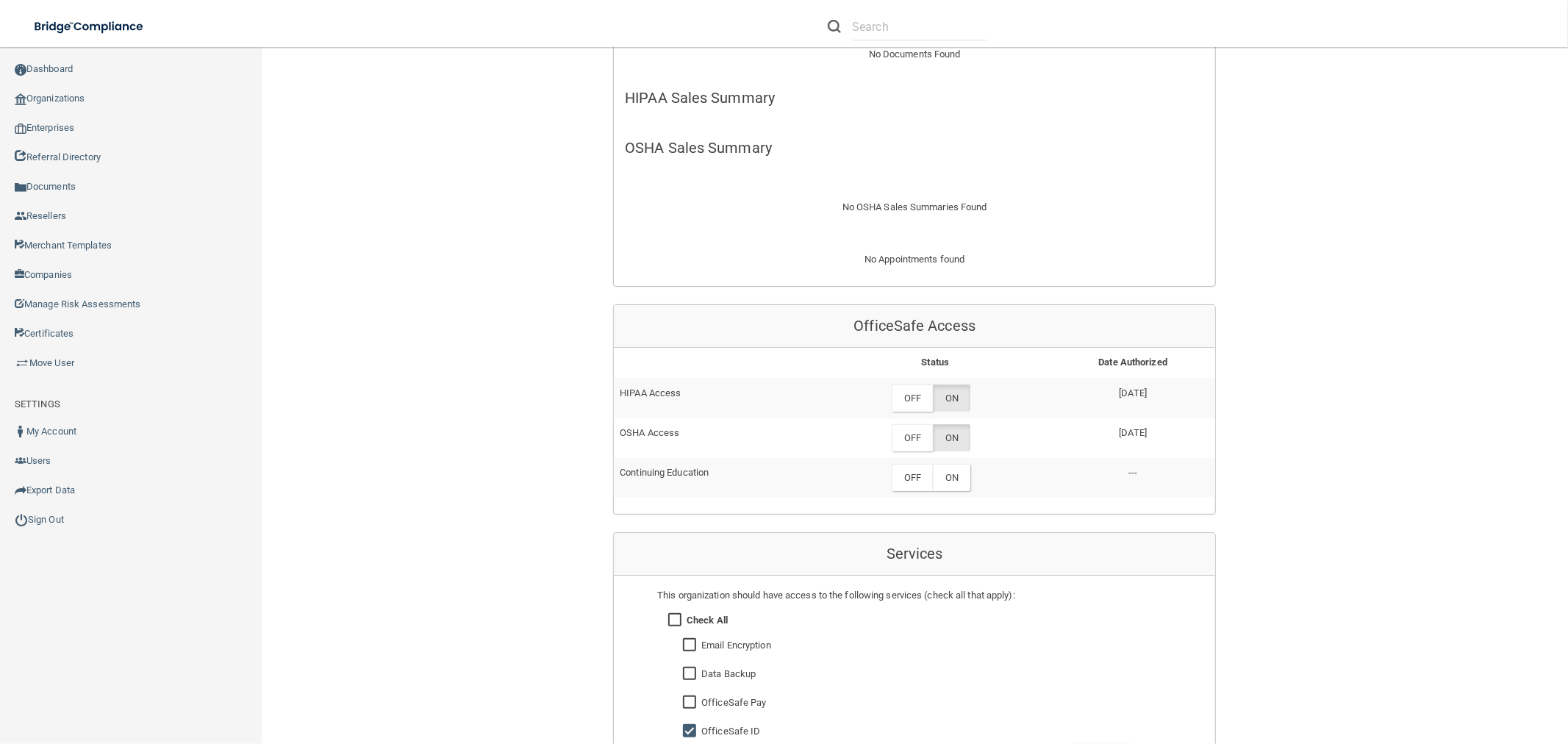
scroll to position [516, 0]
